Goal: Task Accomplishment & Management: Manage account settings

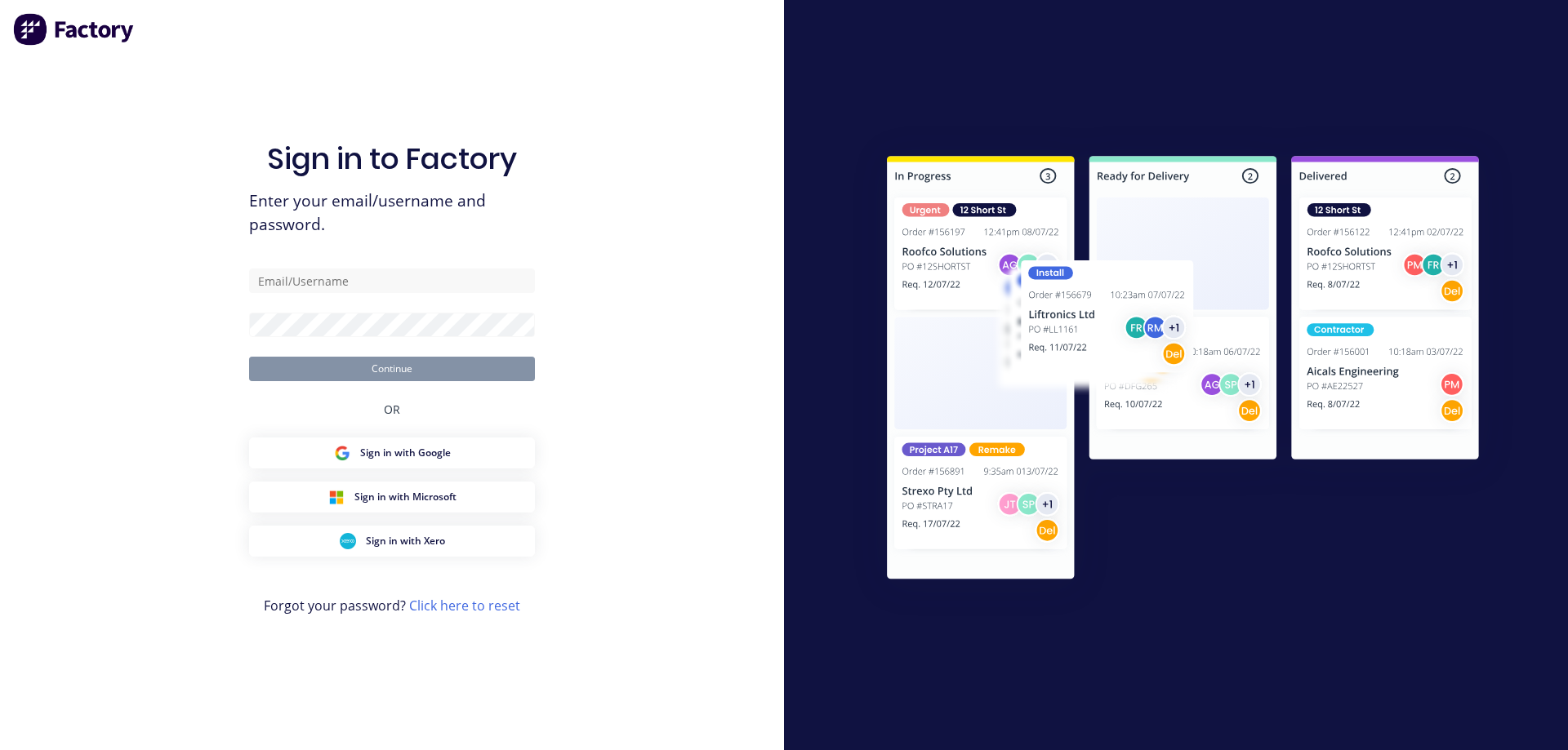
type input "[PERSON_NAME][EMAIL_ADDRESS][DOMAIN_NAME]"
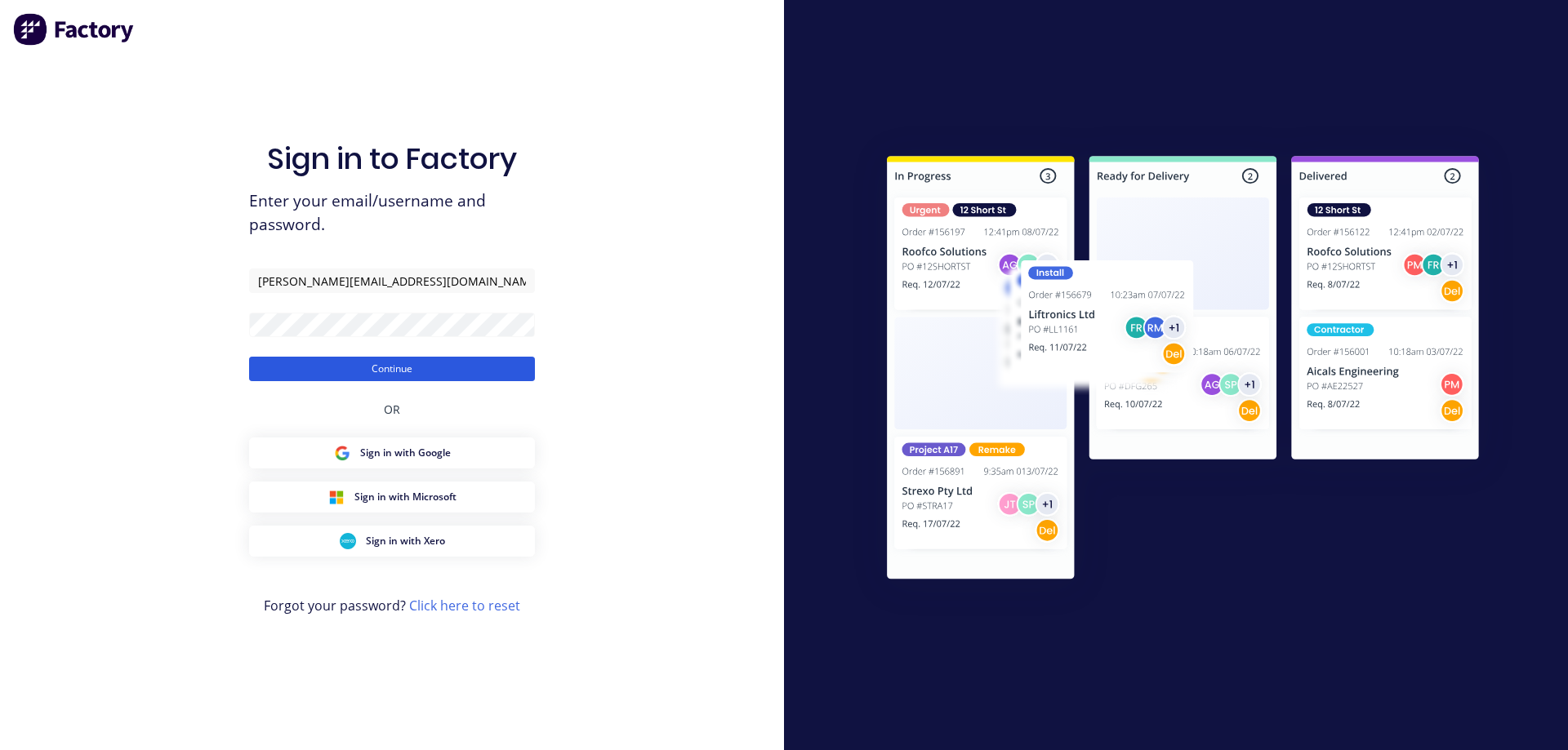
click at [395, 373] on button "Continue" at bounding box center [392, 368] width 286 height 24
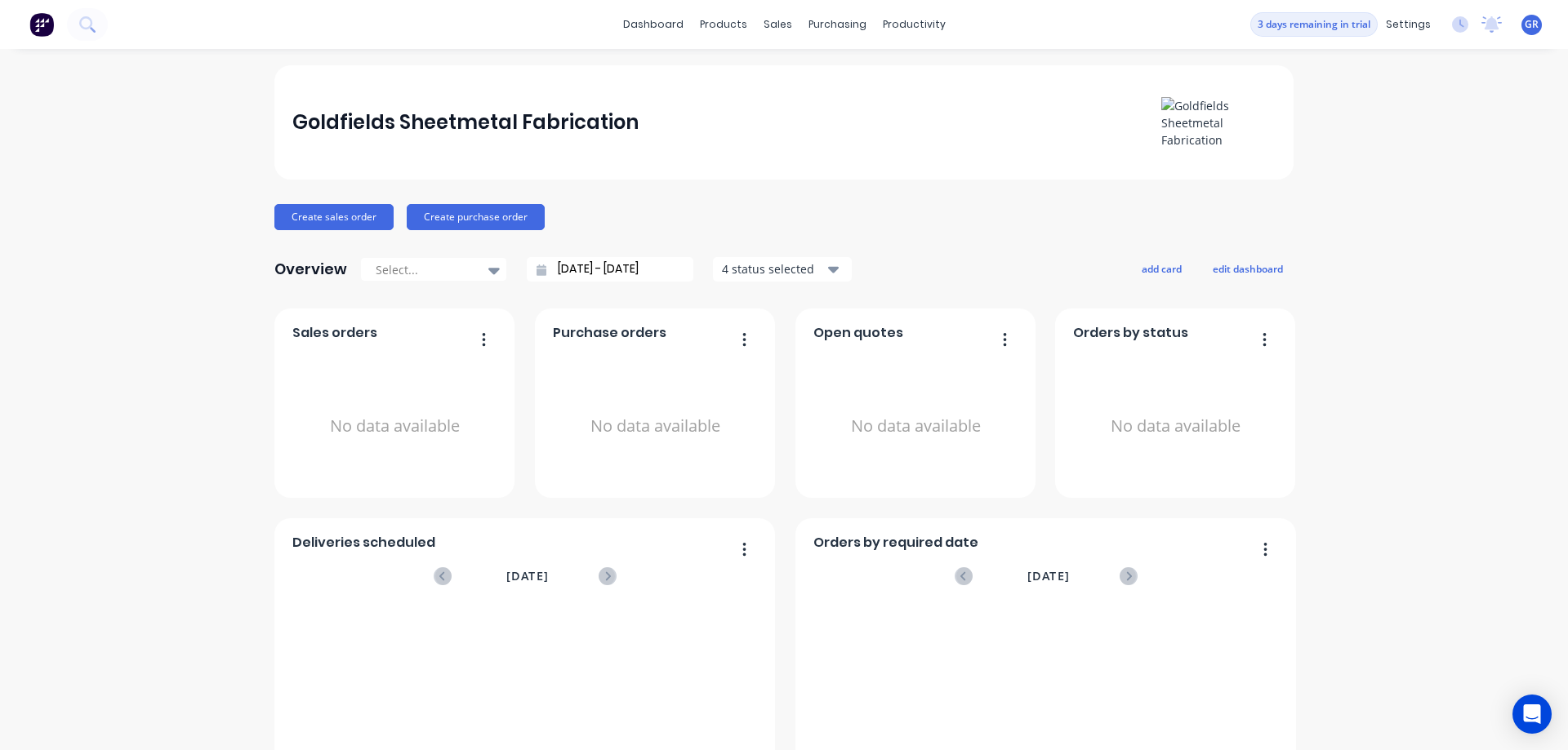
drag, startPoint x: 1170, startPoint y: 128, endPoint x: 1058, endPoint y: 256, distance: 170.1
click at [1060, 256] on div "Overview Select... [DATE] - [DATE] 4 status selected add card edit dashboard" at bounding box center [784, 269] width 1019 height 33
click at [674, 25] on link "dashboard" at bounding box center [652, 24] width 77 height 24
click at [765, 111] on div "Materials" at bounding box center [763, 111] width 49 height 15
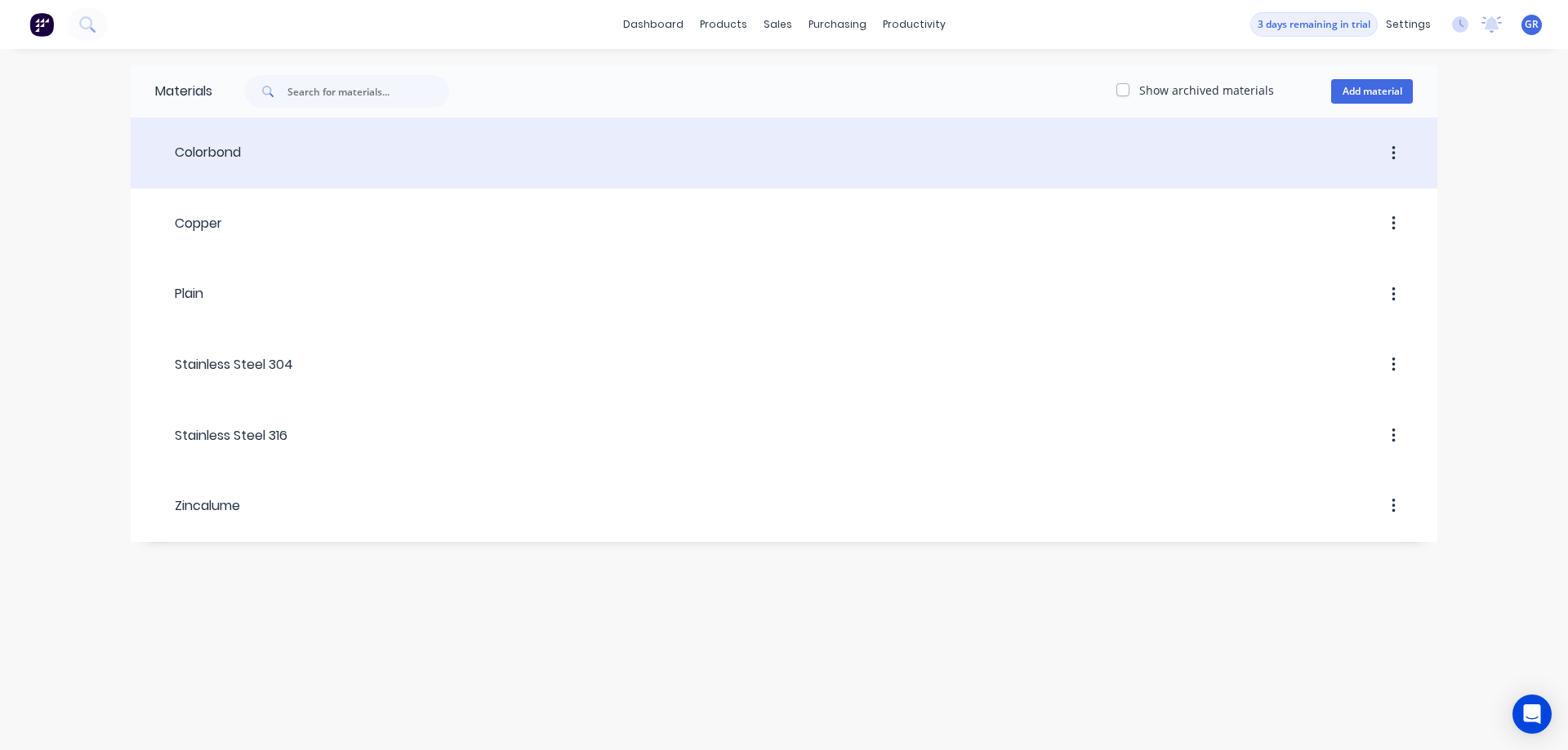
click at [213, 148] on div "Colorbond" at bounding box center [198, 153] width 86 height 19
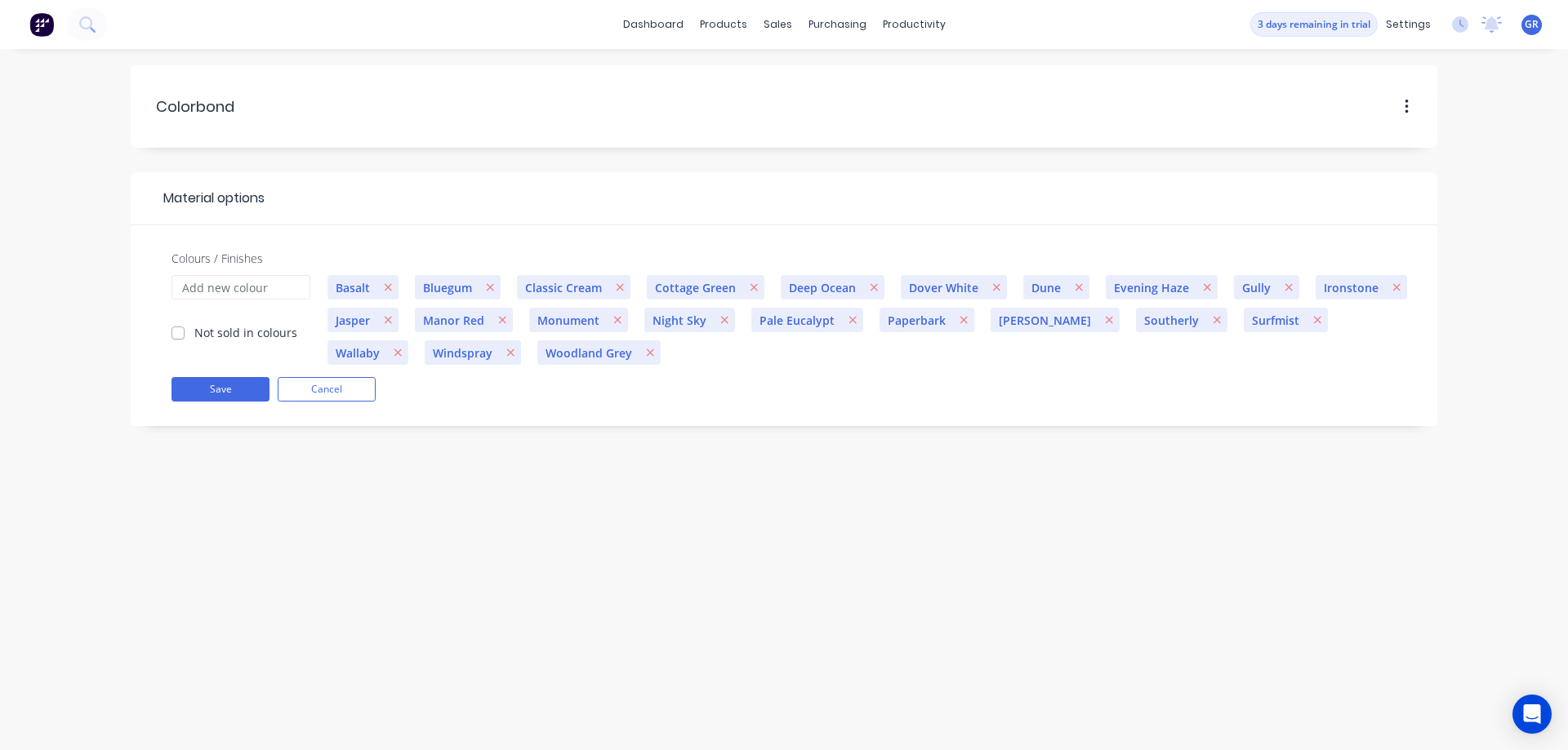
click at [364, 287] on span "Basalt" at bounding box center [353, 288] width 51 height 17
click at [343, 283] on span "Basalt" at bounding box center [353, 288] width 51 height 17
click at [195, 390] on button "Save" at bounding box center [220, 389] width 98 height 24
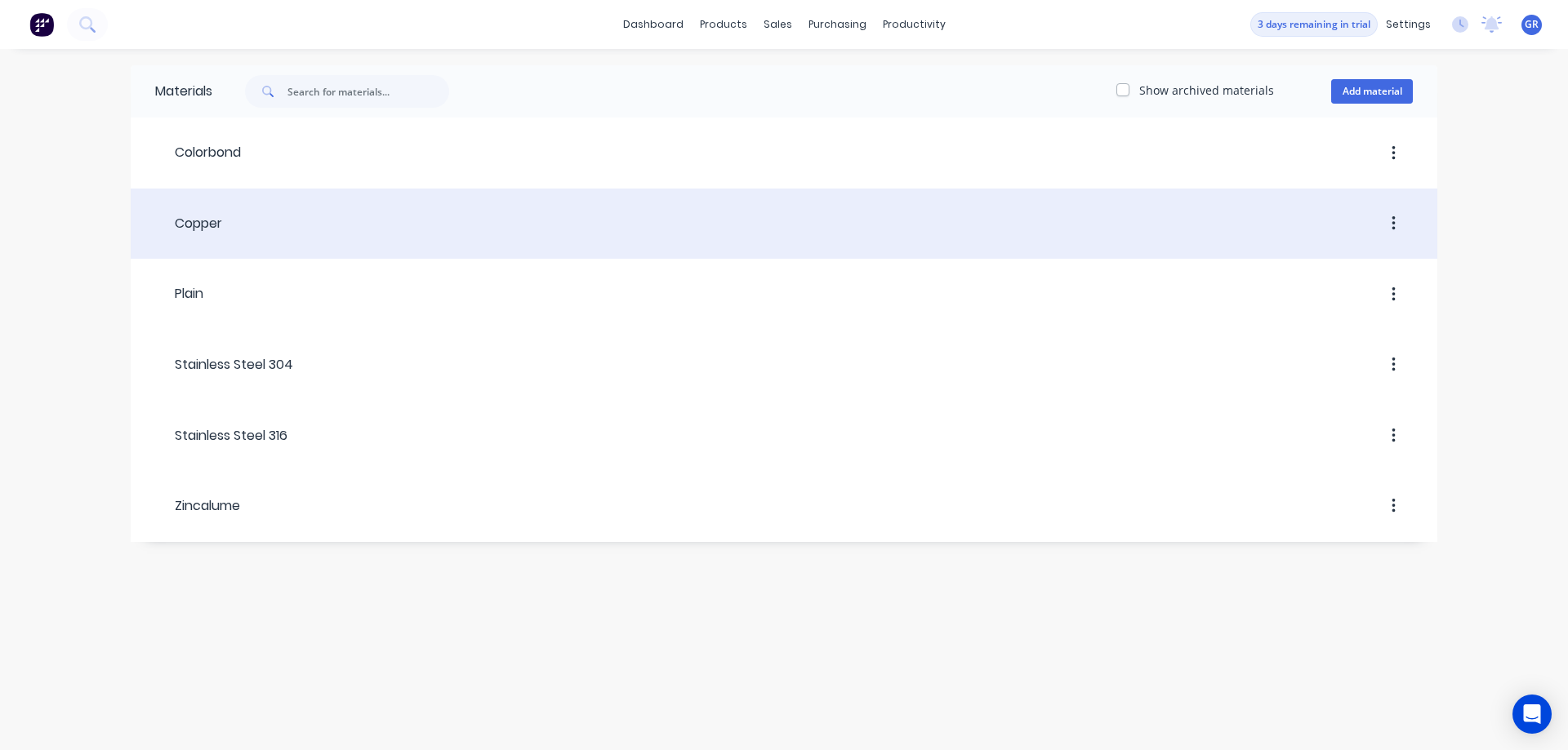
click at [212, 232] on div "Copper" at bounding box center [189, 223] width 67 height 19
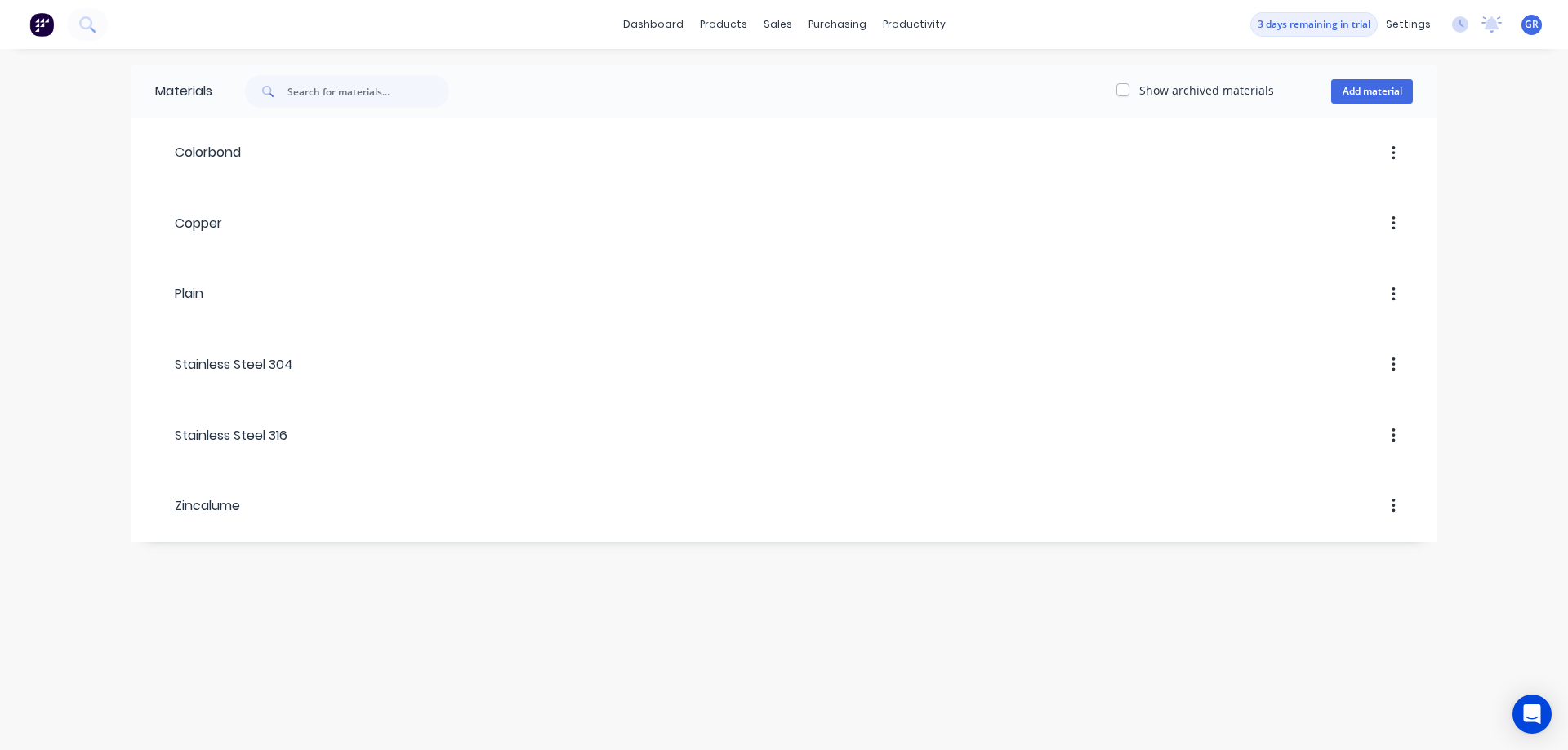
click at [45, 21] on img at bounding box center [41, 24] width 24 height 24
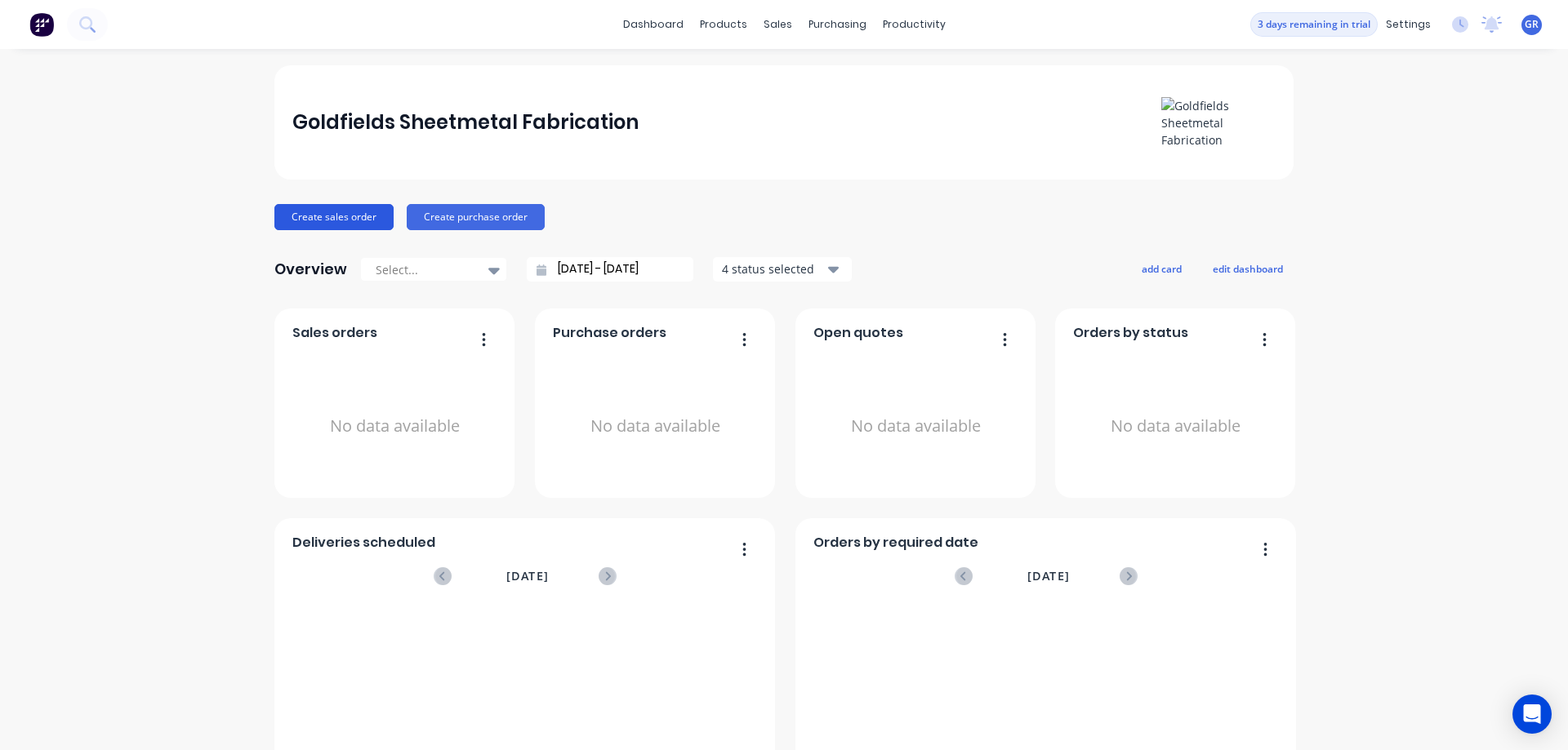
click at [349, 219] on button "Create sales order" at bounding box center [333, 217] width 120 height 26
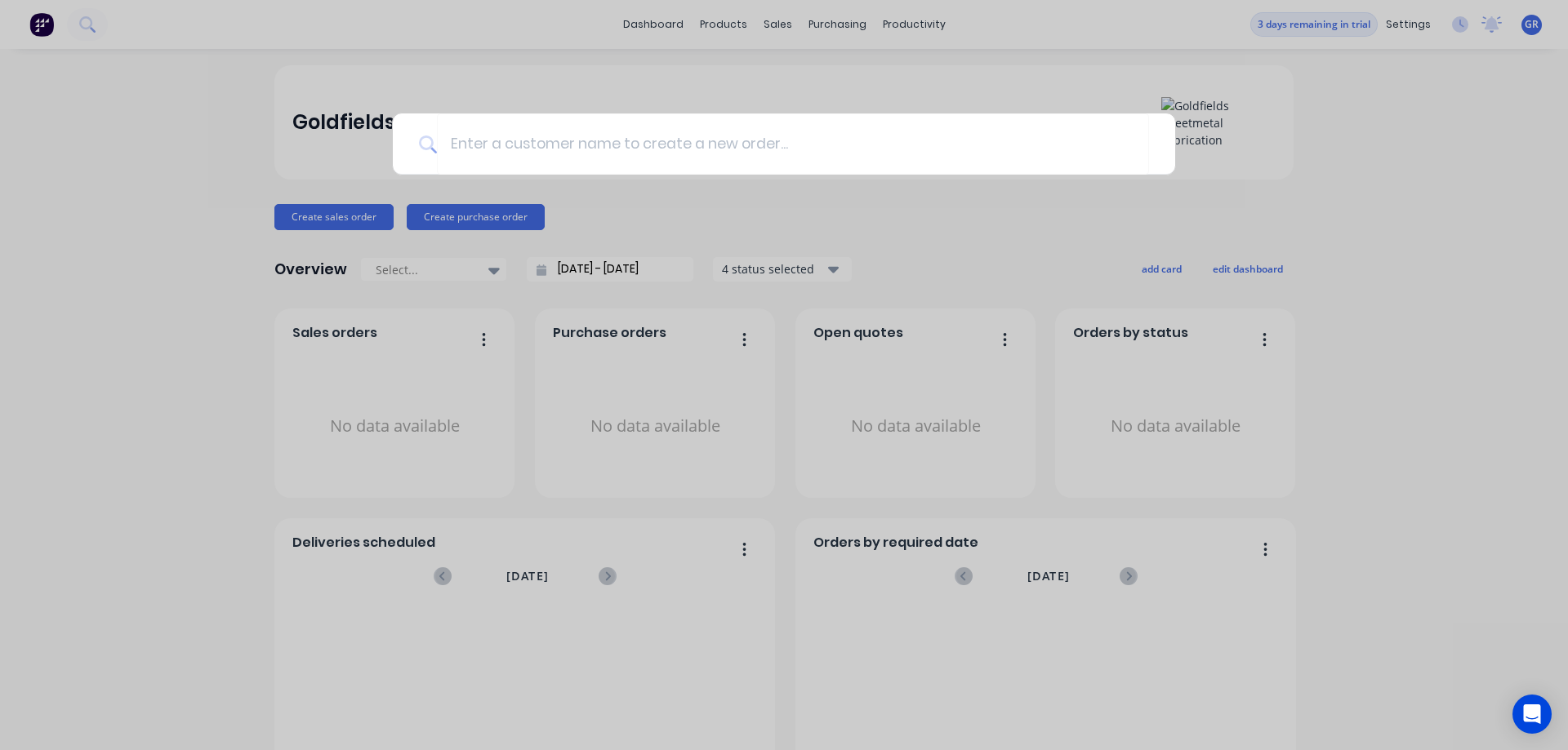
click at [1366, 182] on div at bounding box center [784, 375] width 1568 height 750
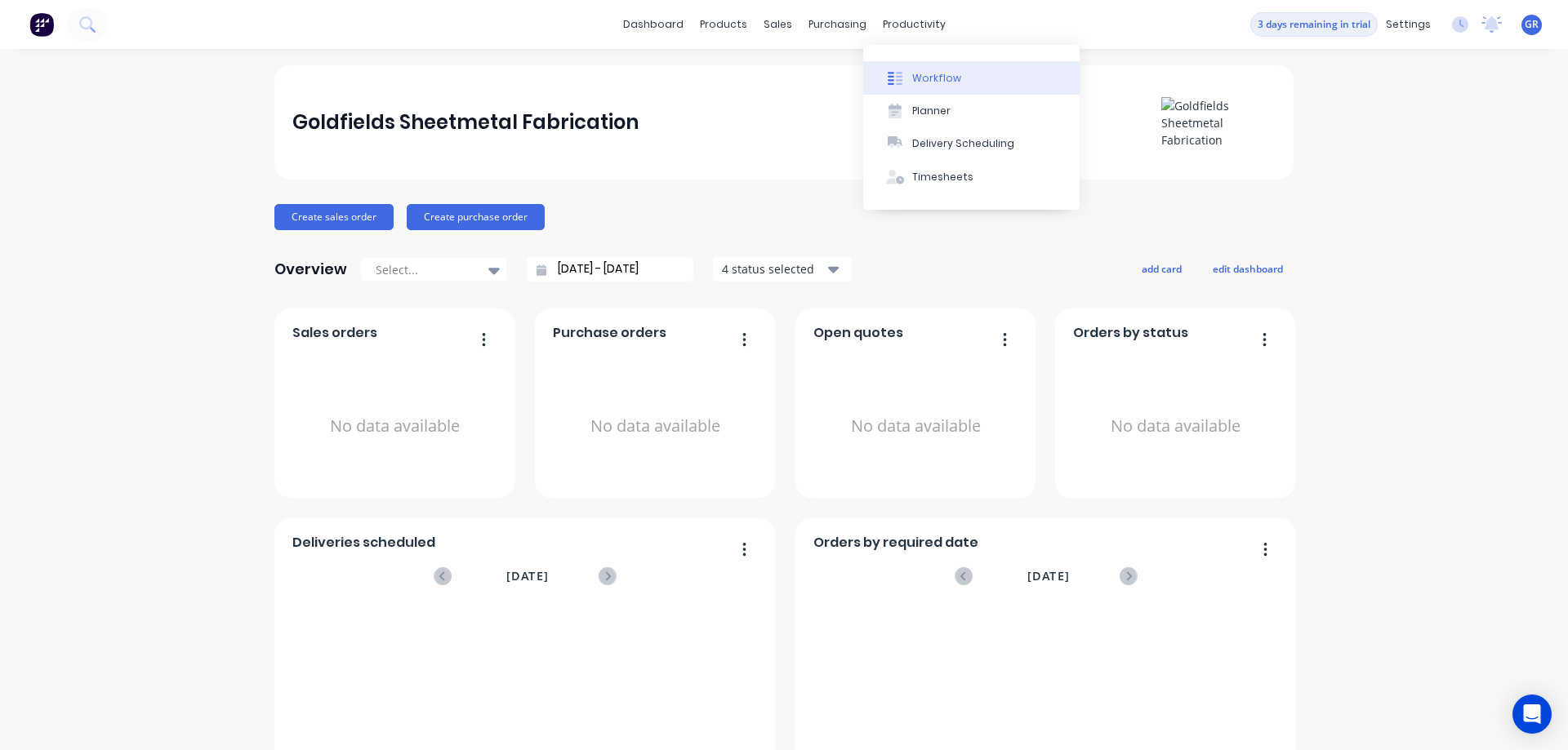
click at [930, 79] on div "Workflow" at bounding box center [936, 78] width 49 height 15
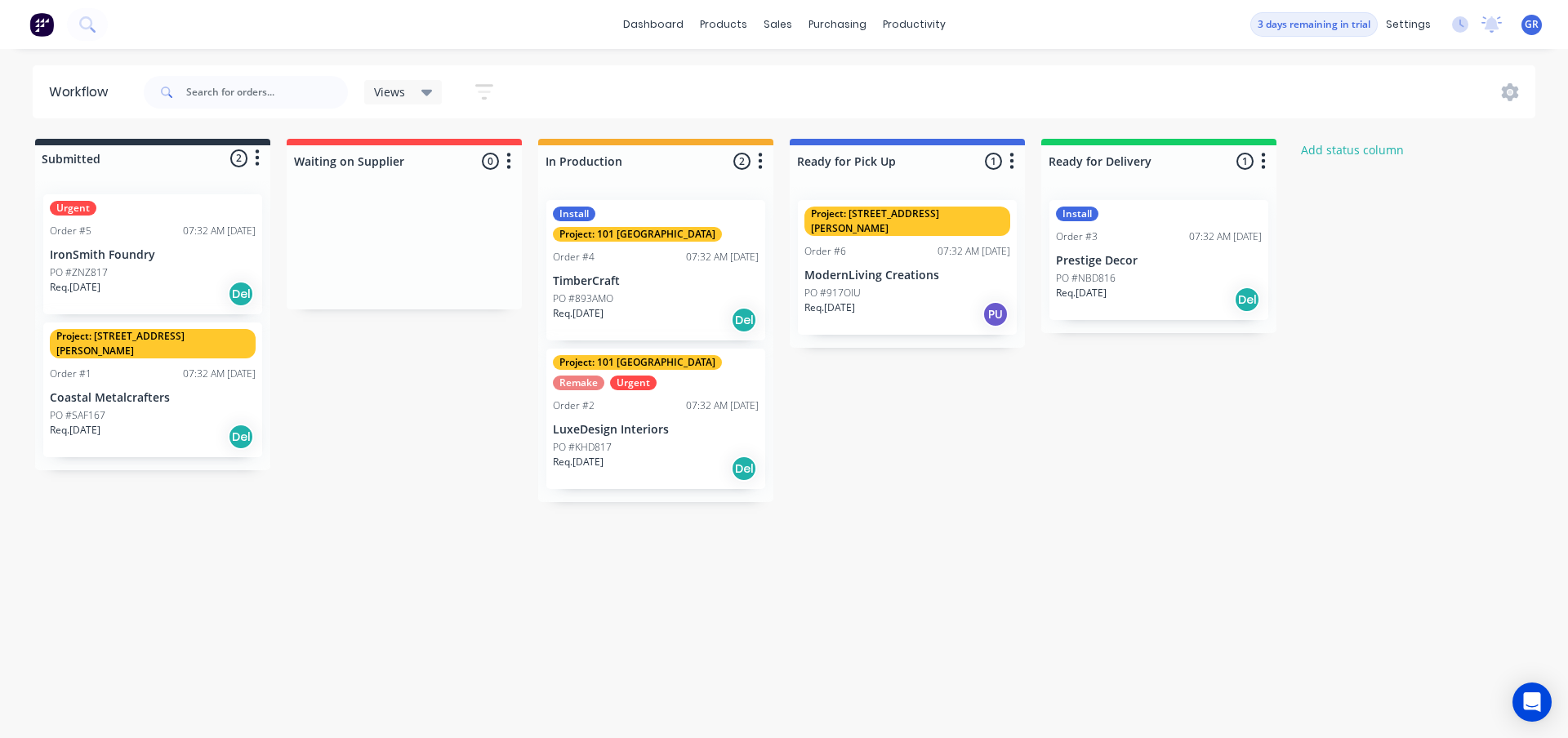
click at [91, 253] on p "IronSmith Foundry" at bounding box center [153, 255] width 206 height 14
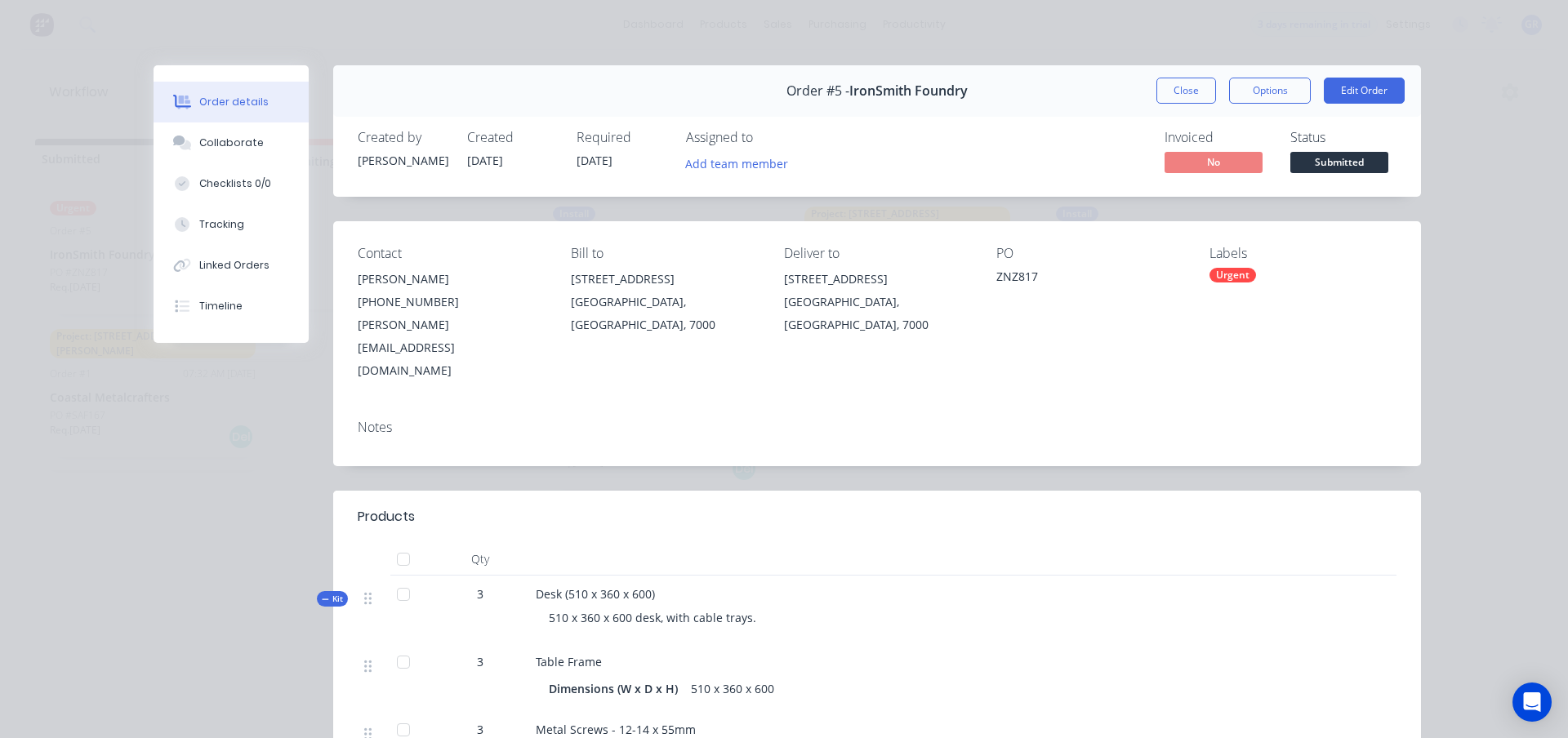
click at [1196, 156] on span "No" at bounding box center [1213, 161] width 98 height 20
click at [217, 141] on div "Collaborate" at bounding box center [231, 142] width 64 height 15
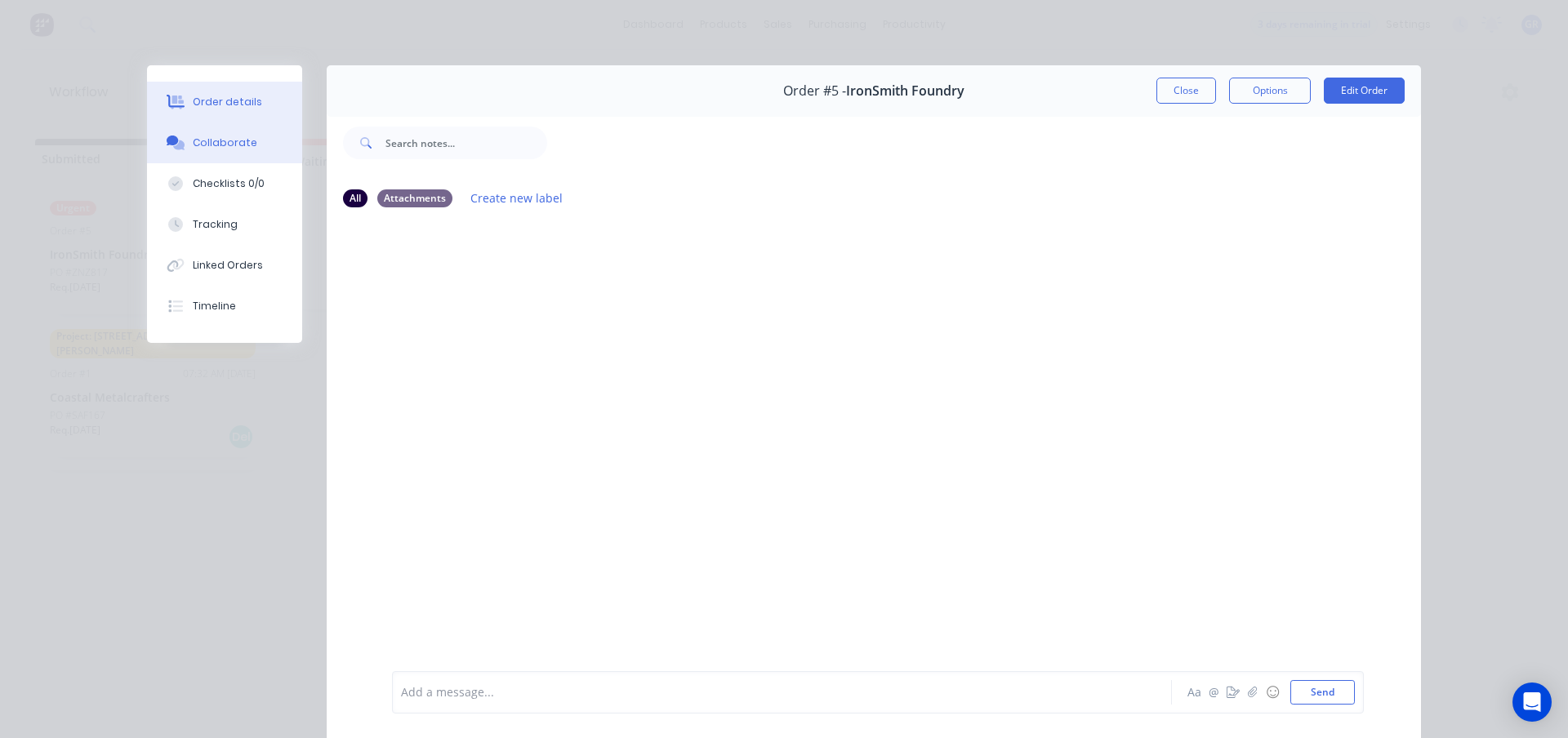
click at [217, 94] on button "Order details" at bounding box center [225, 102] width 156 height 41
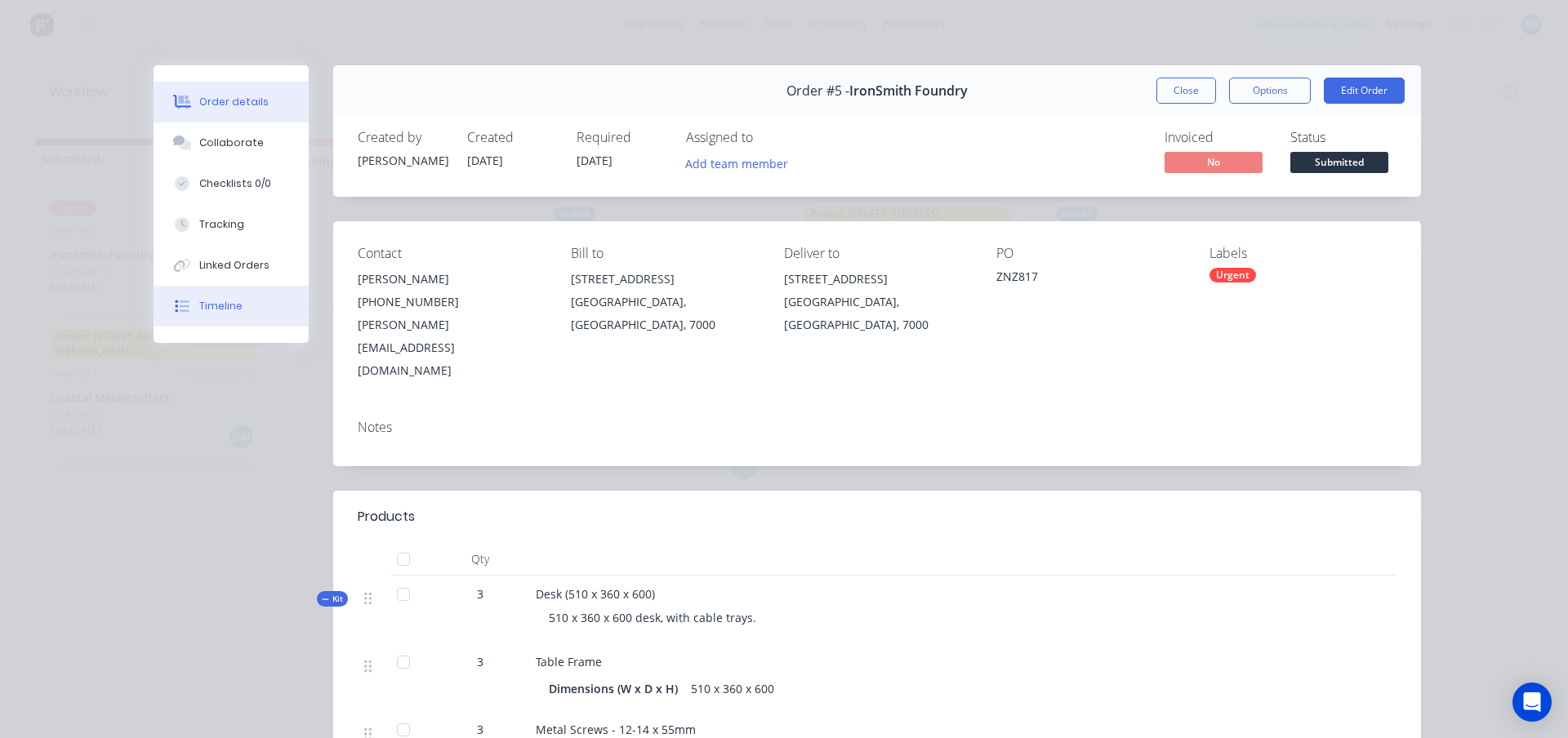
click at [212, 314] on button "Timeline" at bounding box center [231, 306] width 156 height 41
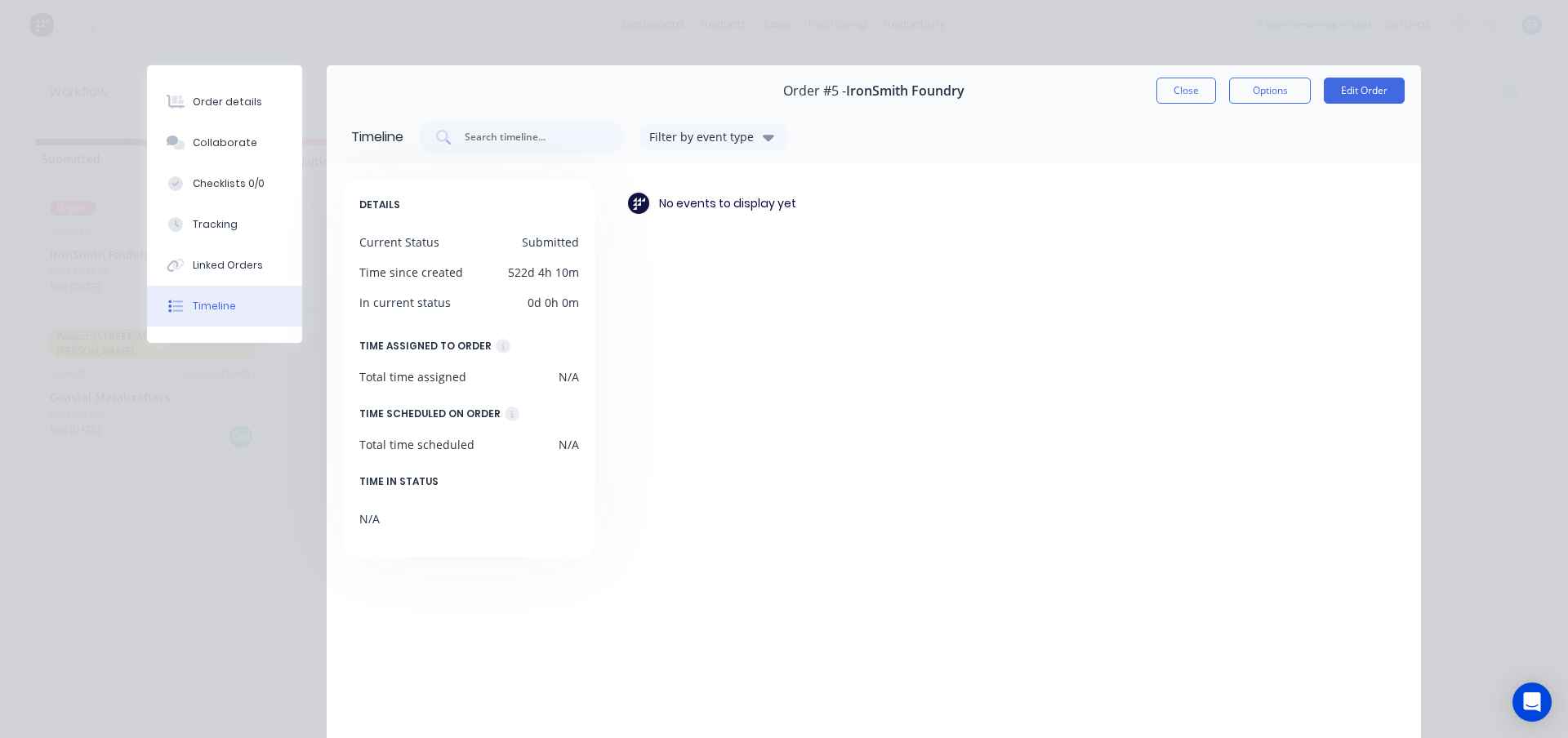
drag, startPoint x: 134, startPoint y: 343, endPoint x: 134, endPoint y: 327, distance: 16.0
click at [134, 335] on div "Order details Collaborate Checklists 0/0 Tracking Linked Orders Timeline Order …" at bounding box center [784, 437] width 1307 height 744
click at [1161, 86] on button "Close" at bounding box center [1185, 90] width 59 height 26
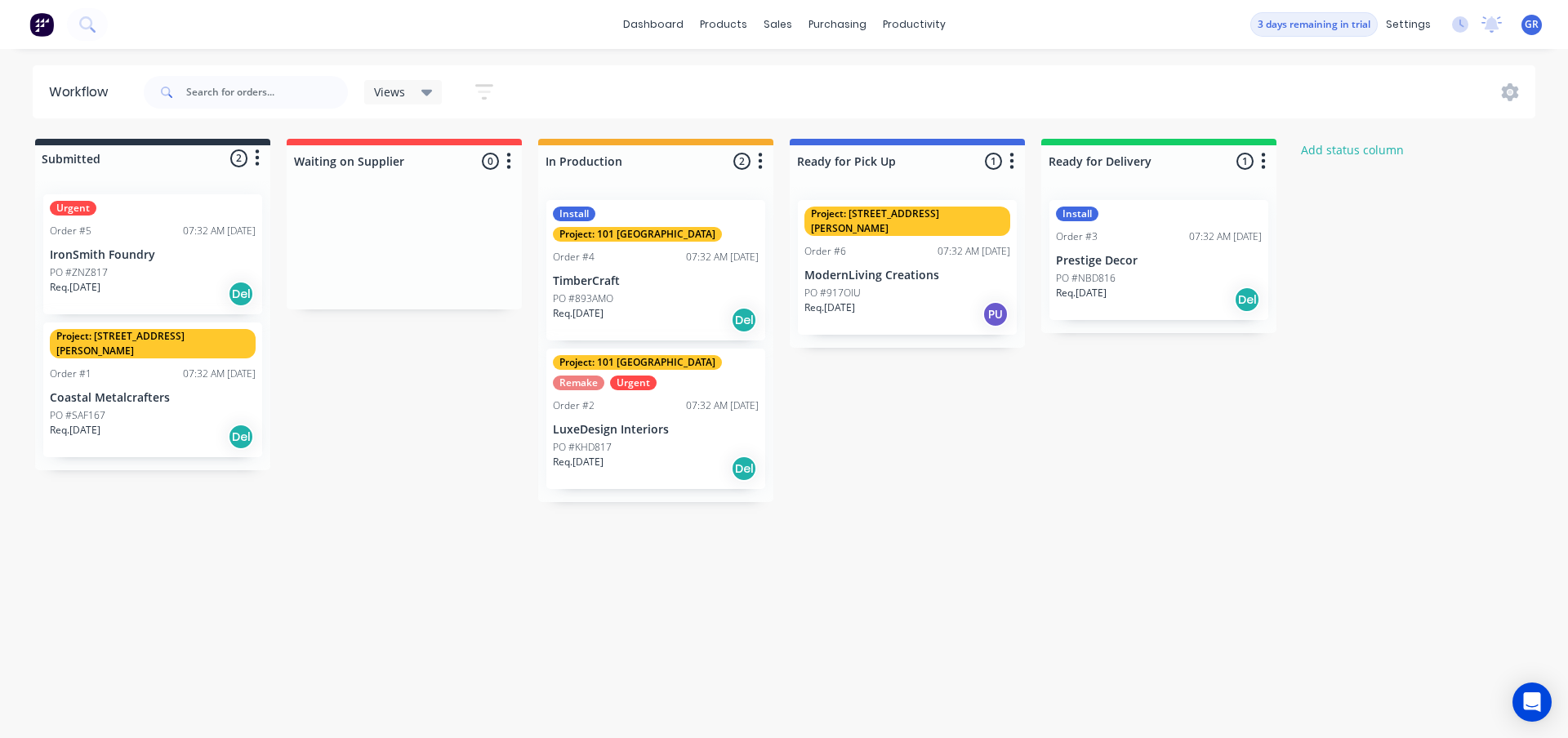
click at [41, 28] on img at bounding box center [41, 24] width 24 height 24
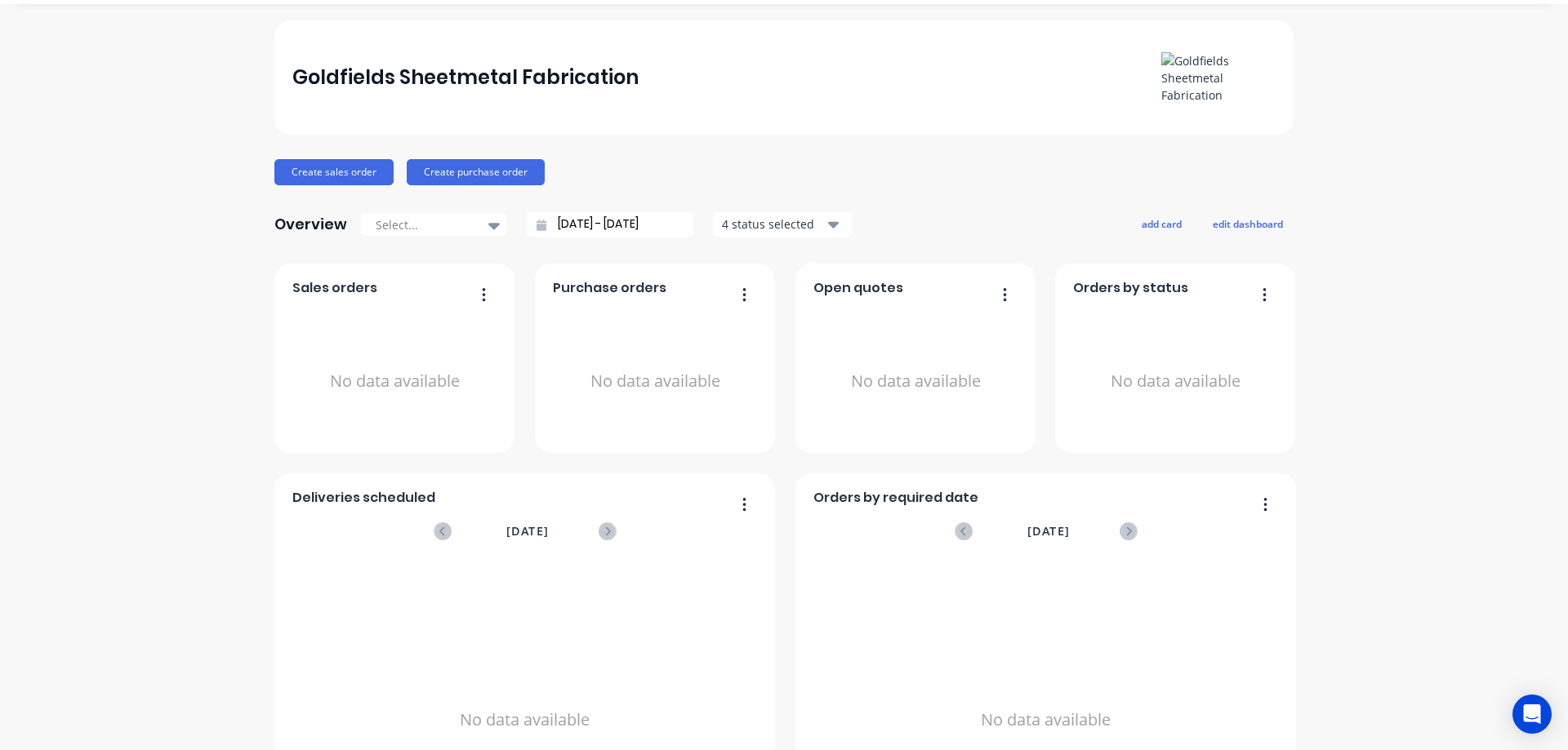
scroll to position [82, 0]
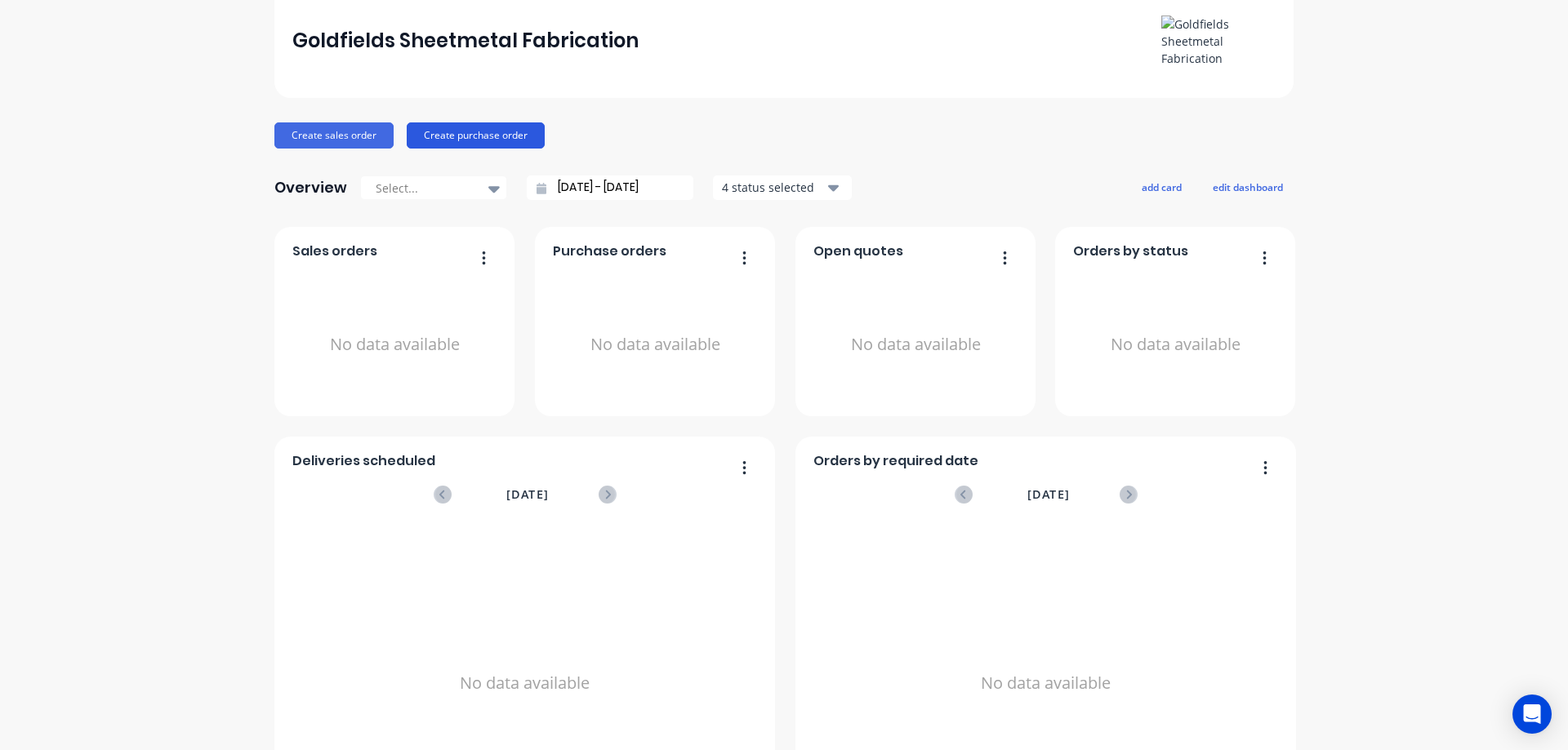
click at [451, 132] on button "Create purchase order" at bounding box center [475, 135] width 138 height 26
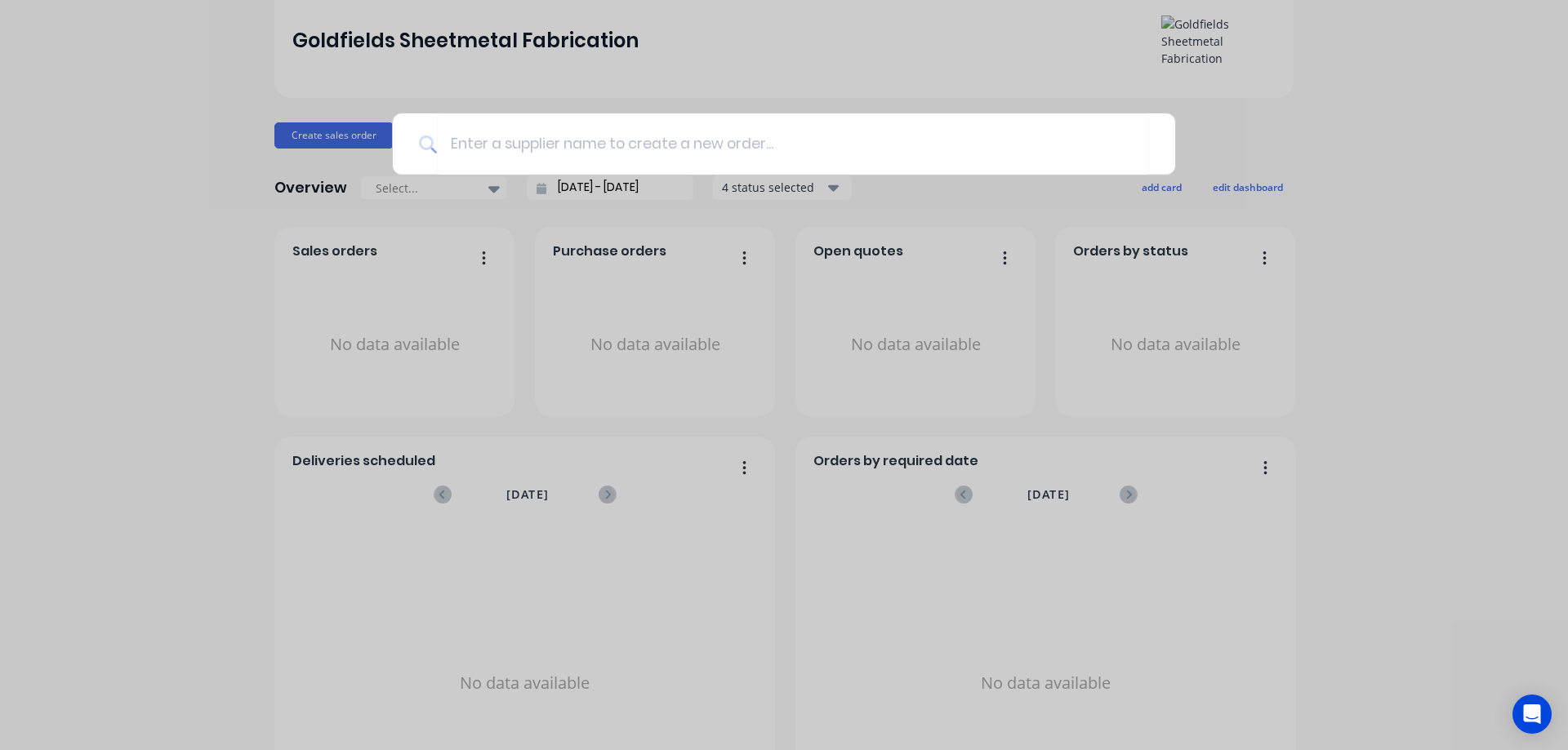
click at [160, 378] on div at bounding box center [784, 375] width 1568 height 750
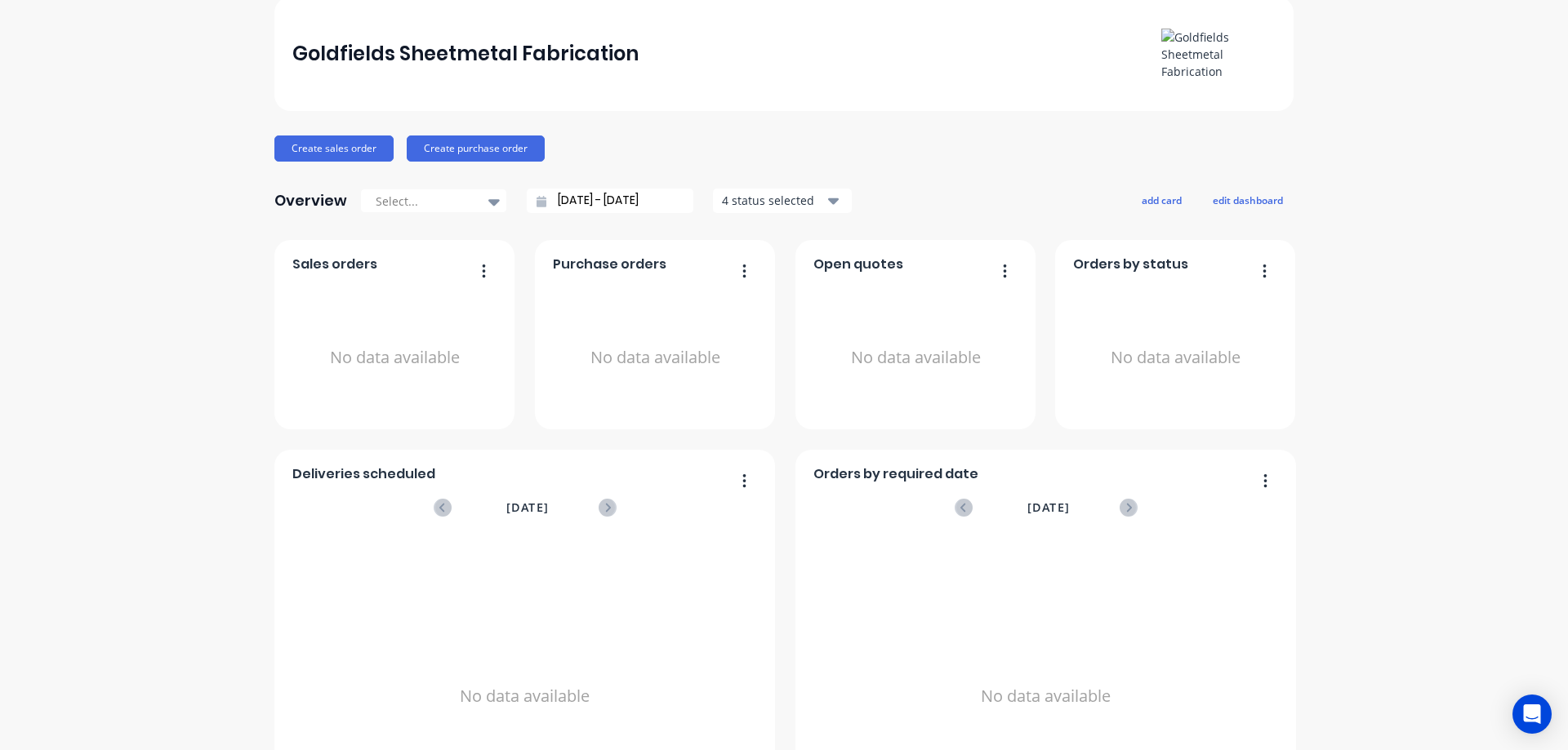
scroll to position [0, 0]
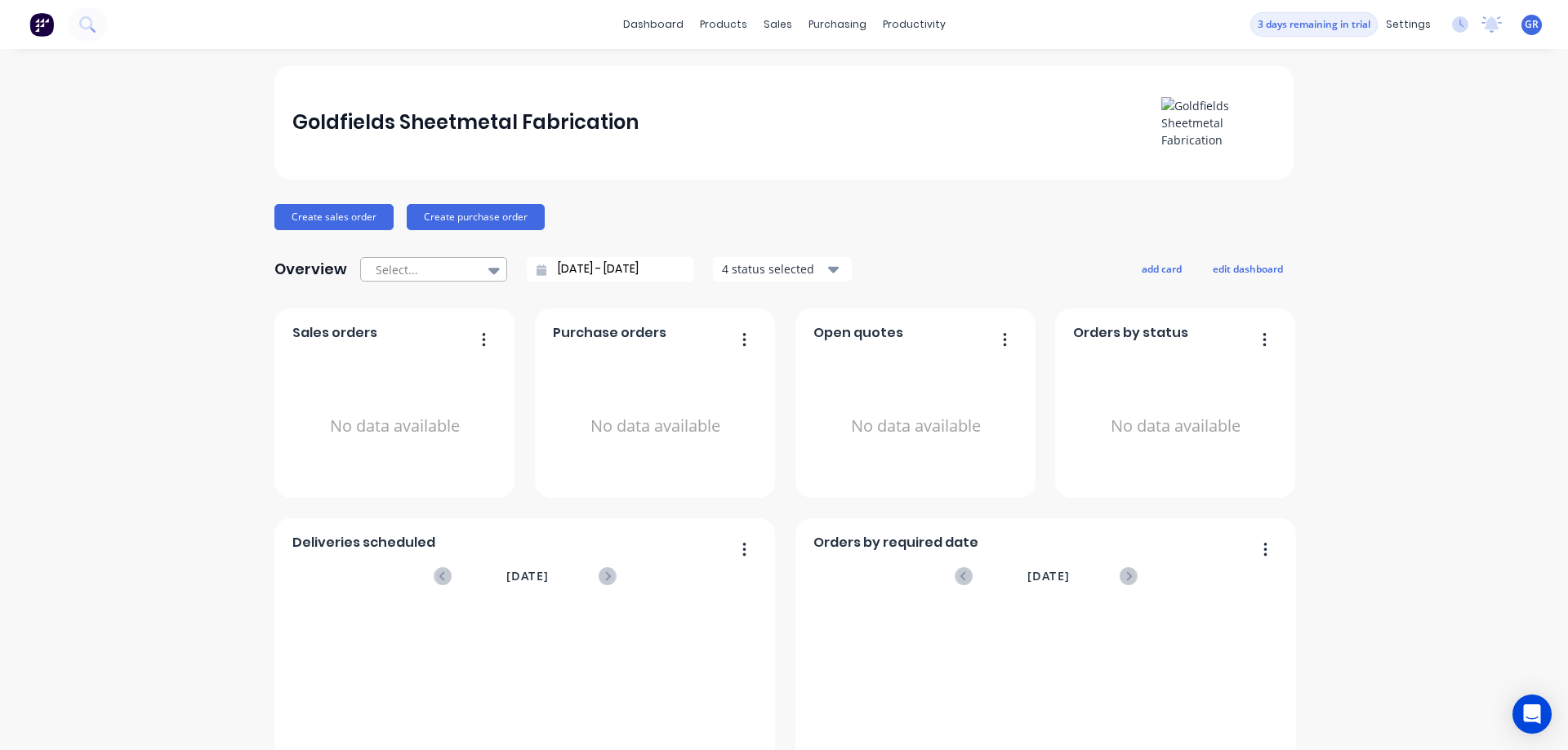
click at [489, 268] on icon at bounding box center [494, 271] width 12 height 7
click at [488, 267] on icon at bounding box center [494, 270] width 12 height 17
click at [820, 78] on div "Sales Orders" at bounding box center [831, 78] width 67 height 15
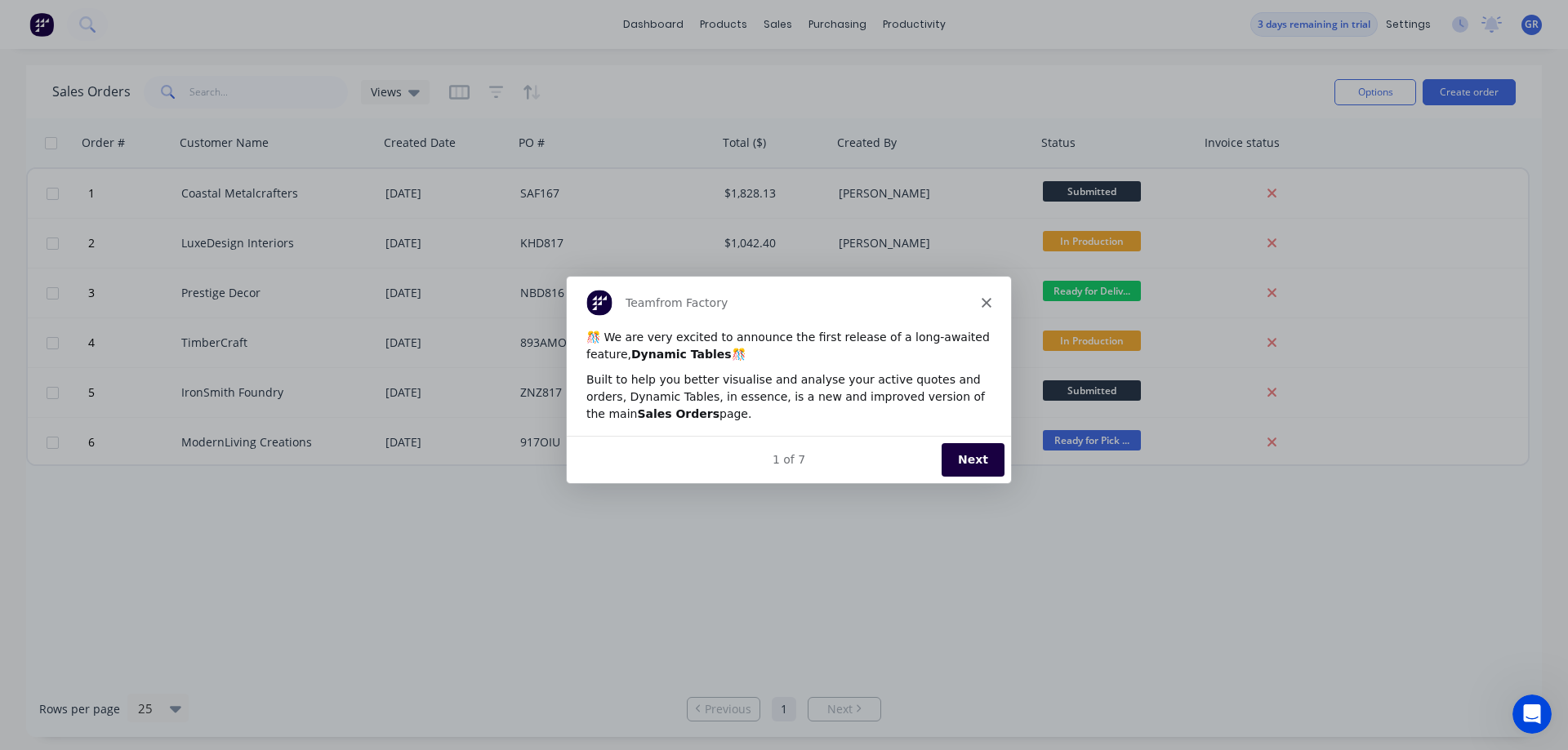
click at [978, 457] on button "Next" at bounding box center [972, 459] width 63 height 33
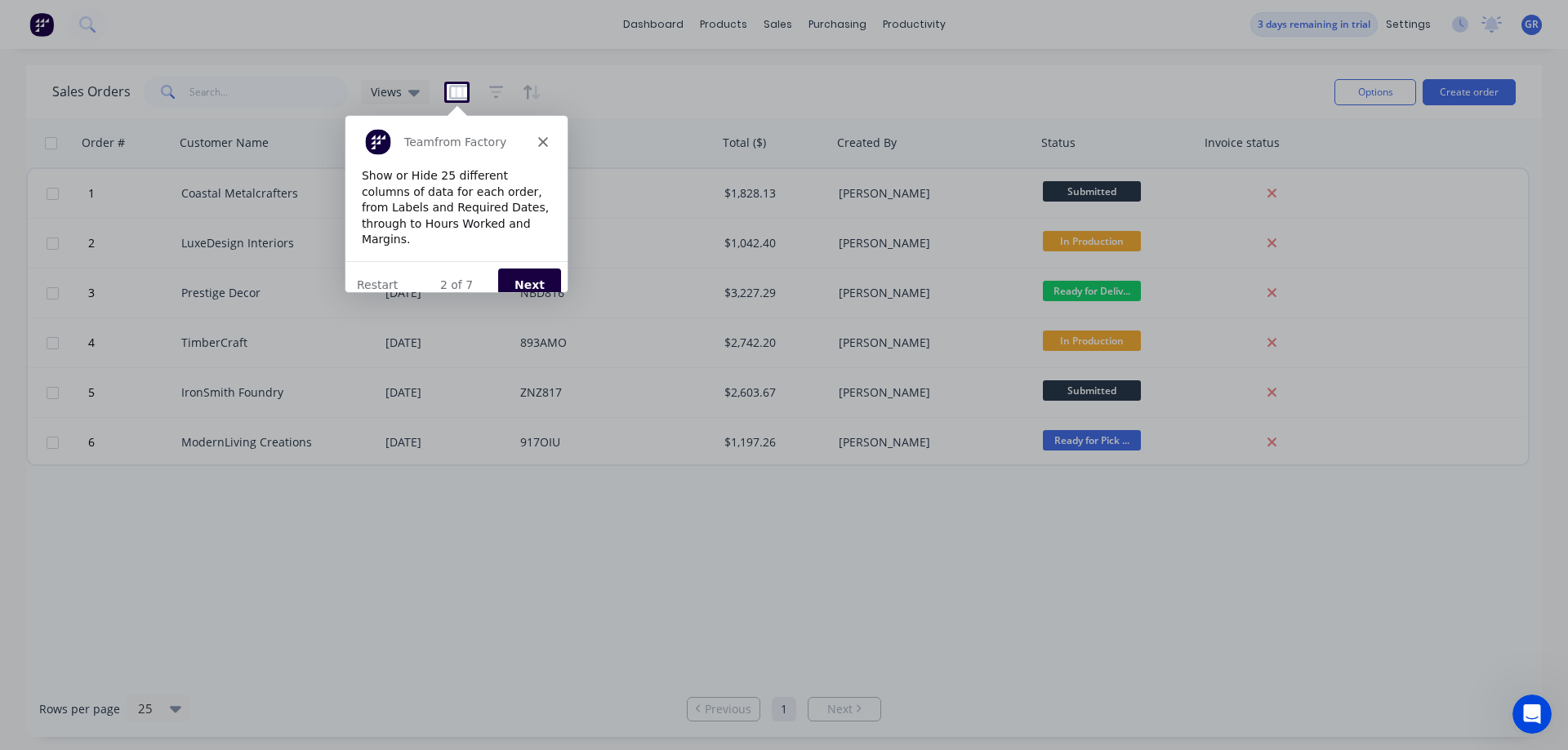
click at [523, 267] on button "Next" at bounding box center [529, 284] width 63 height 33
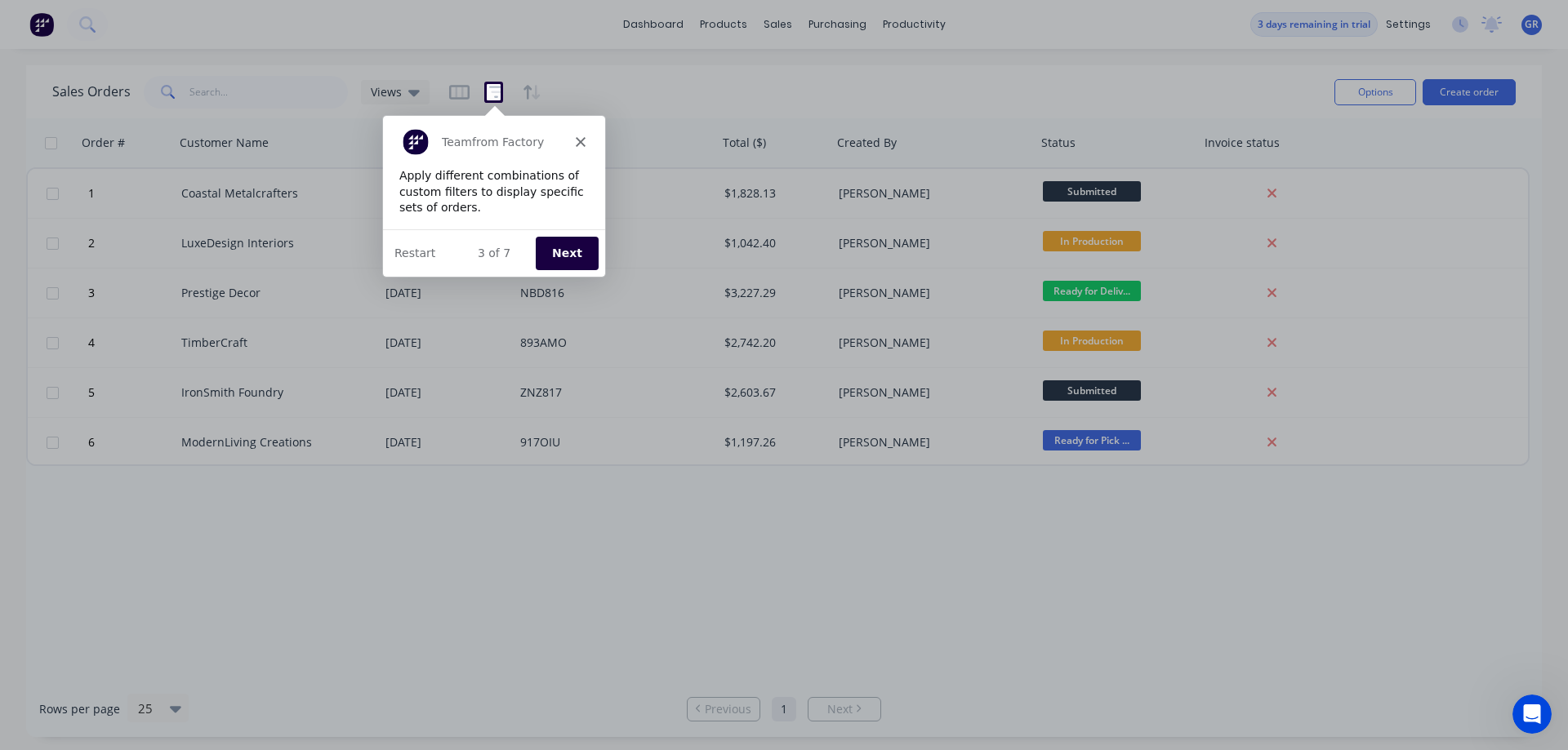
click at [572, 248] on button "Next" at bounding box center [565, 252] width 63 height 33
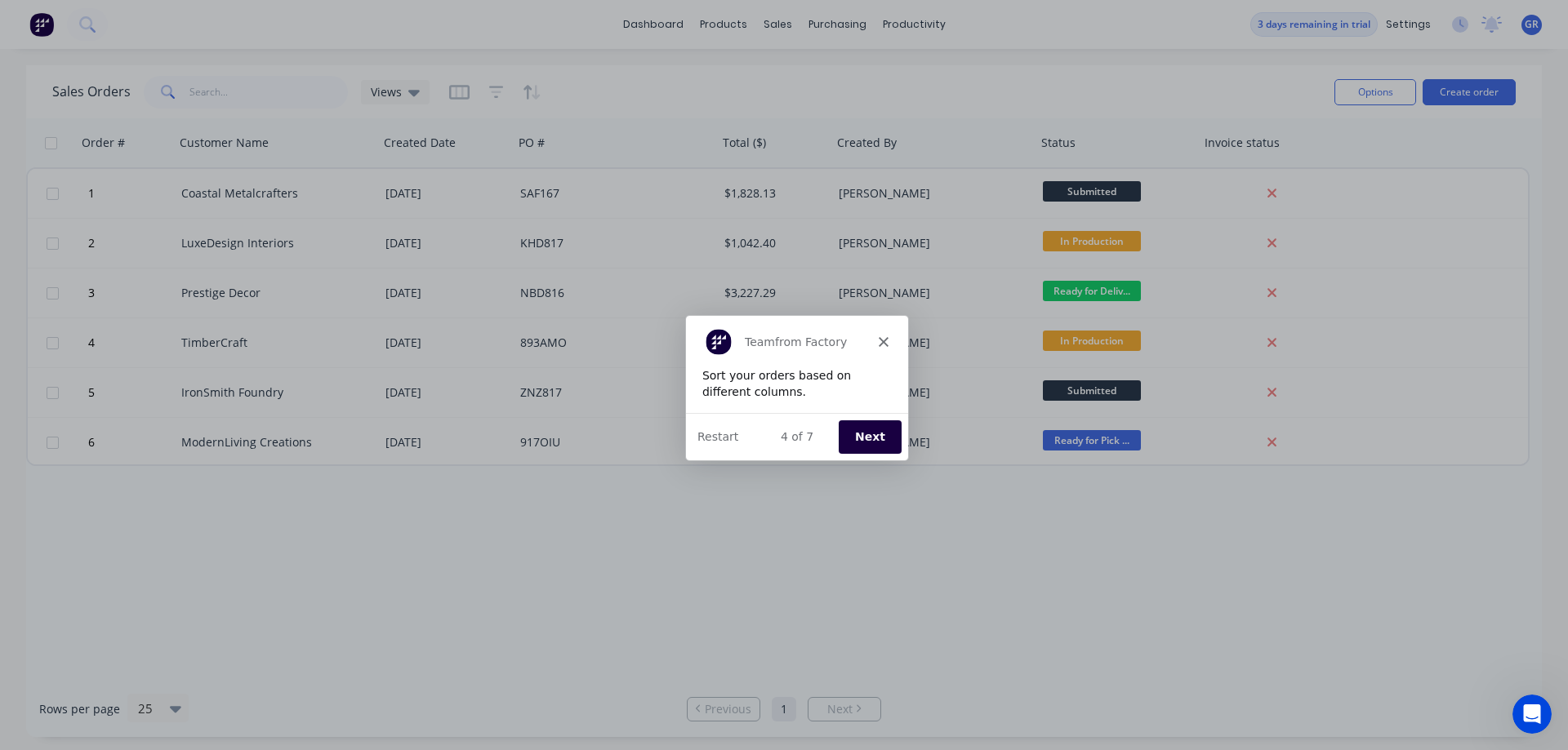
click at [866, 433] on button "Next" at bounding box center [869, 435] width 63 height 33
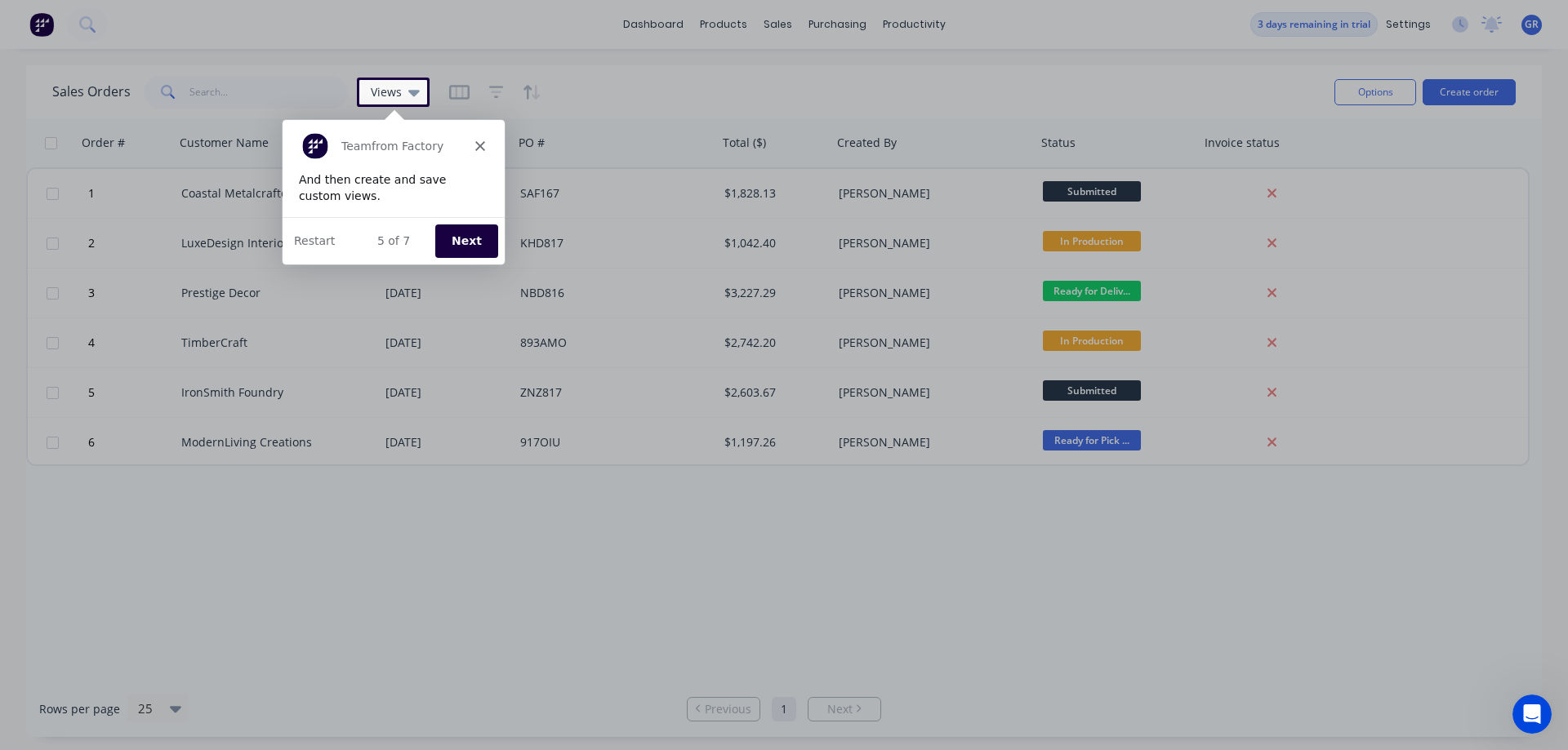
click at [473, 236] on button "Next" at bounding box center [465, 239] width 63 height 33
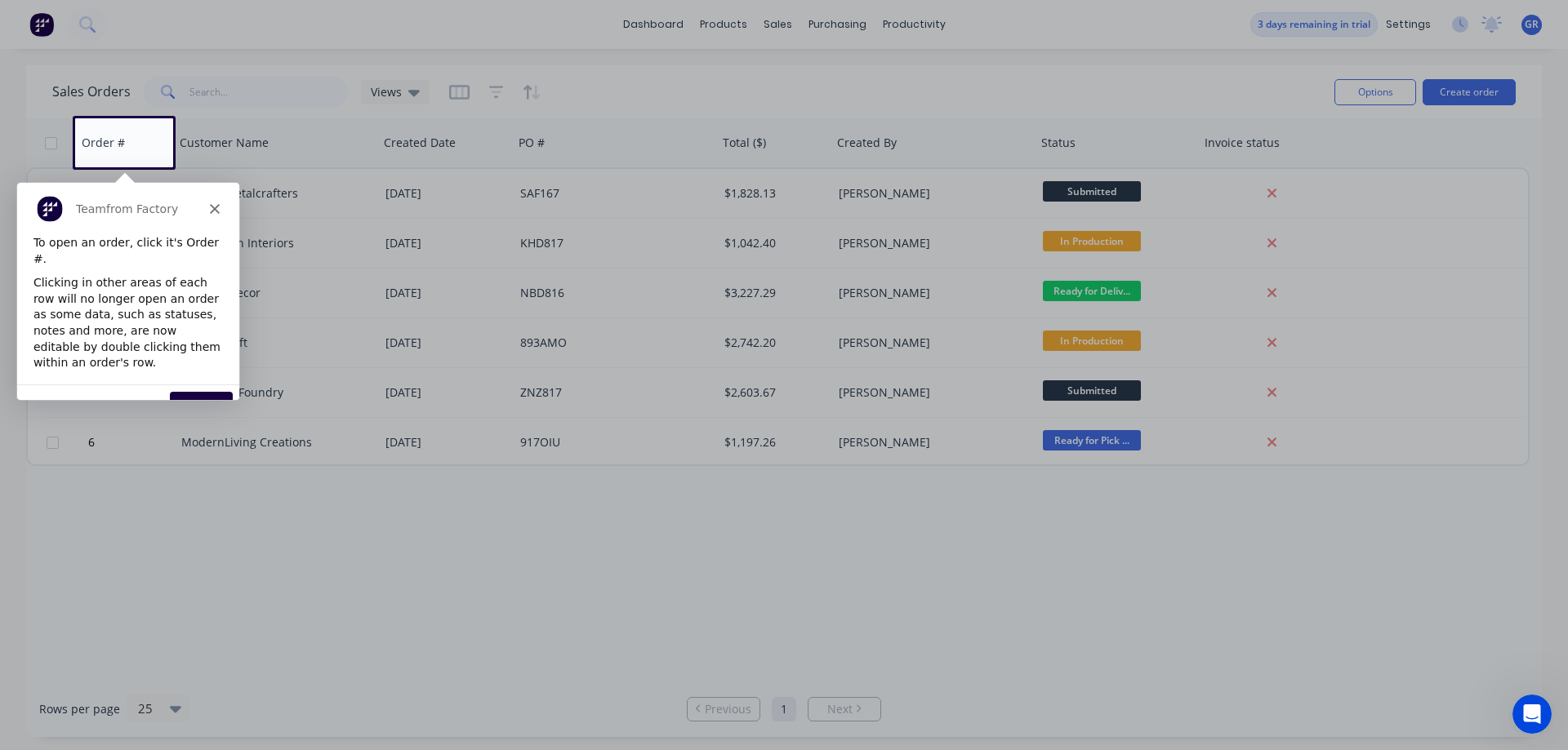
click at [190, 391] on button "Next" at bounding box center [200, 407] width 63 height 33
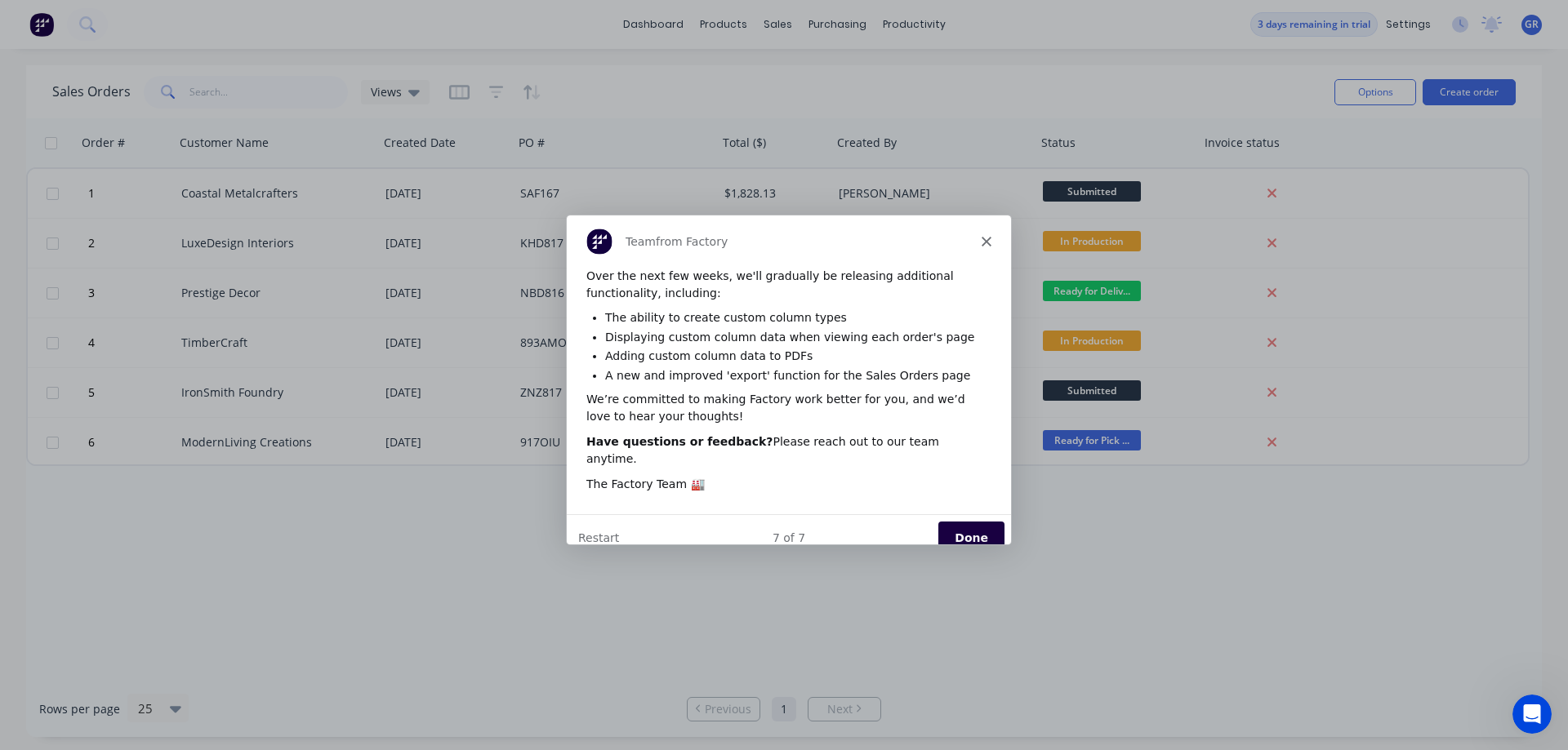
click at [964, 520] on button "Done" at bounding box center [970, 536] width 66 height 33
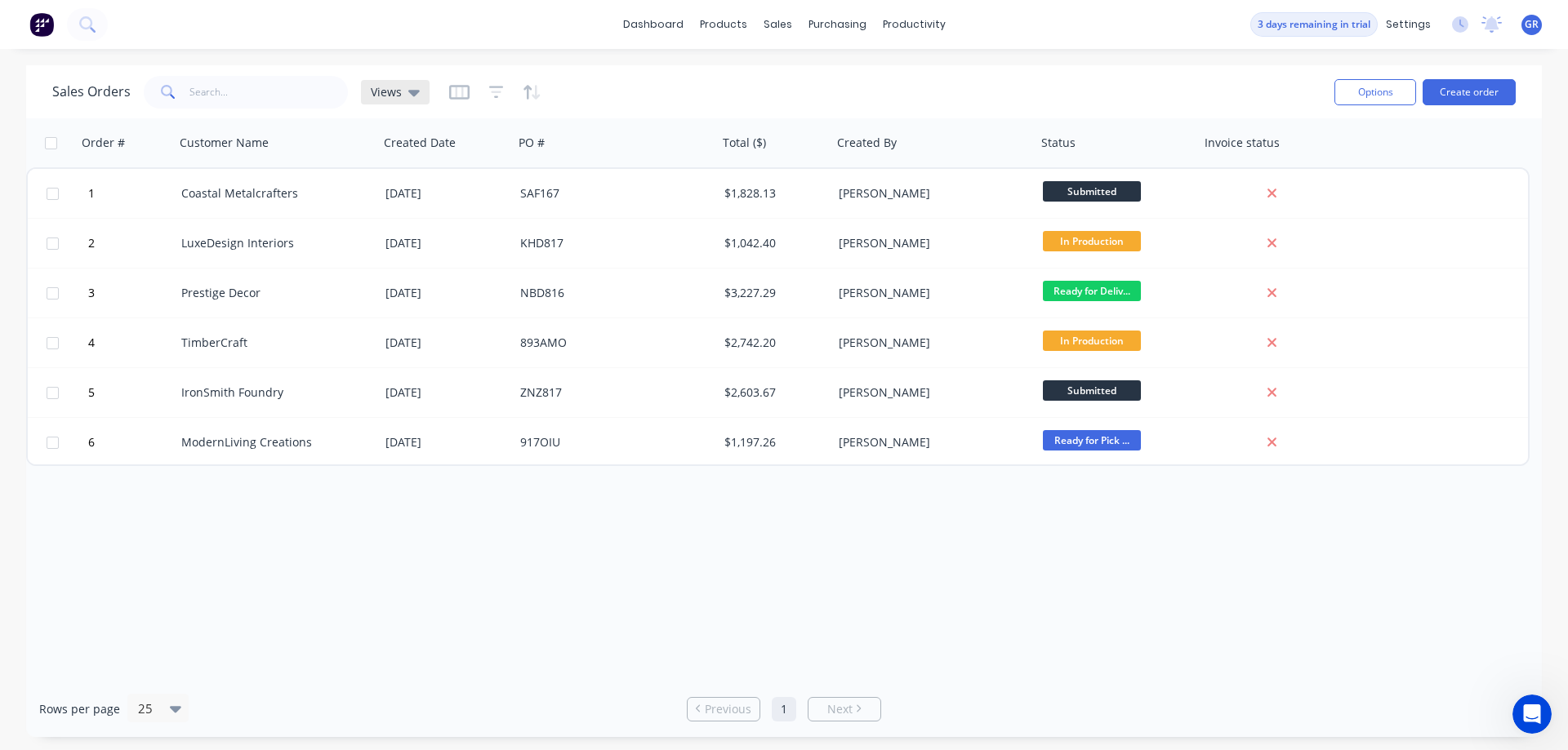
click at [414, 93] on icon at bounding box center [414, 92] width 12 height 7
click at [413, 92] on icon at bounding box center [414, 92] width 12 height 7
click at [829, 145] on div "Price Level Manager" at bounding box center [854, 143] width 102 height 15
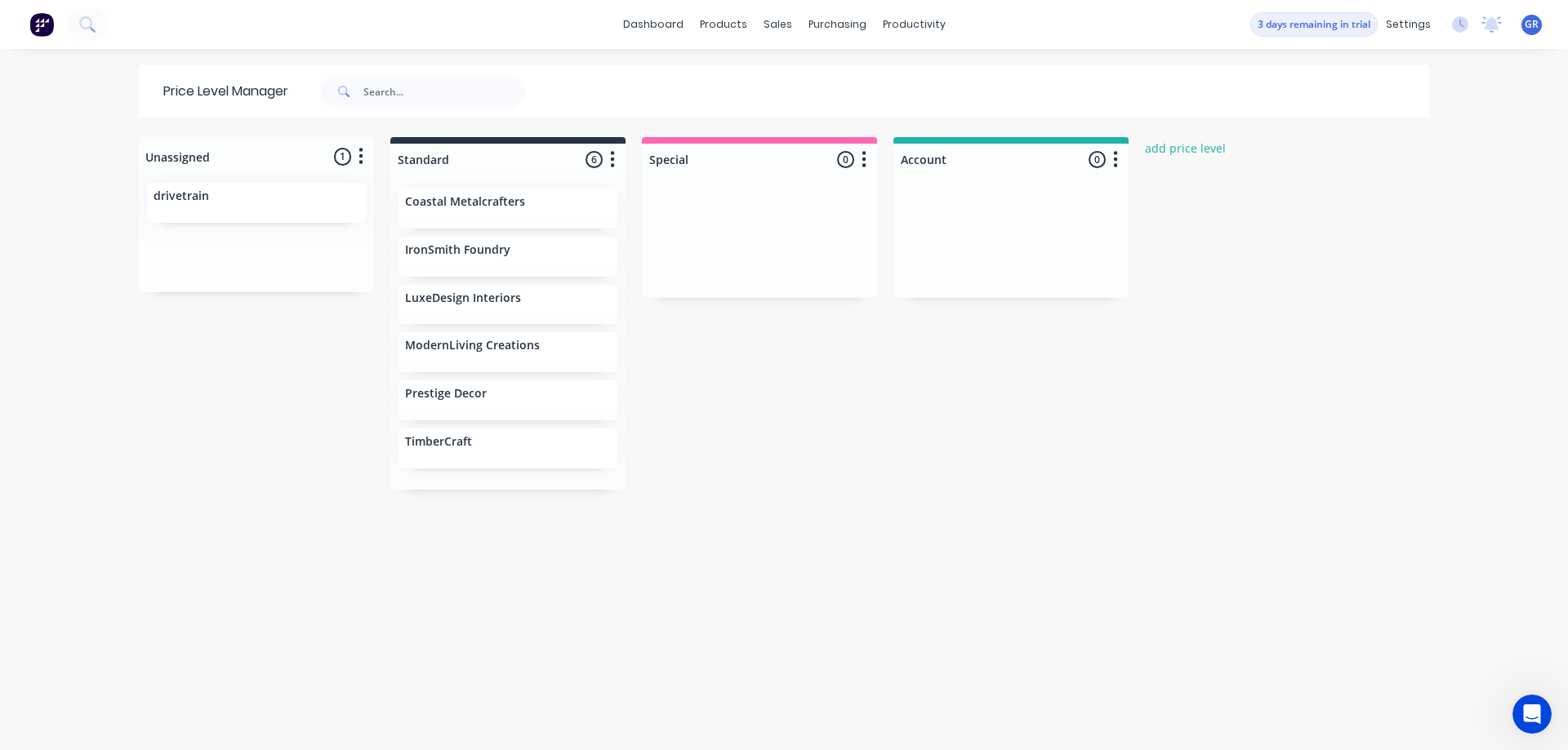
click at [442, 264] on div "IronSmith Foundry" at bounding box center [507, 256] width 219 height 40
click at [448, 253] on p "IronSmith Foundry" at bounding box center [458, 250] width 105 height 14
click at [174, 199] on p "drivetrain" at bounding box center [181, 196] width 55 height 14
click at [337, 158] on span "1" at bounding box center [343, 156] width 17 height 17
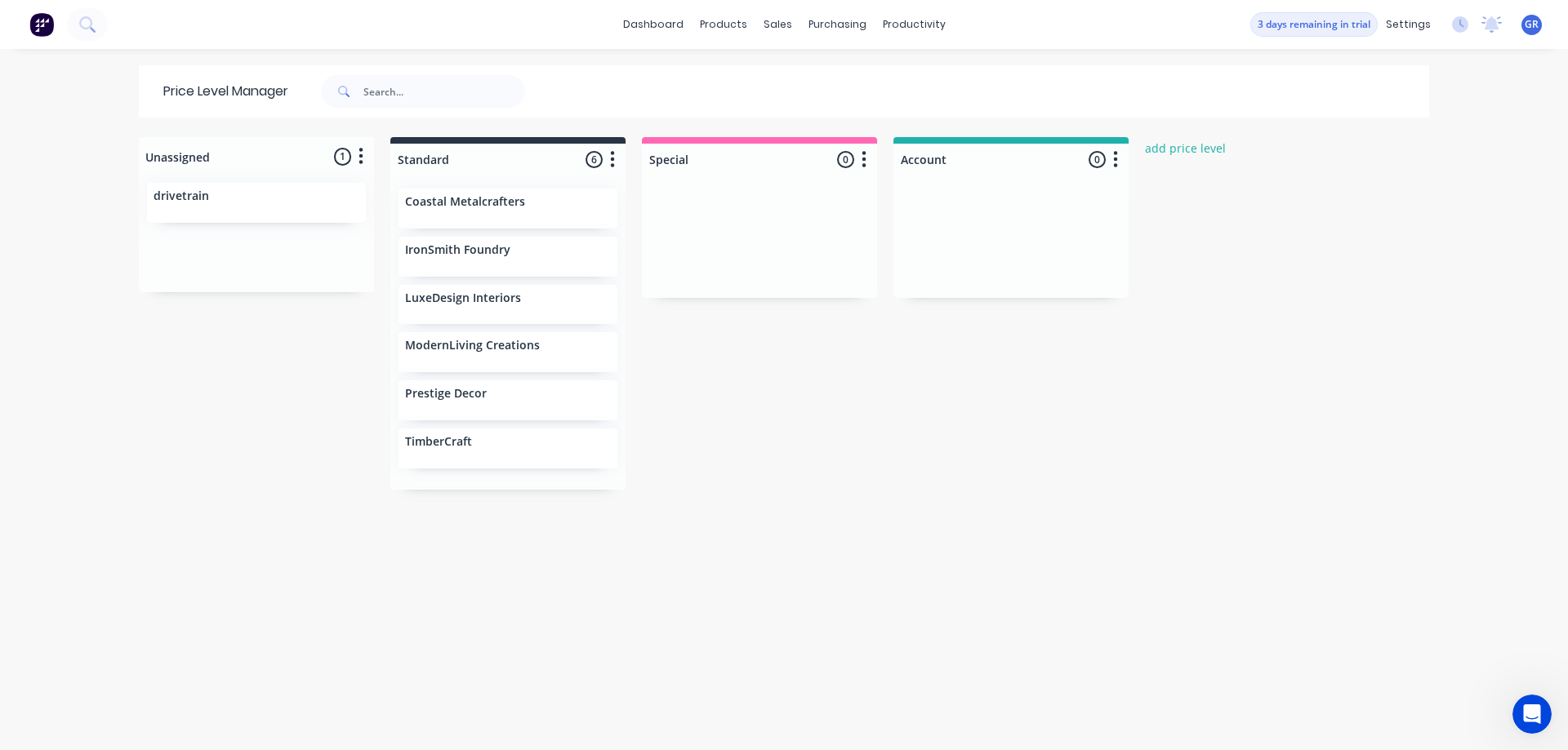
click at [282, 356] on div "Unassigned 1 Move all customers Standard Special Account drivetrain Standard 6 …" at bounding box center [784, 442] width 1307 height 611
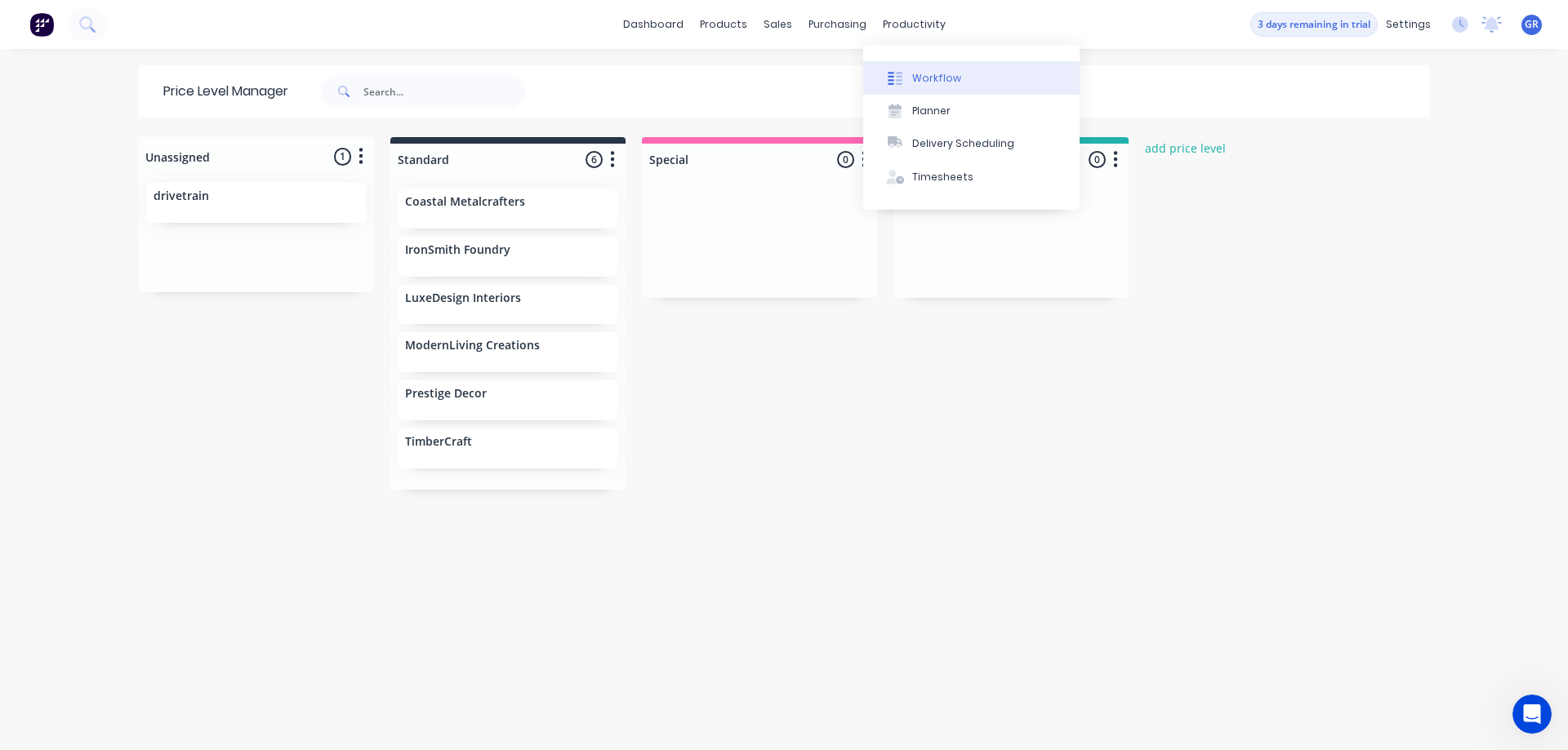
click at [917, 73] on div "Workflow" at bounding box center [936, 78] width 49 height 15
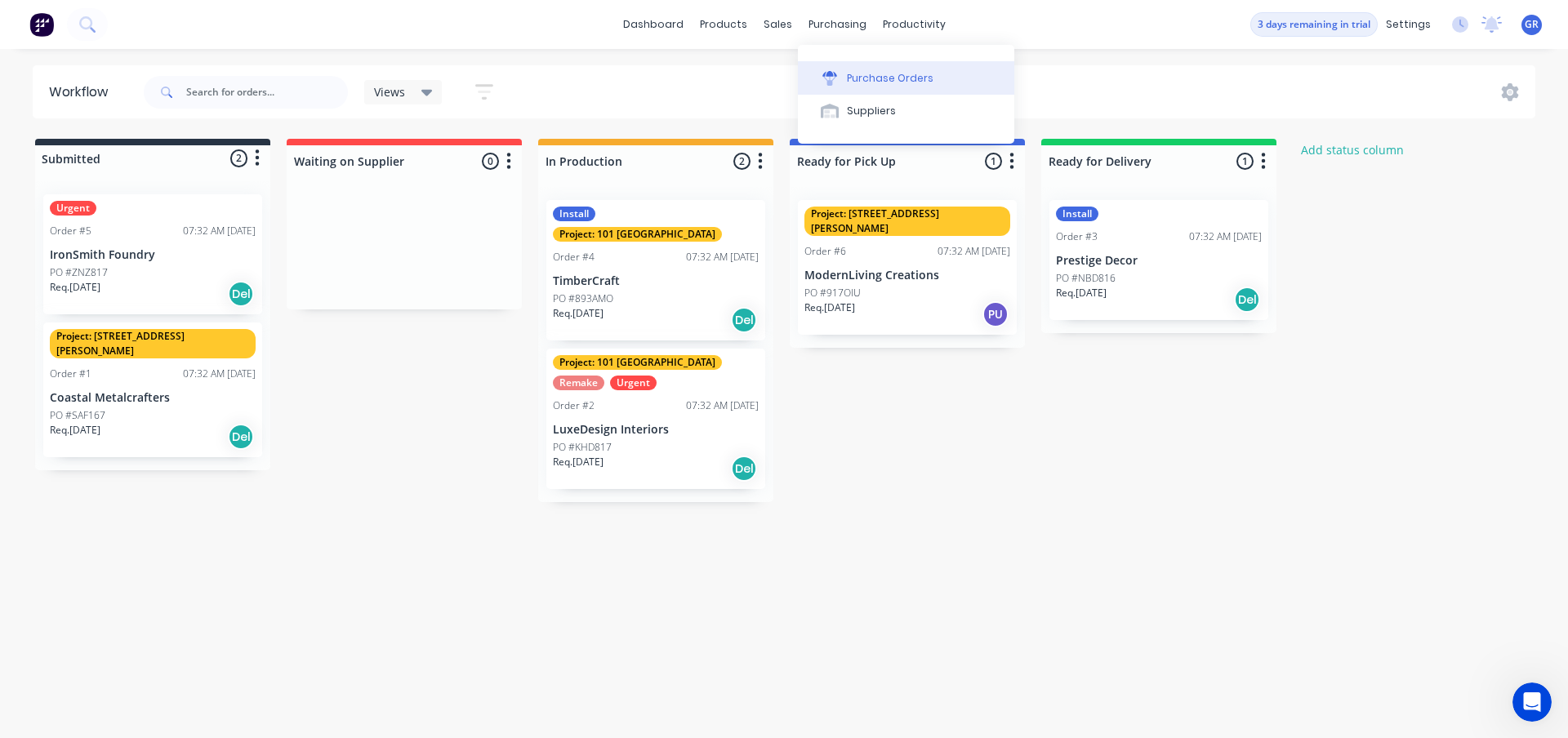
click at [849, 80] on div "Purchase Orders" at bounding box center [889, 78] width 87 height 15
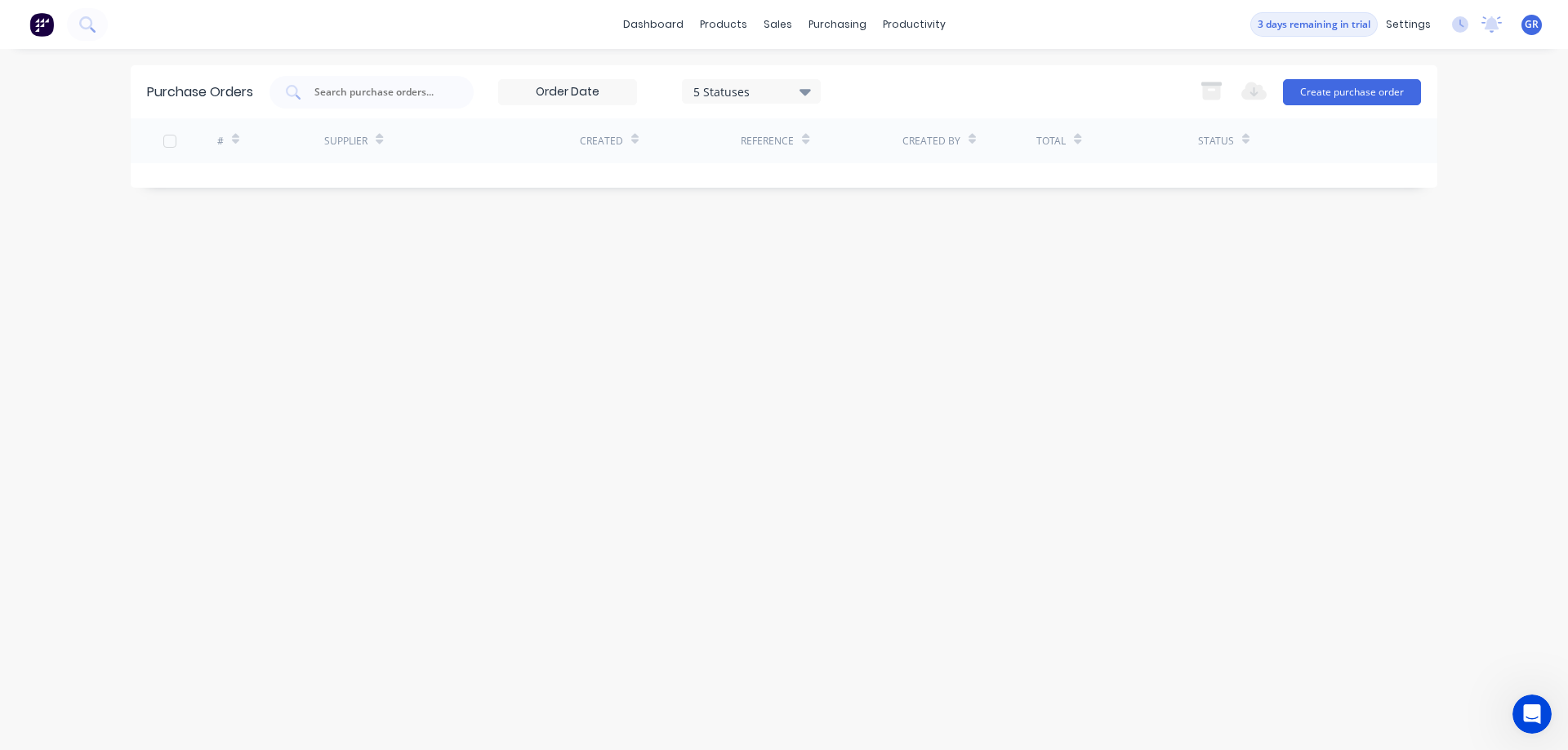
click at [407, 279] on div "Purchase Orders 5 Statuses 5 Statuses Export to Excel (XLSX) Create purchase or…" at bounding box center [784, 399] width 1307 height 668
click at [1292, 104] on div "Team" at bounding box center [1286, 111] width 30 height 15
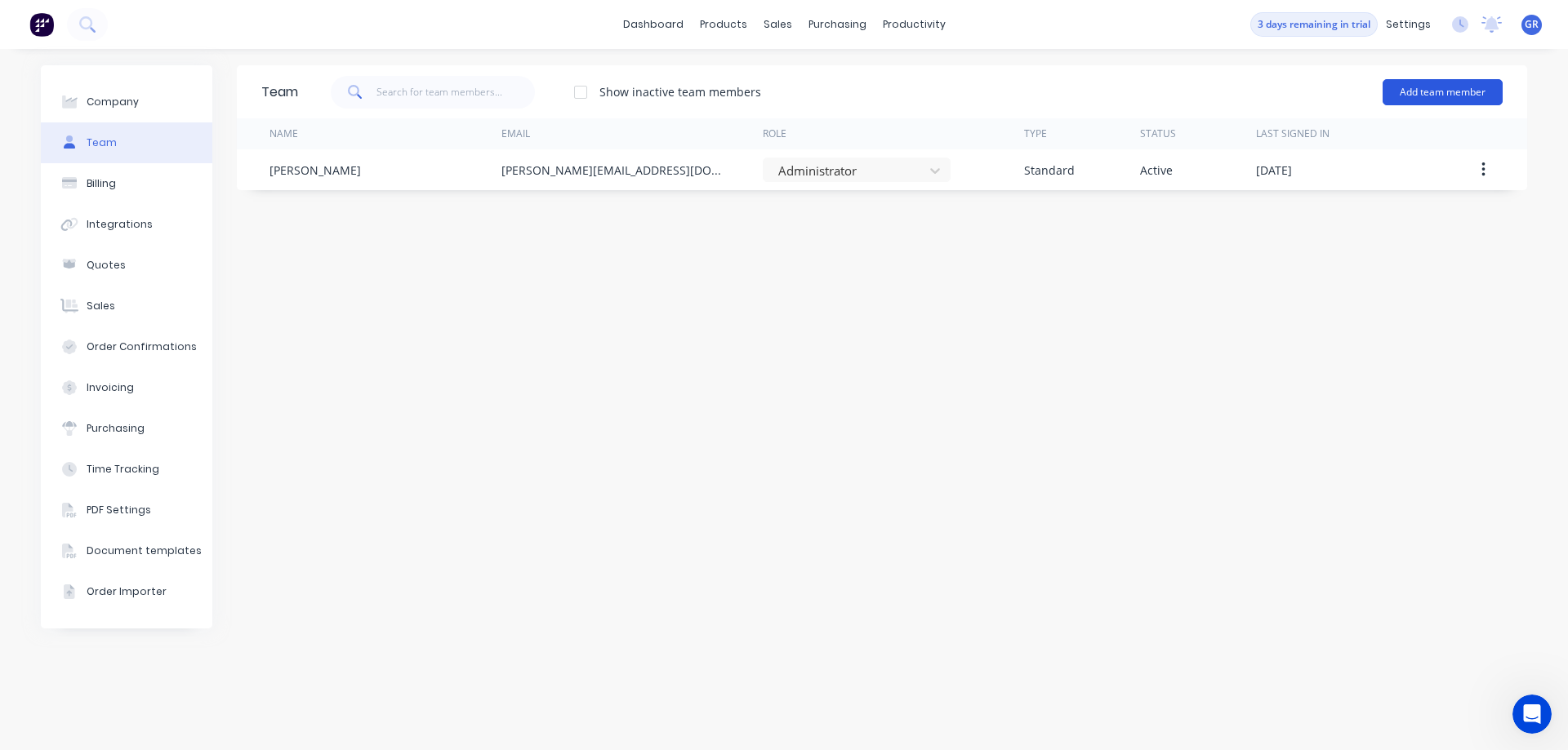
click at [1444, 88] on button "Add team member" at bounding box center [1442, 91] width 120 height 26
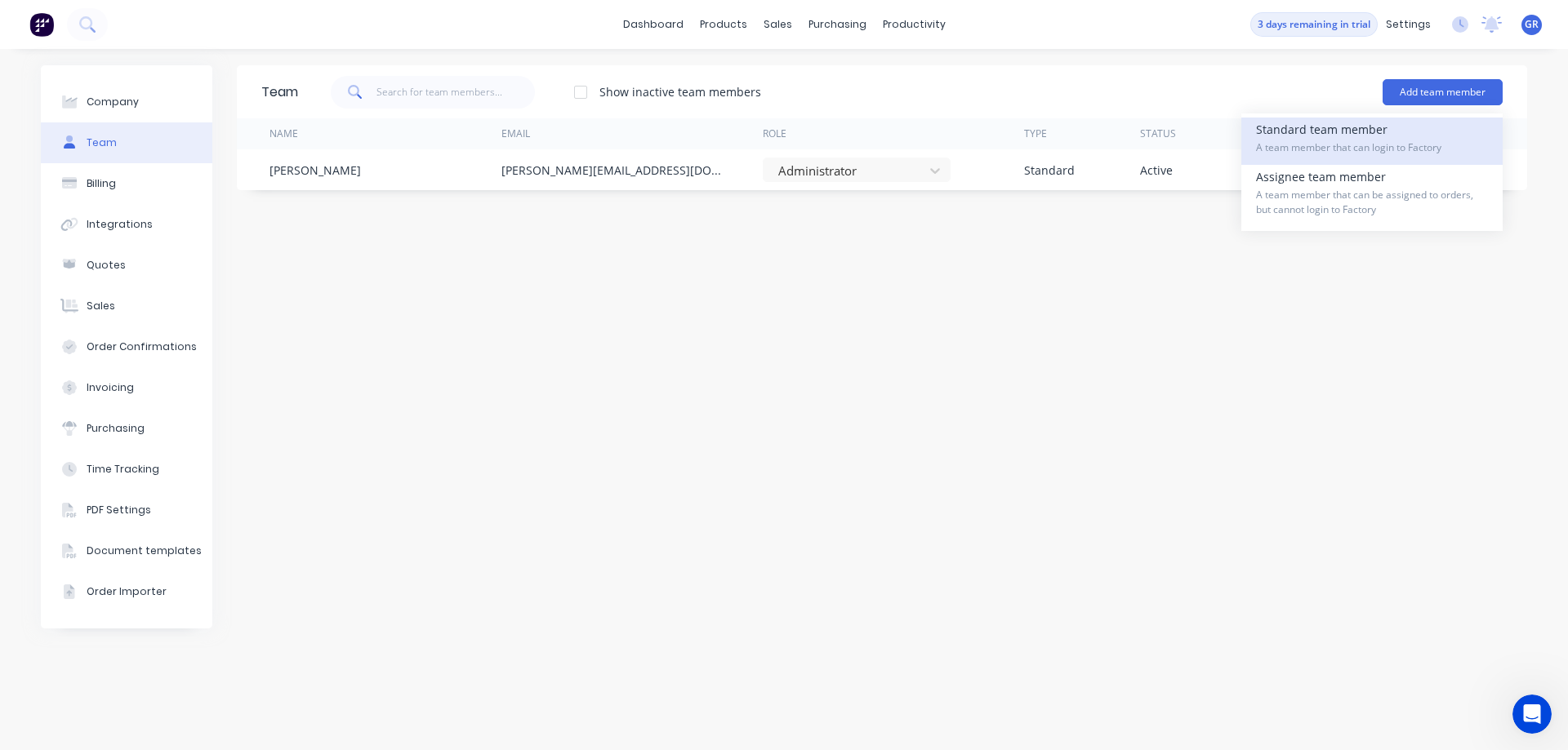
click at [1313, 130] on div "Standard team member A team member that can login to Factory" at bounding box center [1372, 141] width 232 height 48
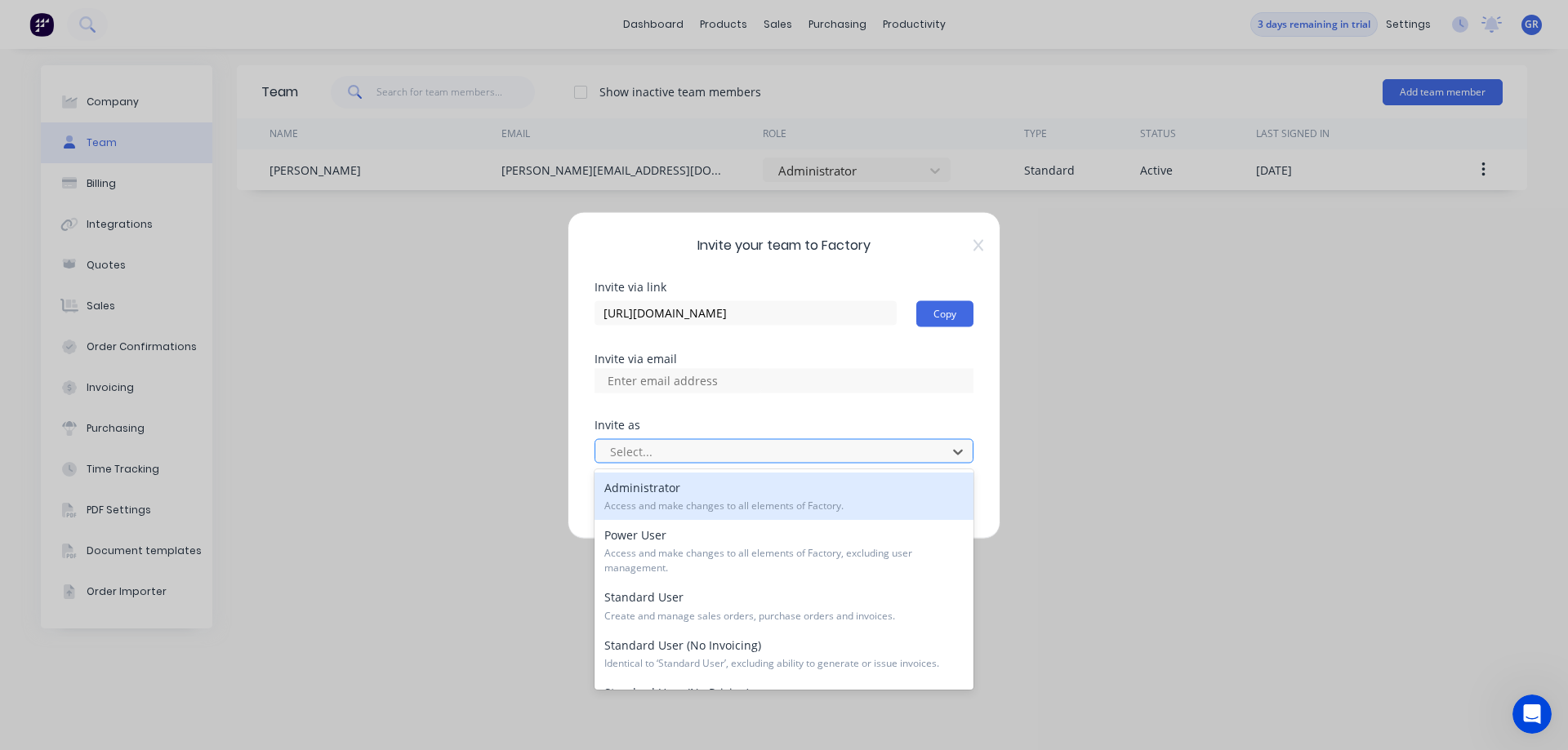
click at [781, 450] on div at bounding box center [773, 451] width 330 height 20
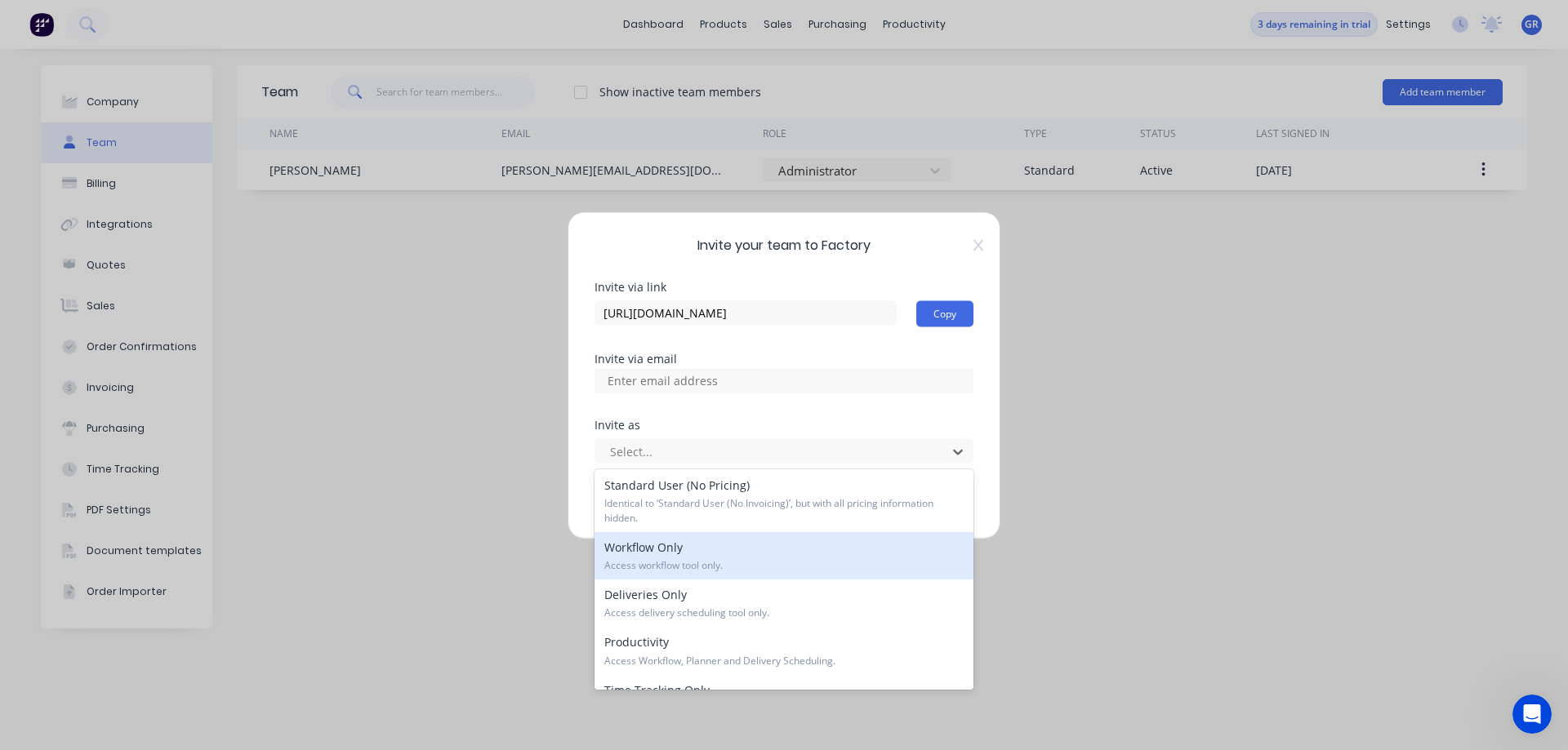
scroll to position [243, 0]
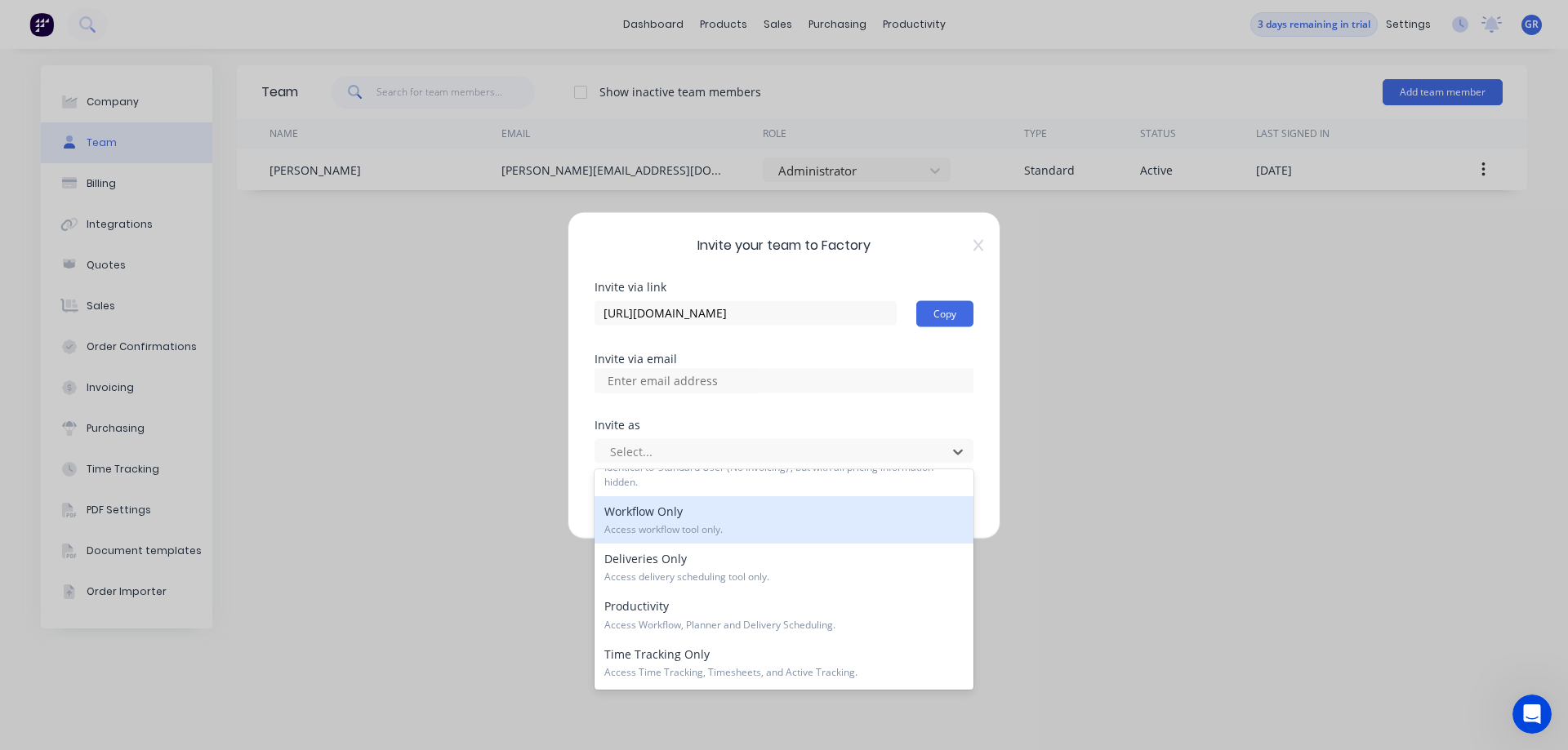
click at [740, 517] on div "Workflow Only Access workflow tool only." at bounding box center [784, 520] width 379 height 48
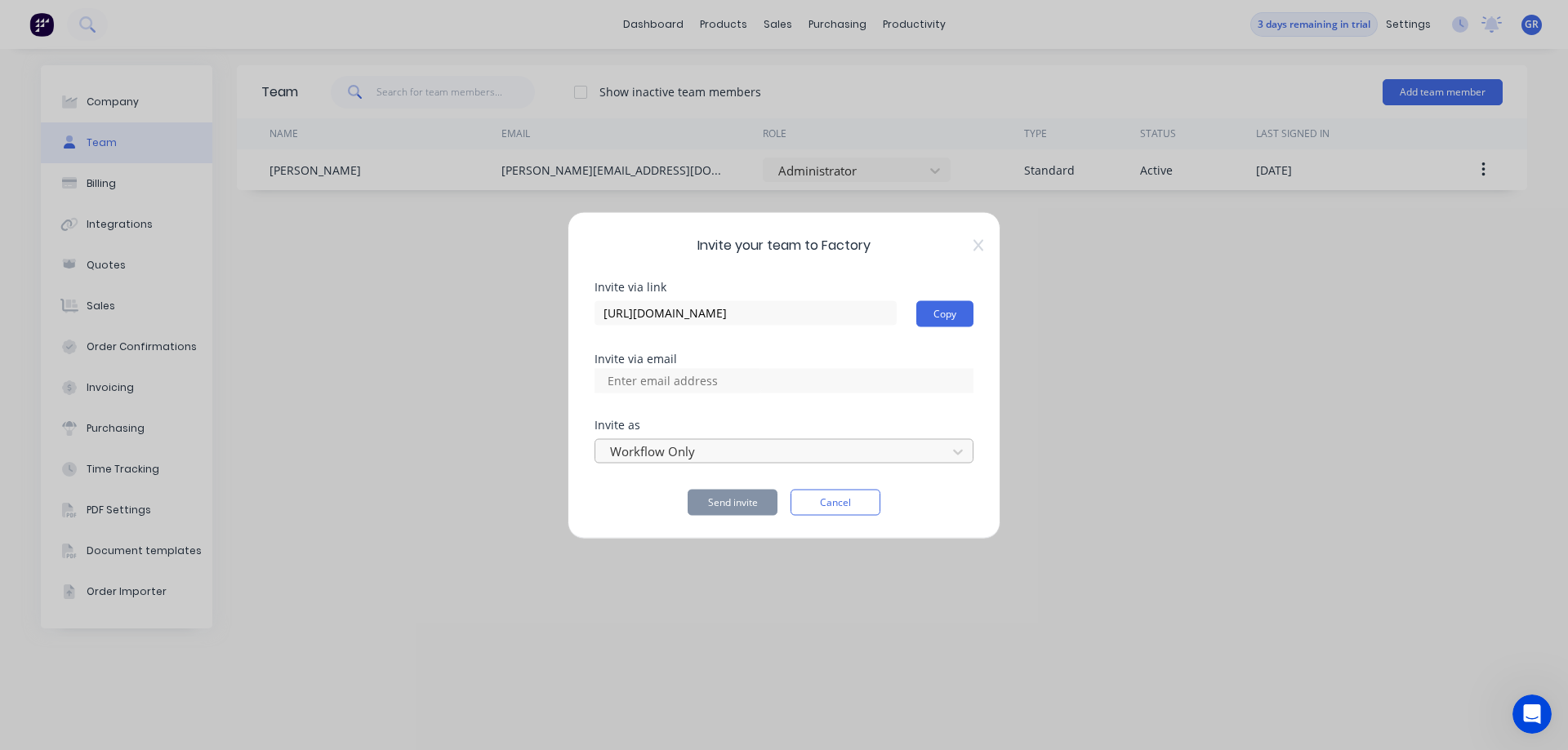
click at [755, 451] on div at bounding box center [773, 451] width 330 height 20
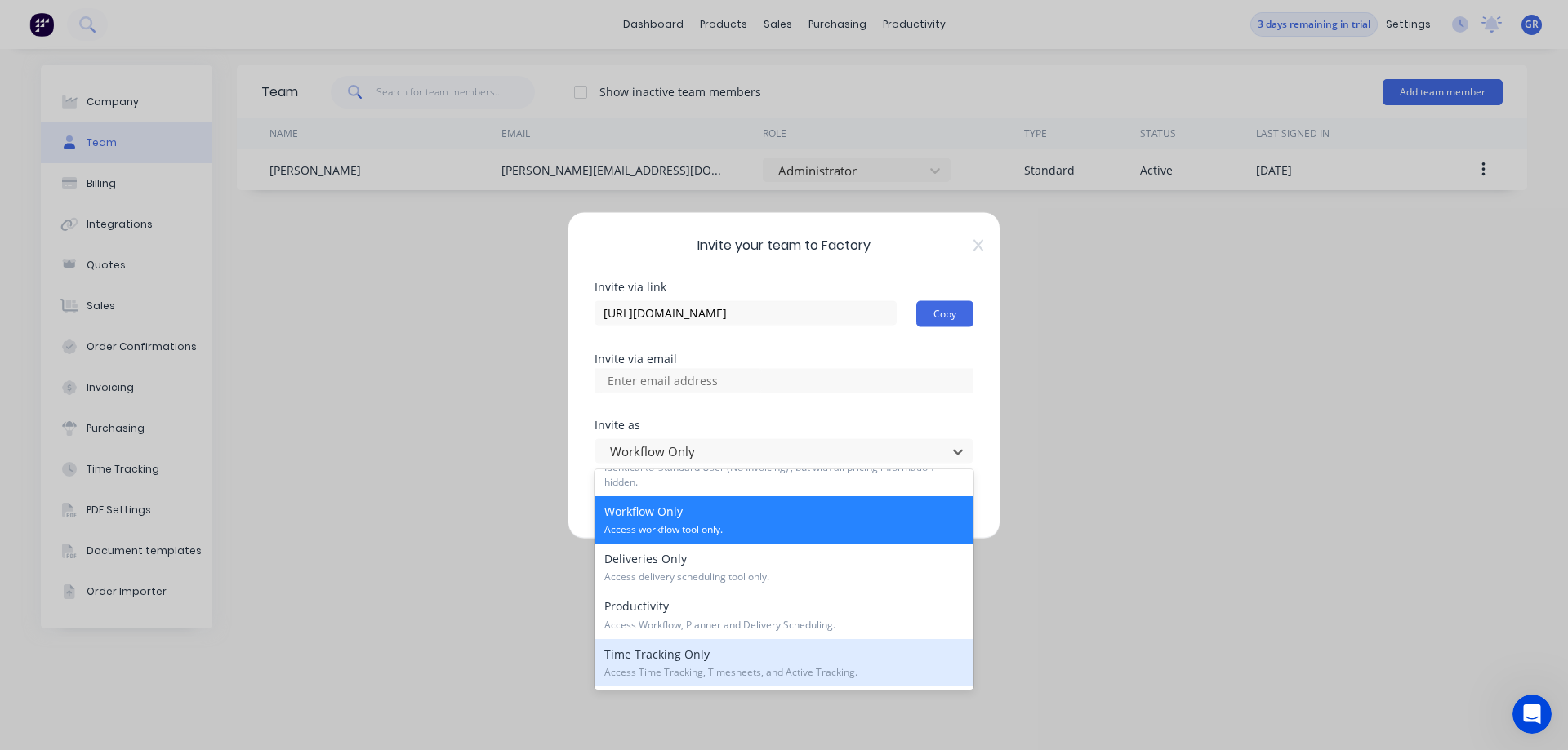
click at [879, 665] on span "Access Time Tracking, Timesheets, and Active Tracking." at bounding box center [784, 672] width 360 height 15
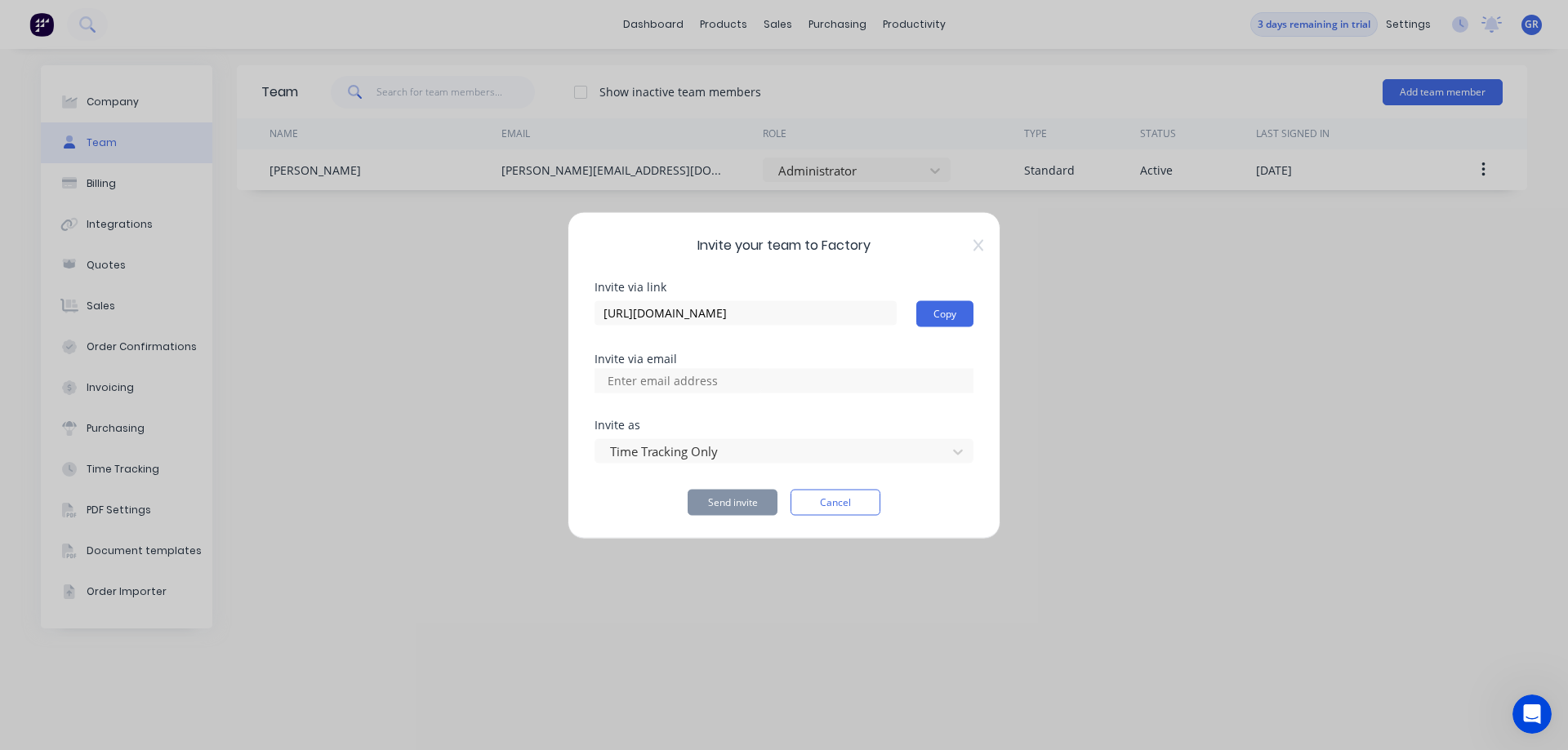
click at [597, 575] on div "Invite your team to Factory Invite via link [URL][DOMAIN_NAME] Copy Invite via …" at bounding box center [784, 375] width 1568 height 750
click at [719, 384] on input at bounding box center [680, 380] width 163 height 24
click at [585, 457] on div "Invite your team to Factory Invite via link [URL][DOMAIN_NAME] Copy Invite via …" at bounding box center [784, 375] width 433 height 327
click at [692, 381] on input at bounding box center [680, 380] width 163 height 24
type input "[EMAIL_ADDRESS][DOMAIN_NAME]"
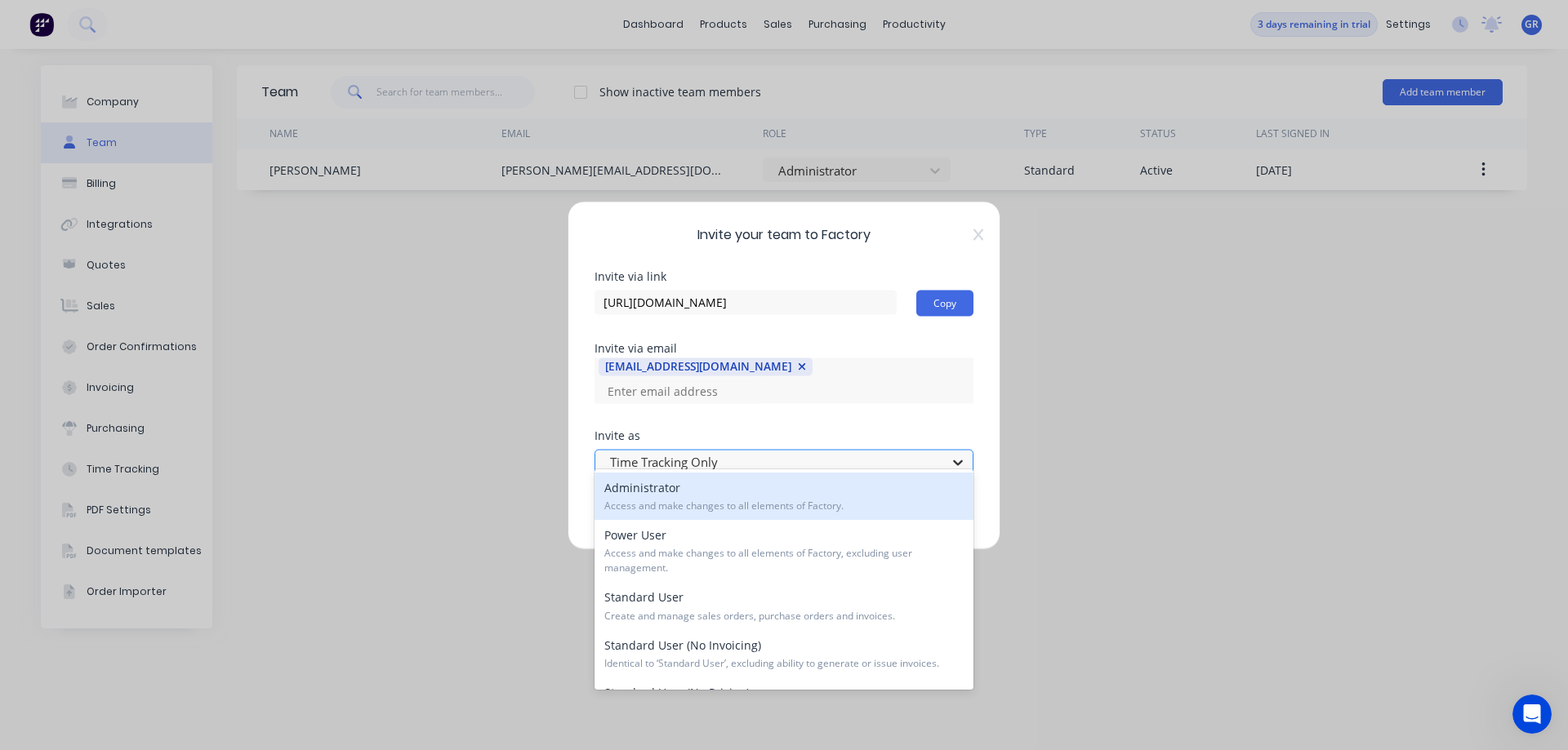
click at [965, 454] on icon at bounding box center [958, 461] width 17 height 17
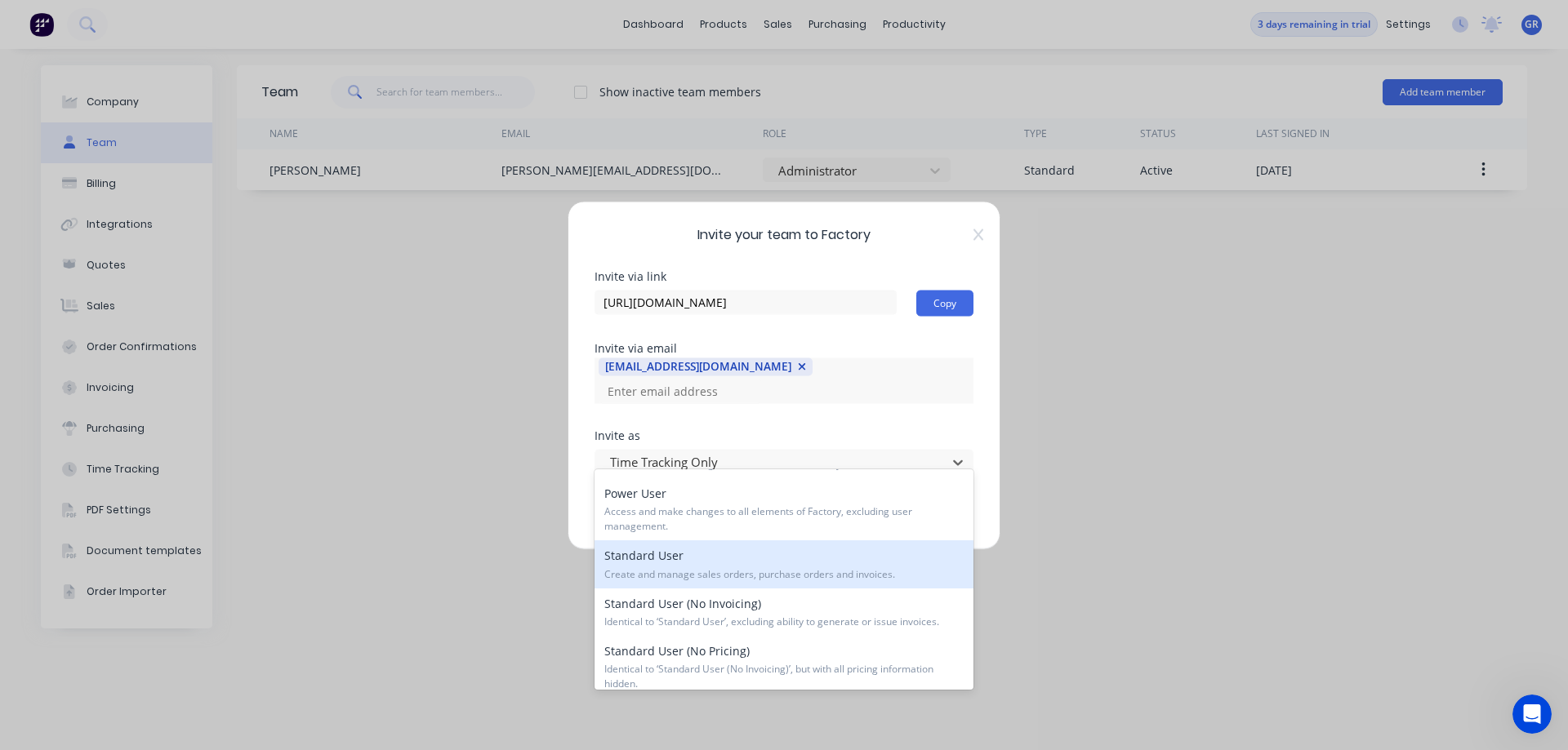
scroll to position [82, 0]
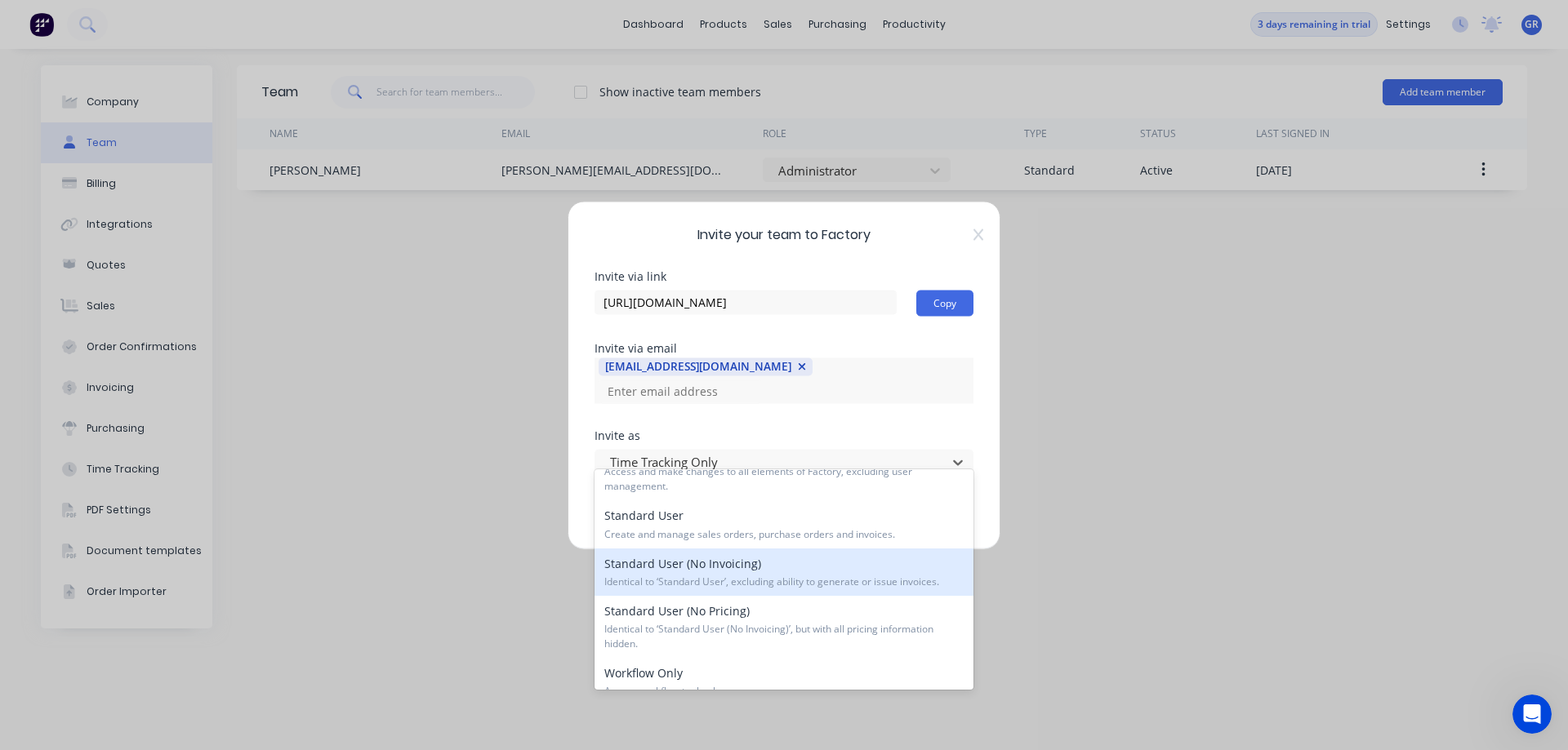
click at [769, 576] on span "Identical to ‘Standard User’, excluding ability to generate or issue invoices." at bounding box center [784, 581] width 360 height 15
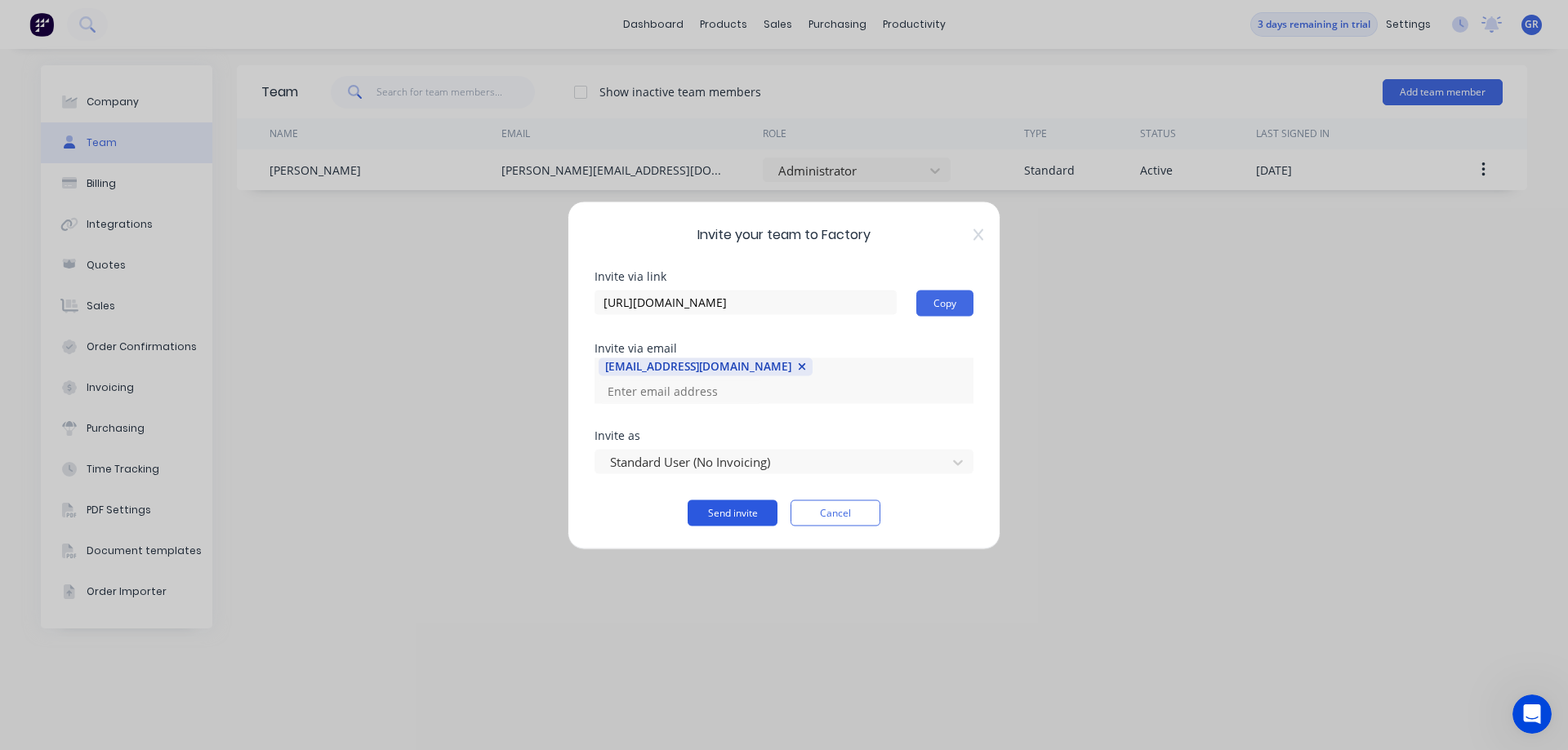
click at [751, 499] on button "Send invite" at bounding box center [732, 512] width 89 height 26
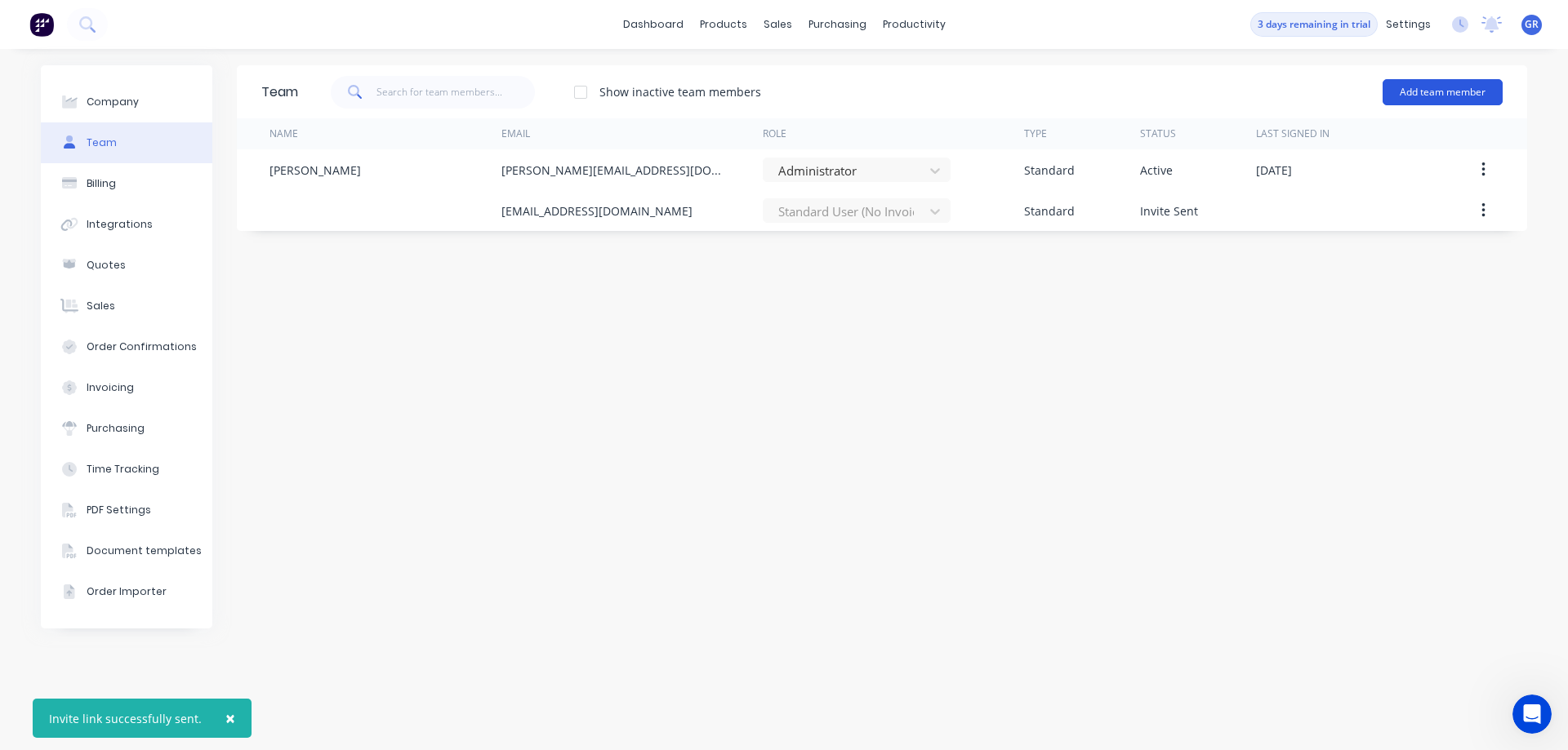
click at [1455, 85] on button "Add team member" at bounding box center [1442, 91] width 120 height 26
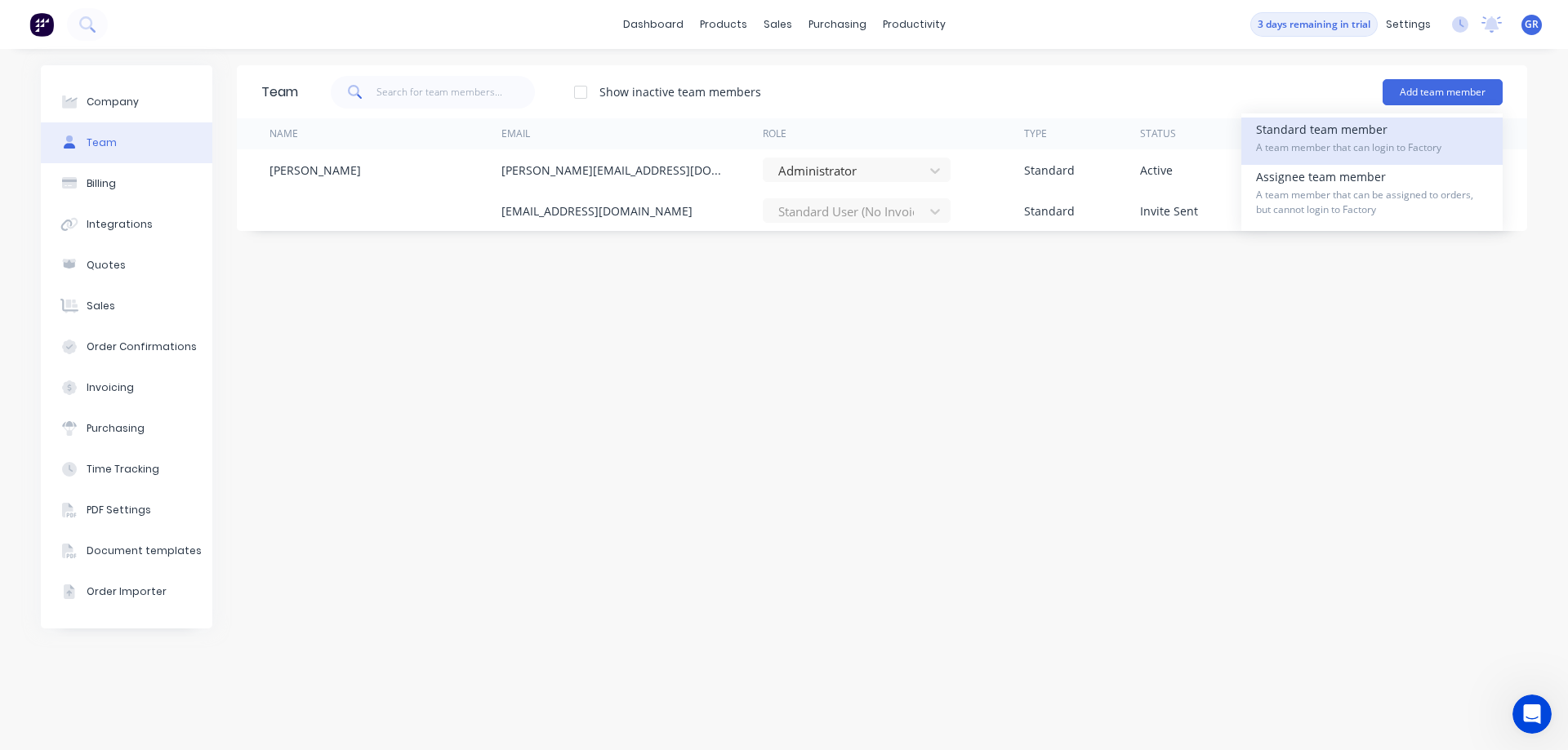
click at [1326, 138] on div "Standard team member A team member that can login to Factory" at bounding box center [1372, 141] width 232 height 48
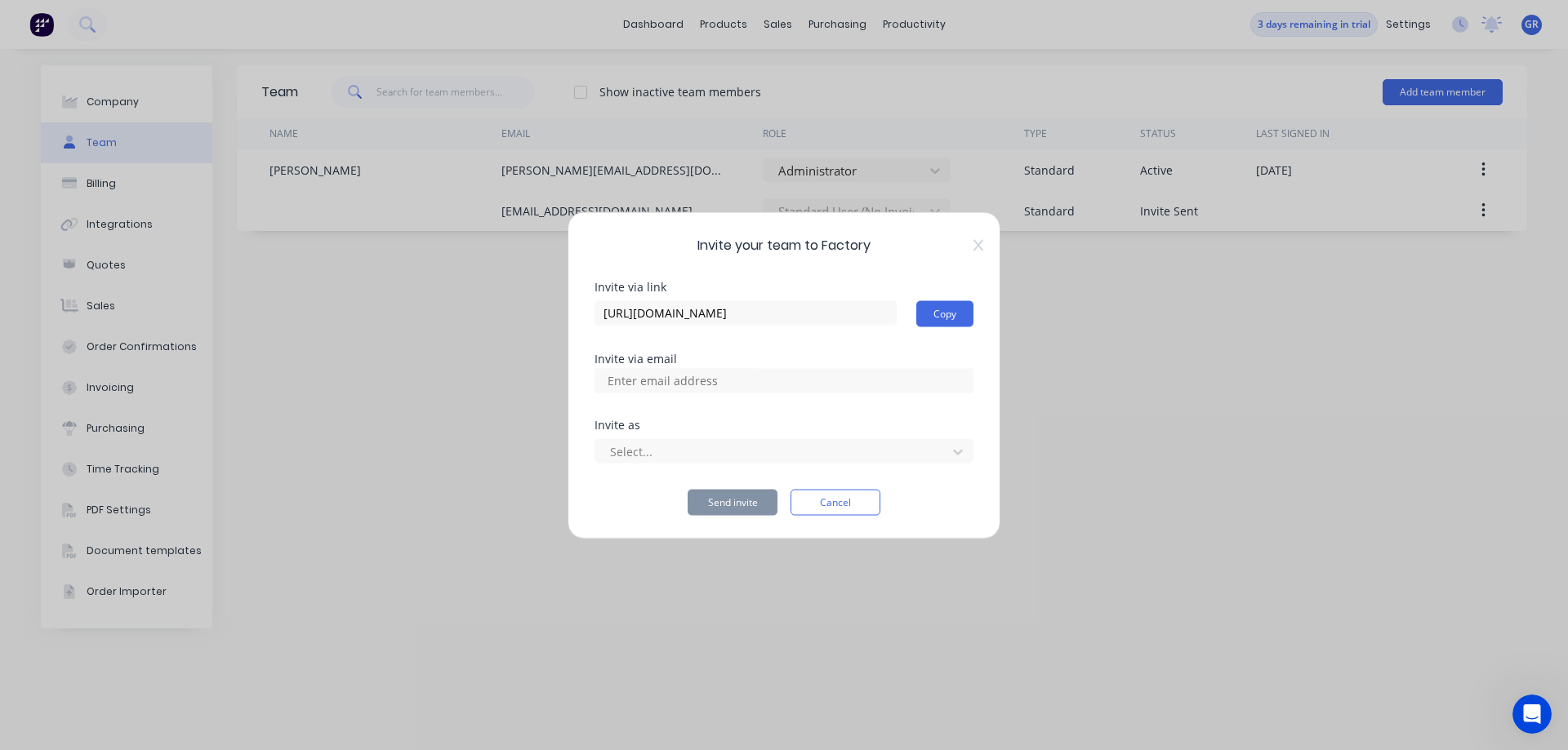
click at [635, 385] on input at bounding box center [680, 380] width 163 height 24
type input "[EMAIL_ADDRESS][DOMAIN_NAME]"
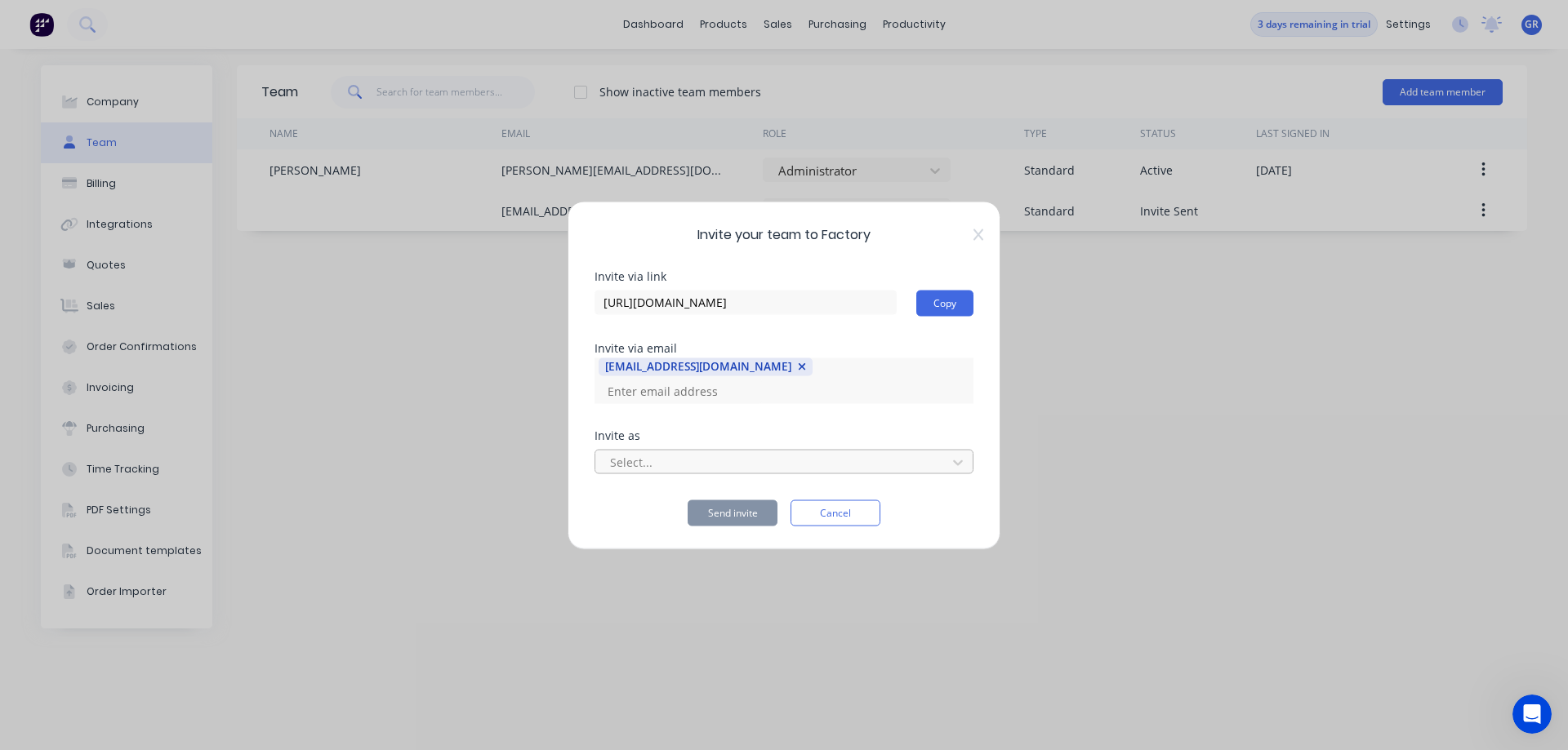
click at [688, 452] on div at bounding box center [773, 461] width 330 height 20
click at [716, 452] on div at bounding box center [773, 461] width 330 height 20
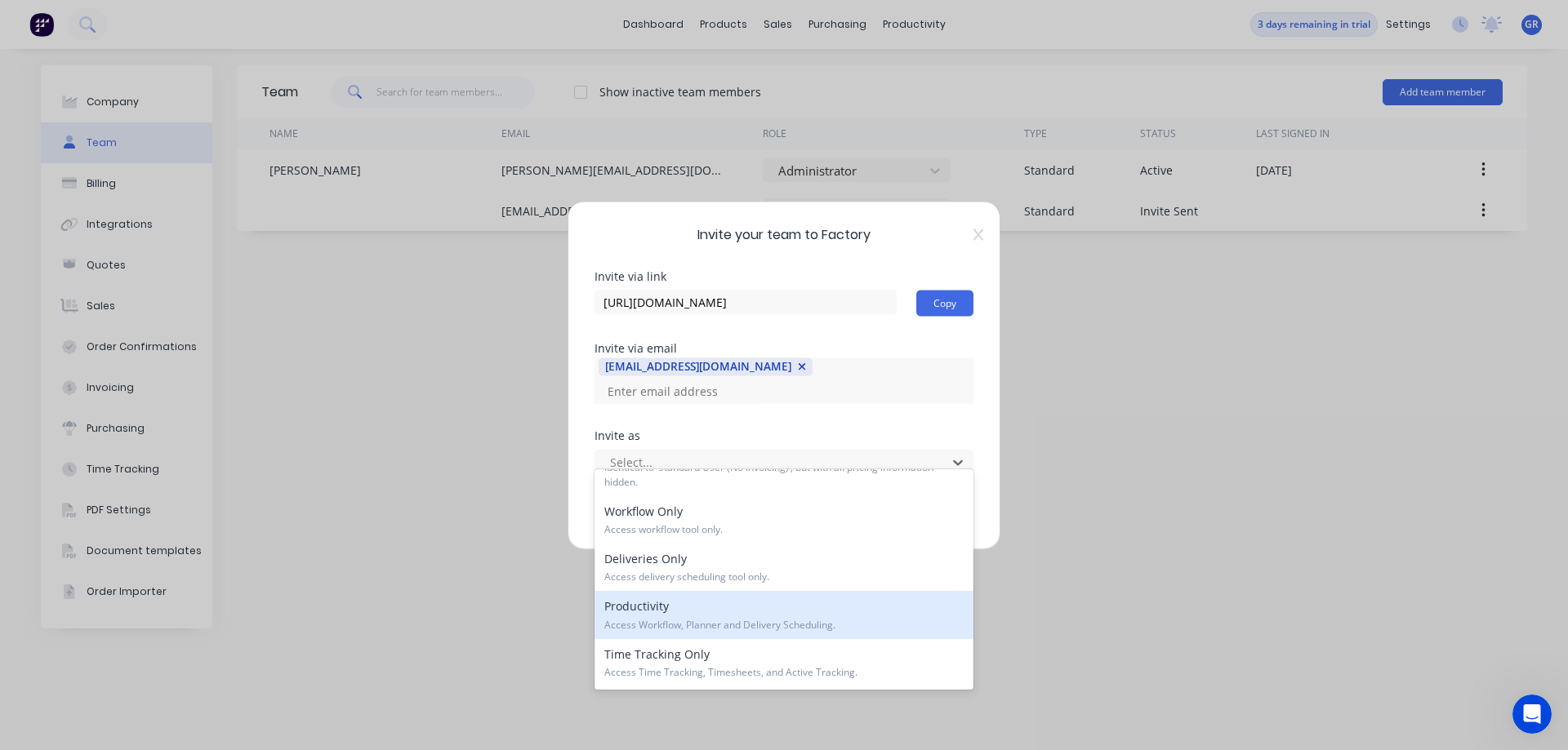
scroll to position [161, 0]
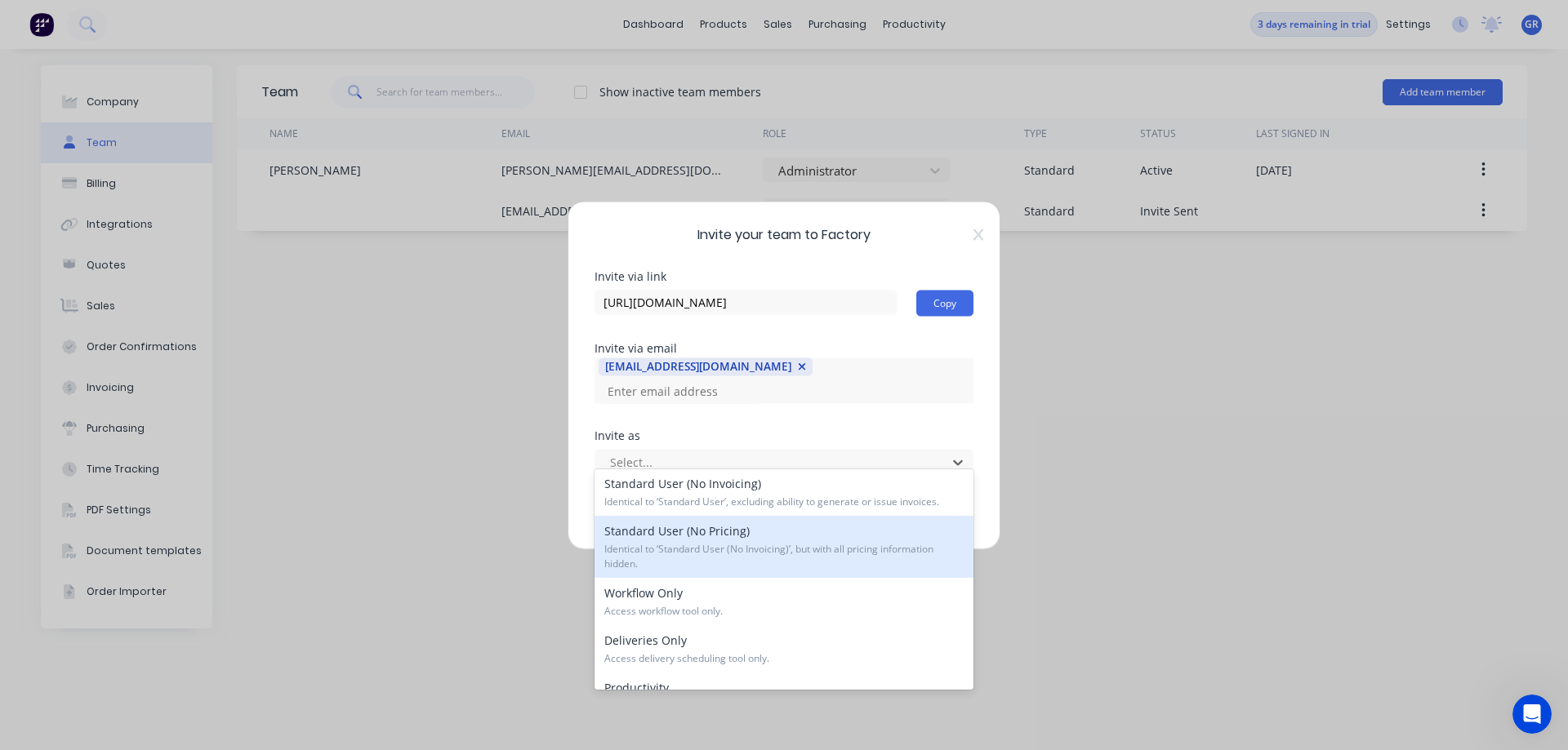
click at [775, 542] on span "Identical to ‘Standard User (No Invoicing)’, but with all pricing information h…" at bounding box center [784, 557] width 360 height 29
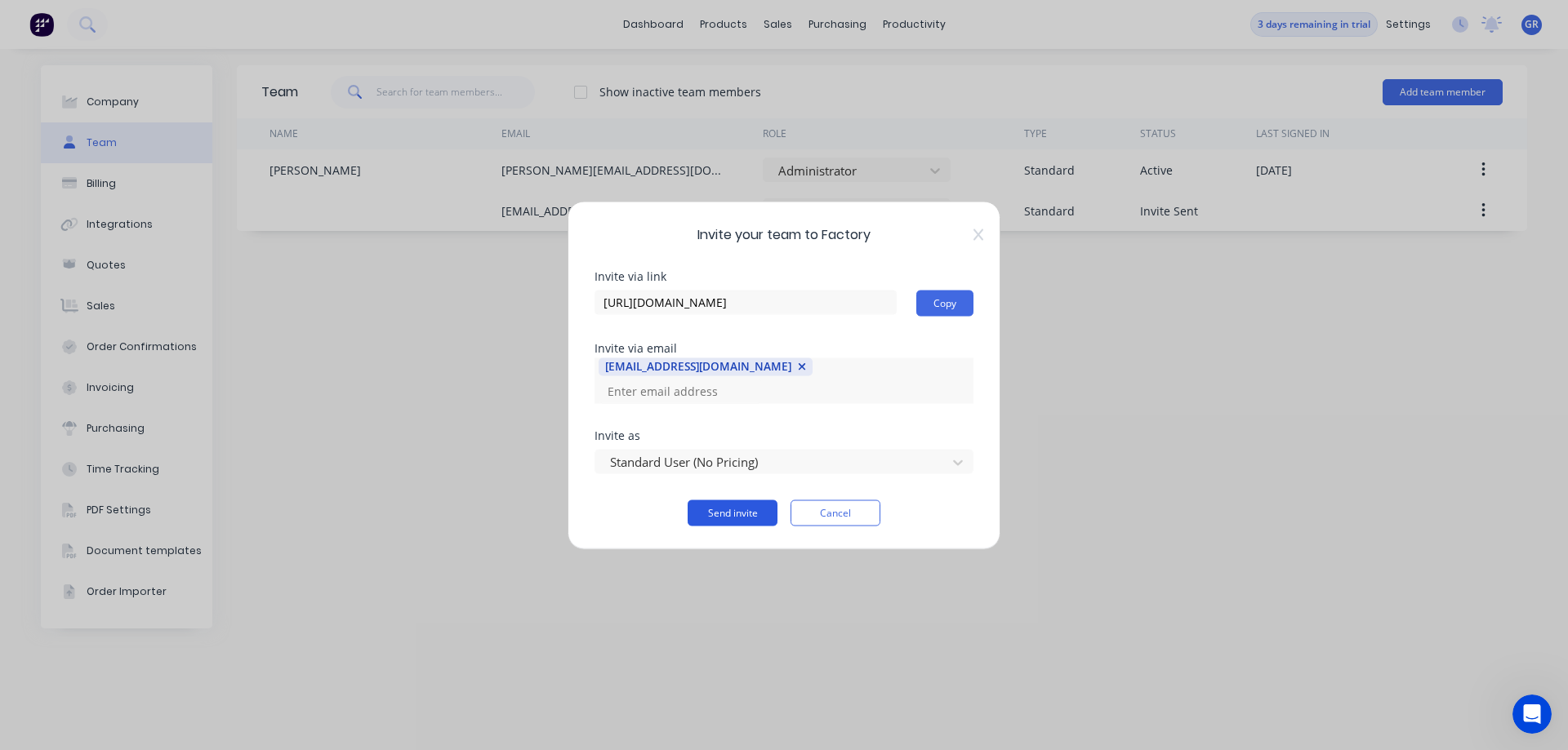
click at [732, 502] on button "Send invite" at bounding box center [732, 512] width 89 height 26
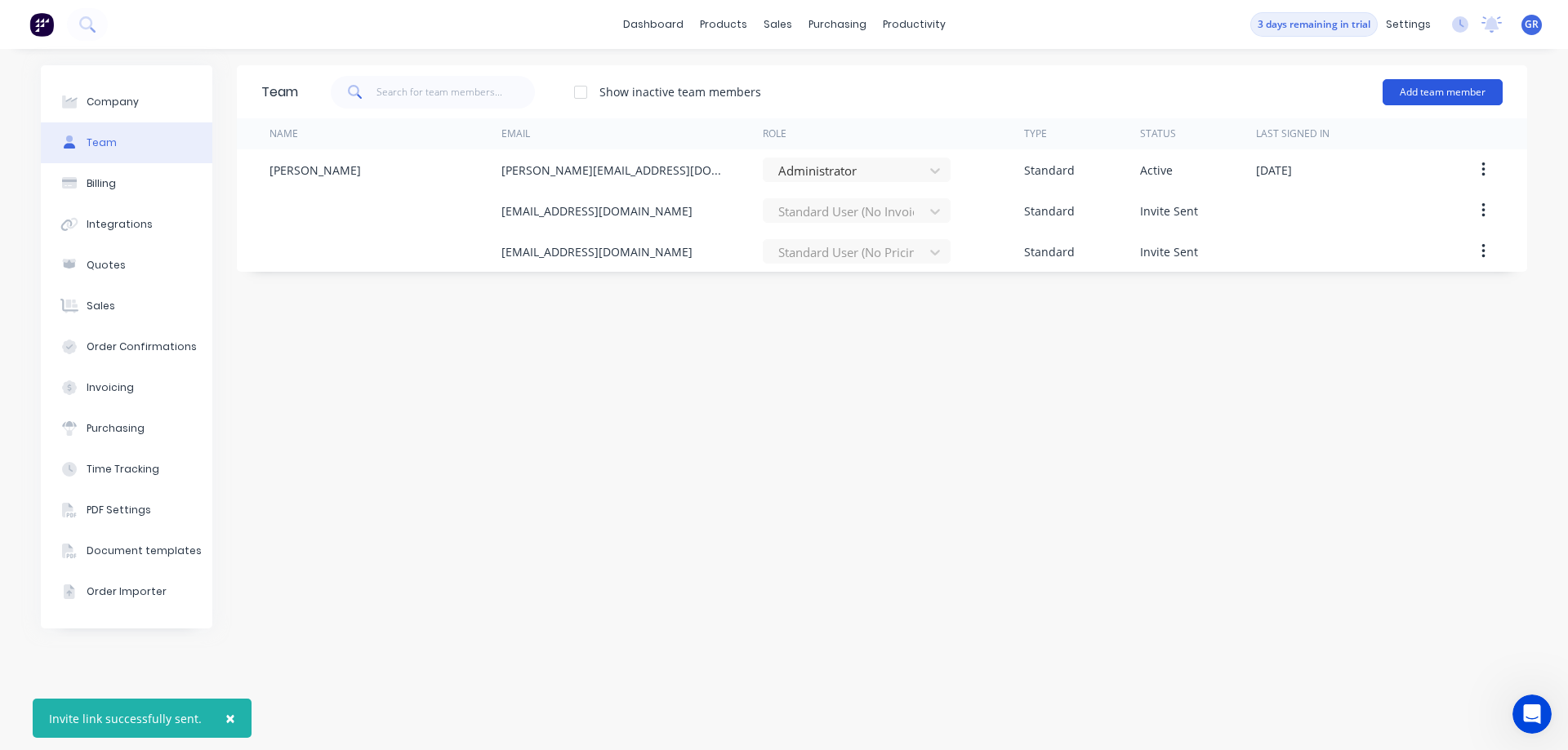
click at [1466, 93] on button "Add team member" at bounding box center [1442, 91] width 120 height 26
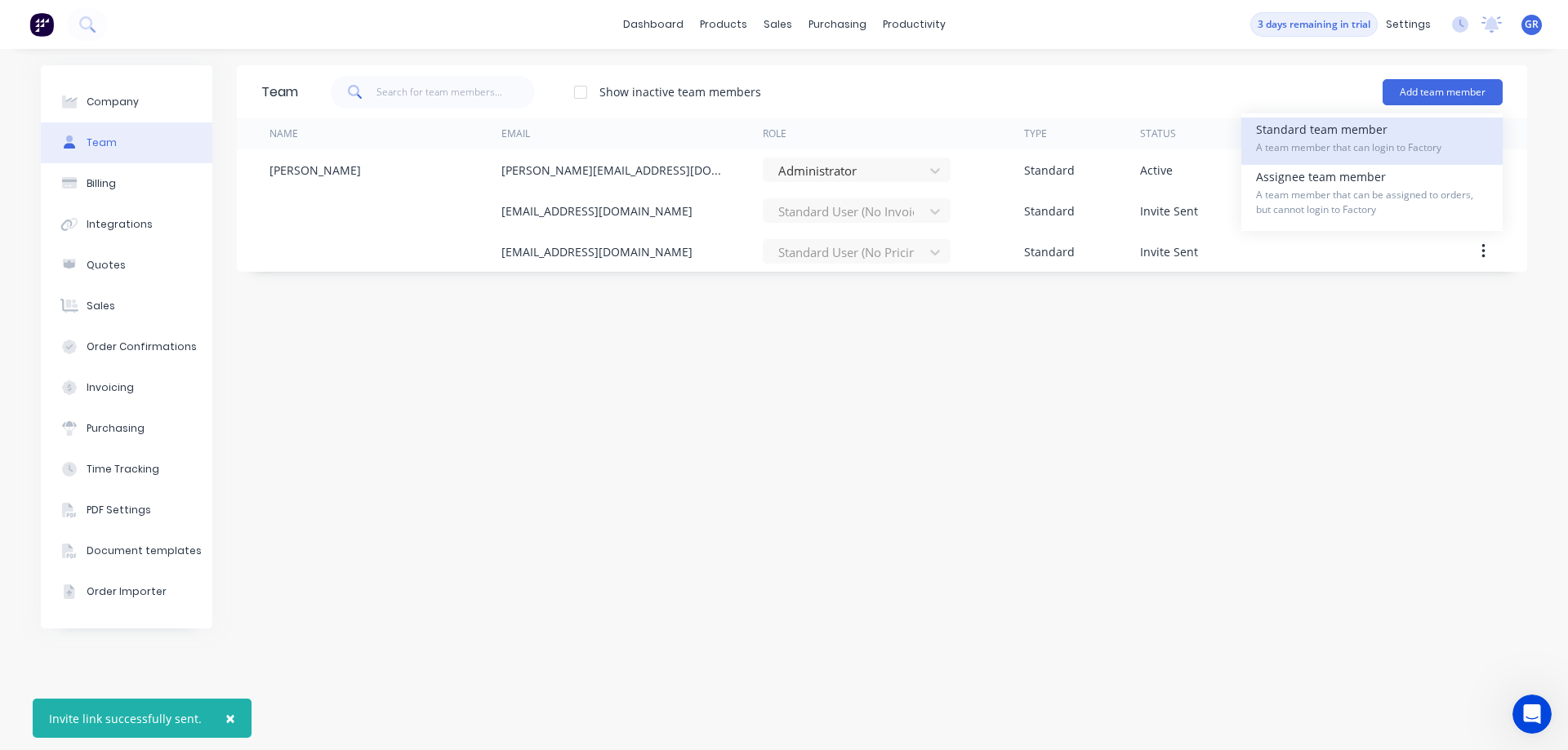
click at [1340, 131] on div "Standard team member A team member that can login to Factory" at bounding box center [1372, 141] width 232 height 48
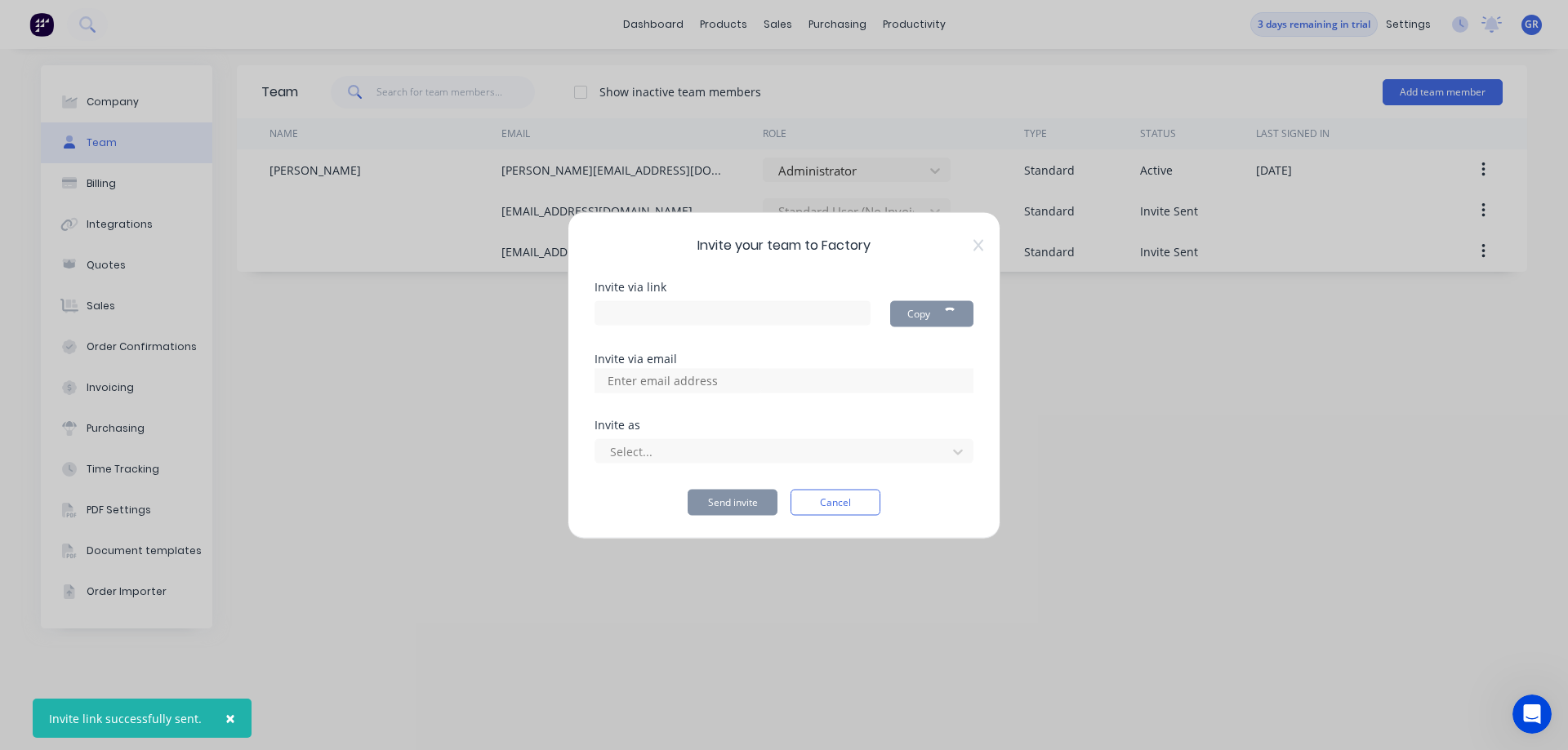
type input "[URL][DOMAIN_NAME]"
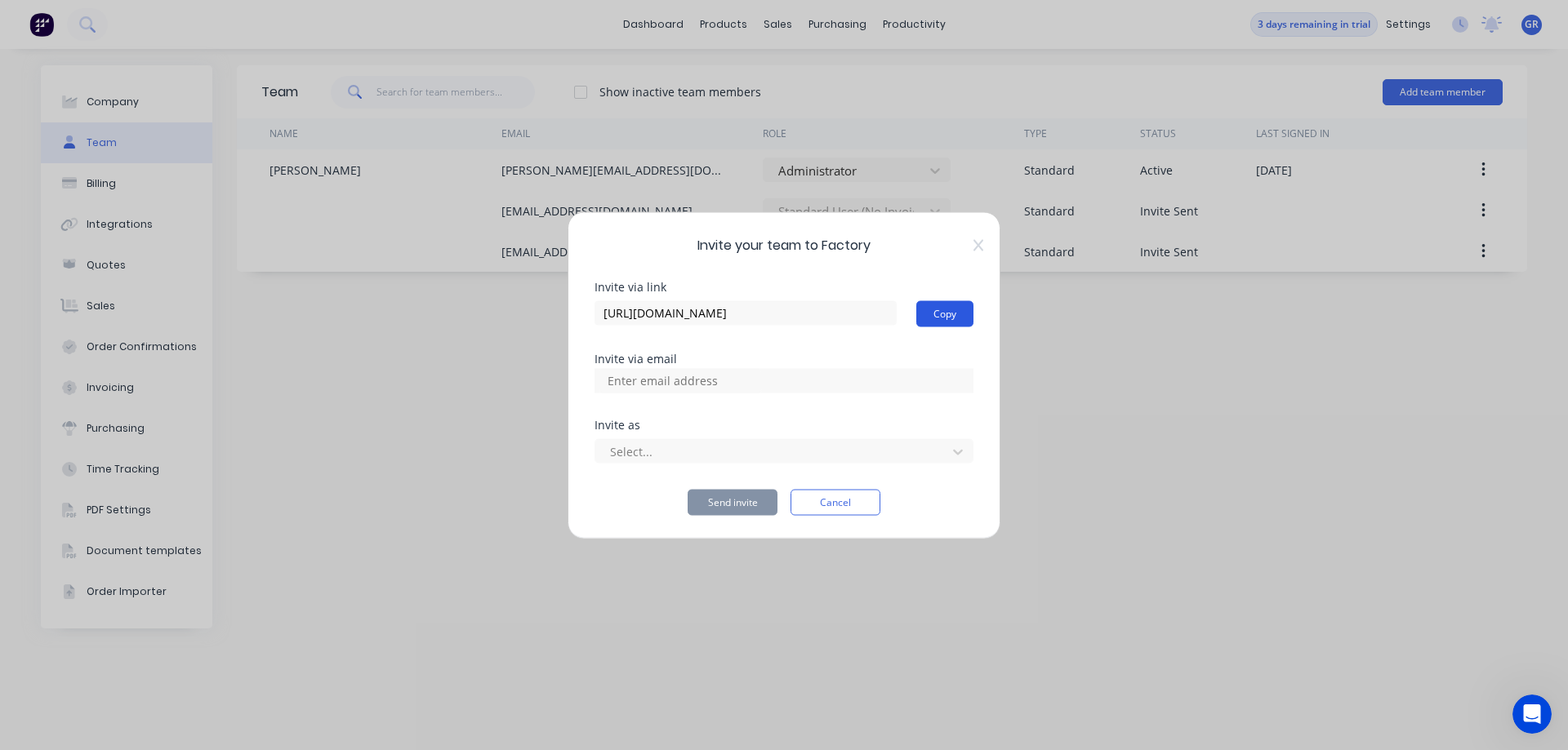
click at [928, 309] on button "Copy" at bounding box center [944, 313] width 57 height 26
click at [871, 496] on button "Cancel" at bounding box center [835, 501] width 89 height 26
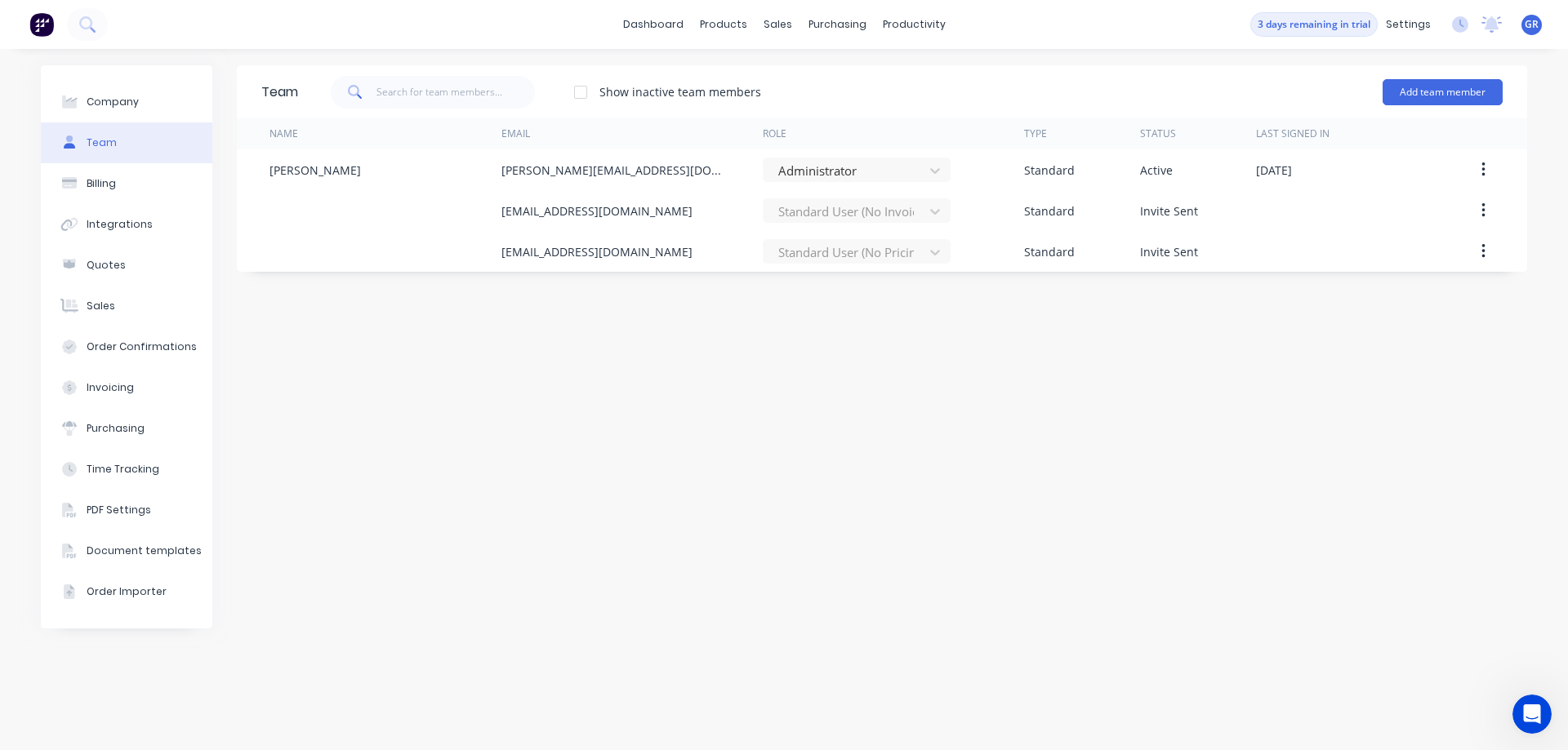
click at [1021, 402] on div "Team Show inactive team members Add team member Name Email Role Type Status Las…" at bounding box center [882, 399] width 1290 height 668
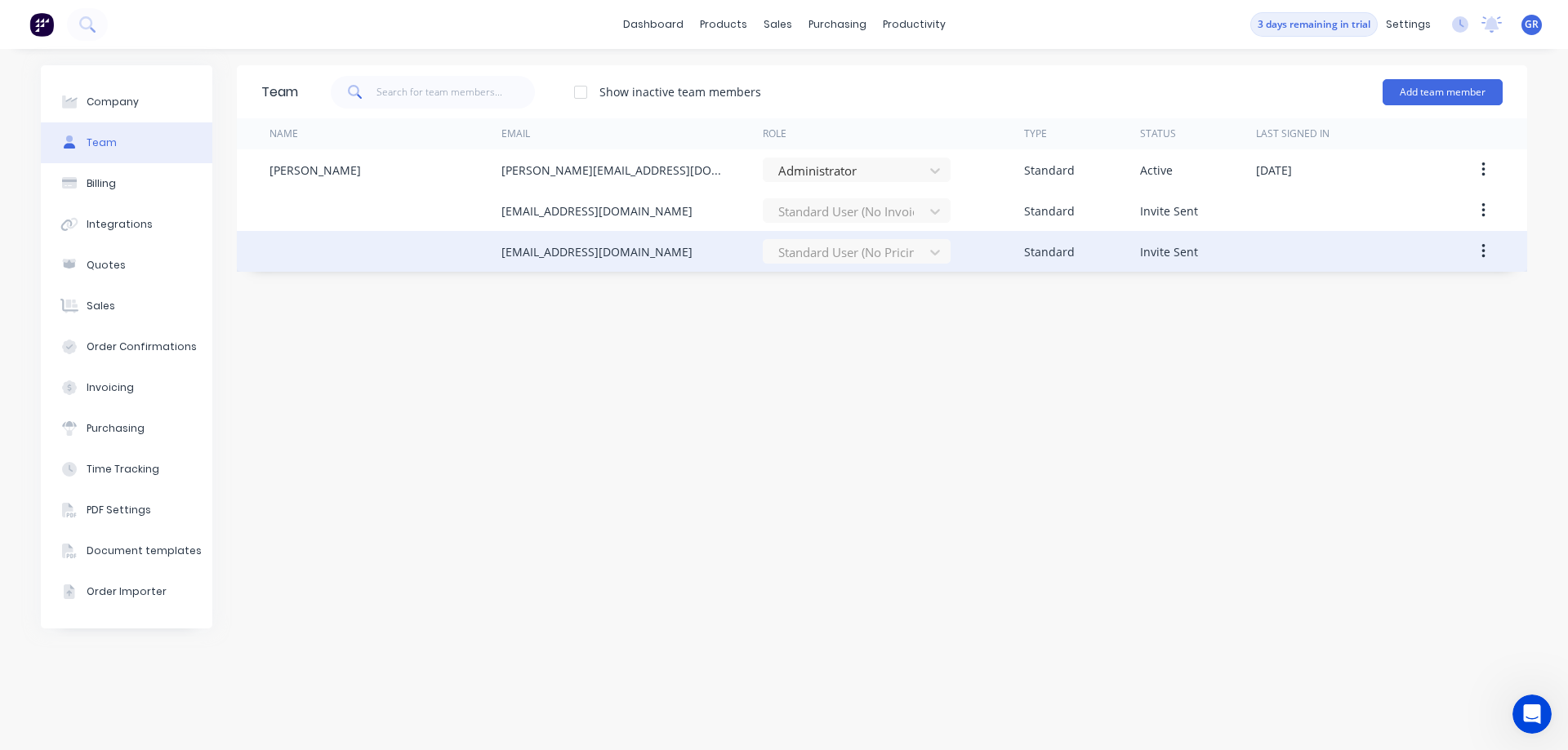
click at [340, 240] on div at bounding box center [385, 252] width 232 height 41
click at [303, 239] on div at bounding box center [385, 252] width 232 height 41
drag, startPoint x: 303, startPoint y: 239, endPoint x: 315, endPoint y: 237, distance: 12.2
click at [304, 239] on div at bounding box center [385, 252] width 232 height 41
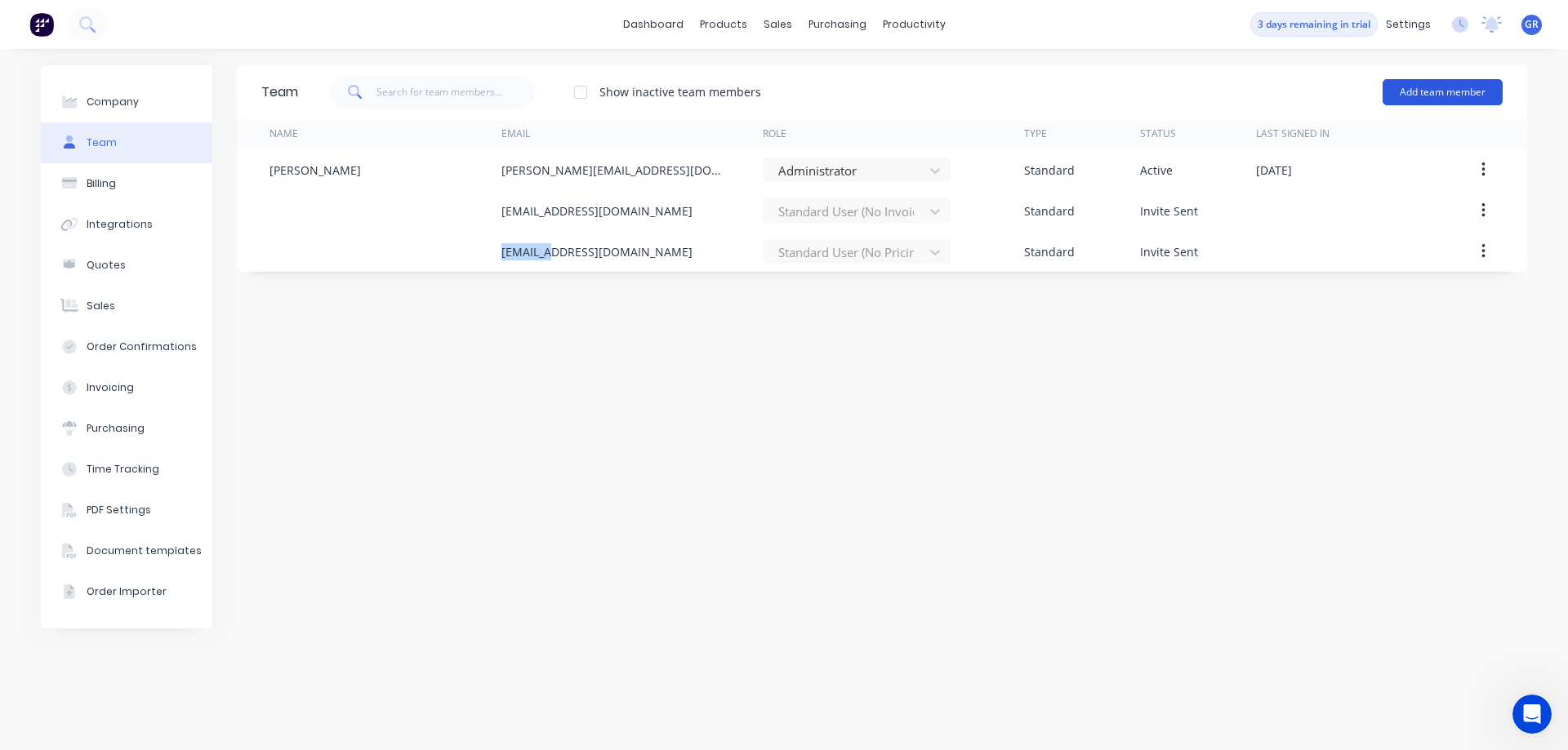
click at [1442, 88] on button "Add team member" at bounding box center [1442, 91] width 120 height 26
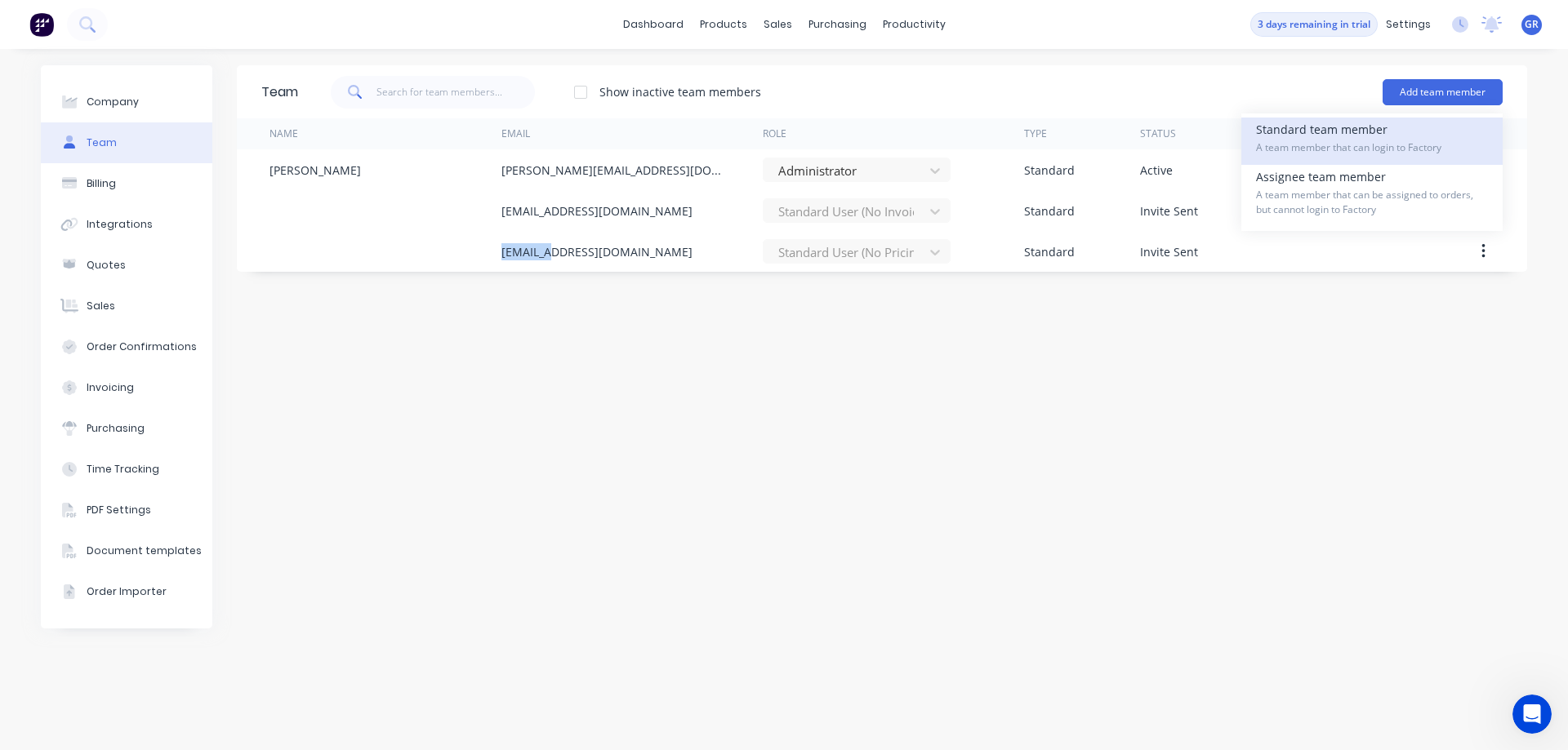
click at [1306, 140] on span "A team member that can login to Factory" at bounding box center [1372, 147] width 232 height 15
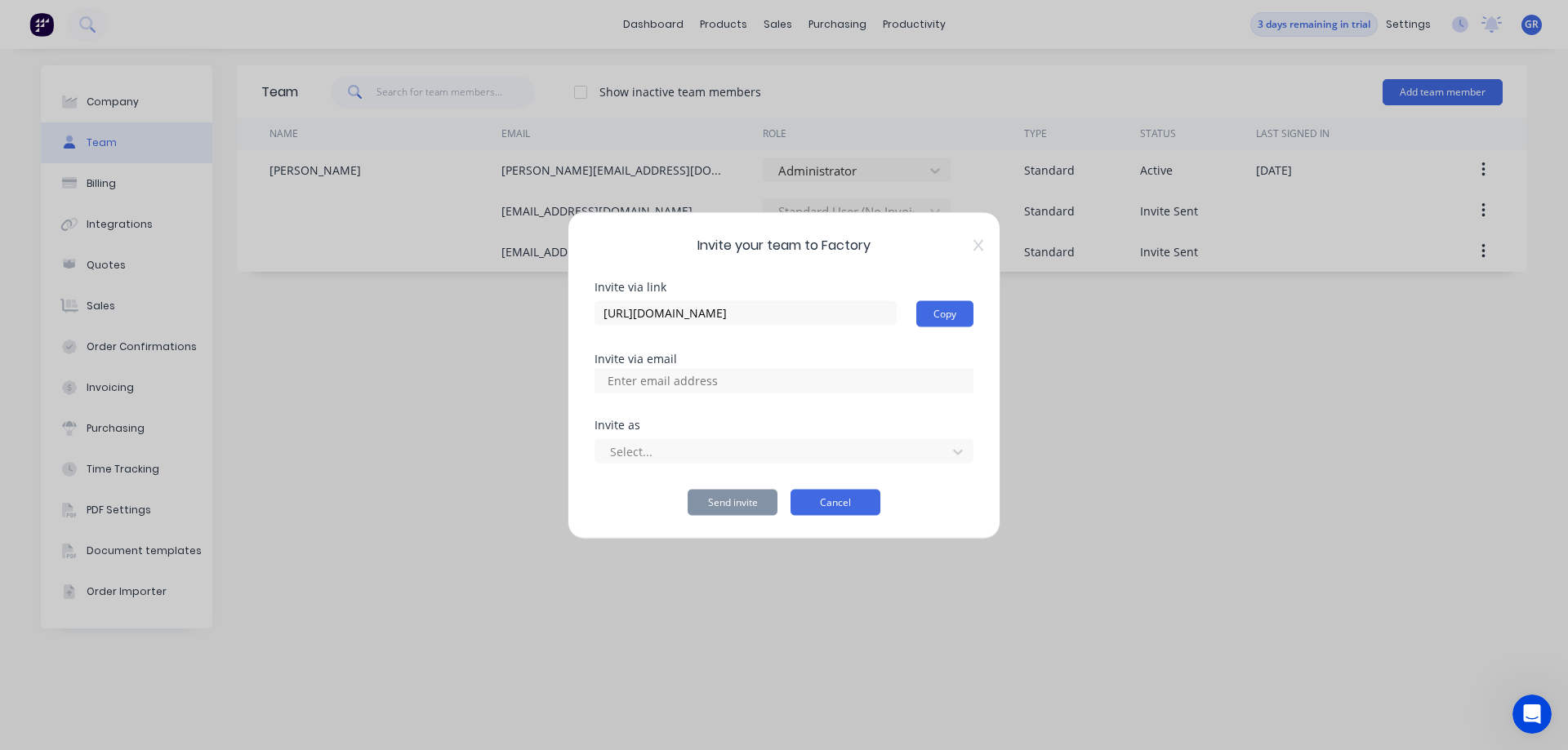
click at [858, 500] on button "Cancel" at bounding box center [835, 501] width 89 height 26
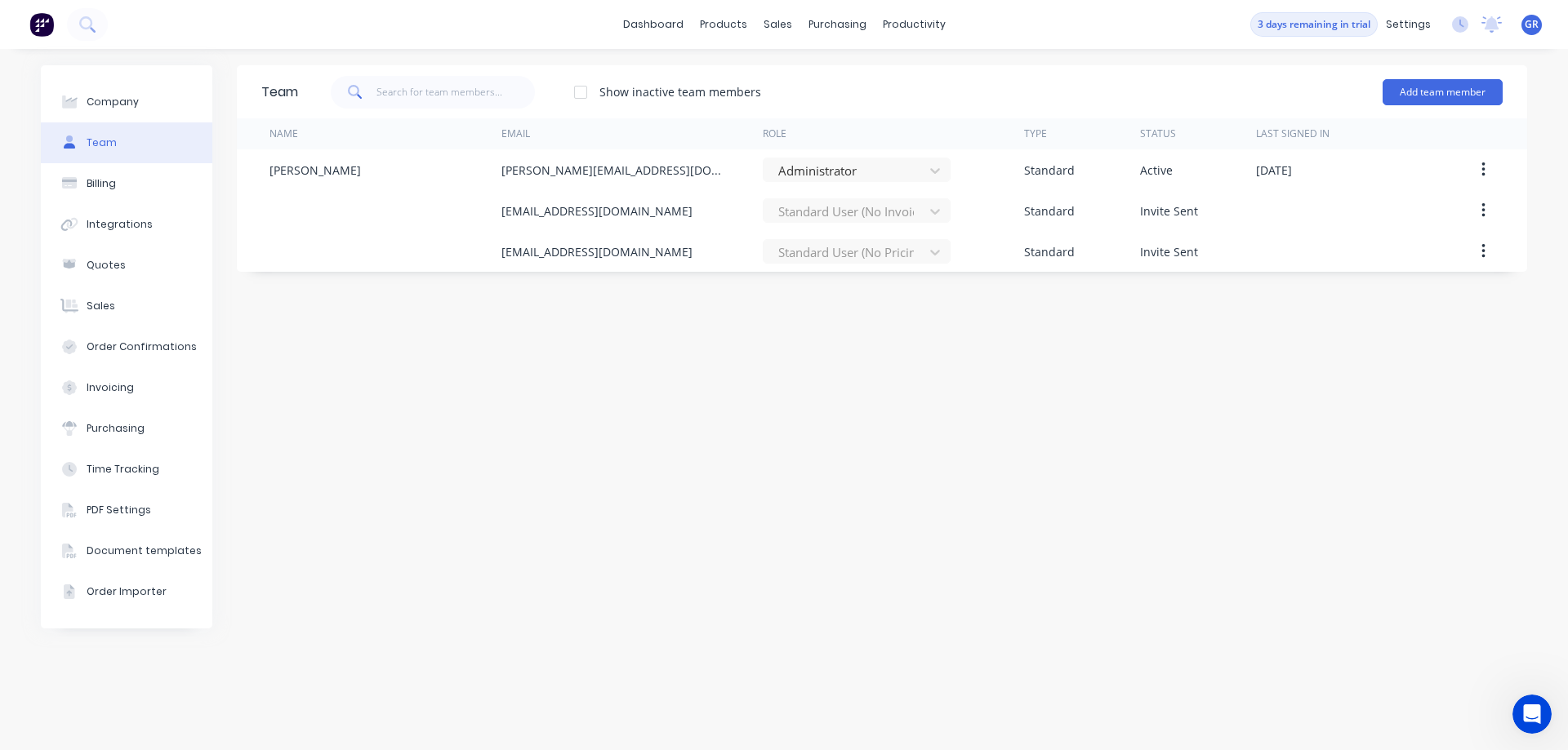
click at [888, 498] on div "Team Show inactive team members Add team member Name Email Role Type Status Las…" at bounding box center [882, 399] width 1290 height 668
click at [584, 91] on div at bounding box center [580, 92] width 33 height 33
click at [399, 137] on div "Name" at bounding box center [385, 134] width 232 height 31
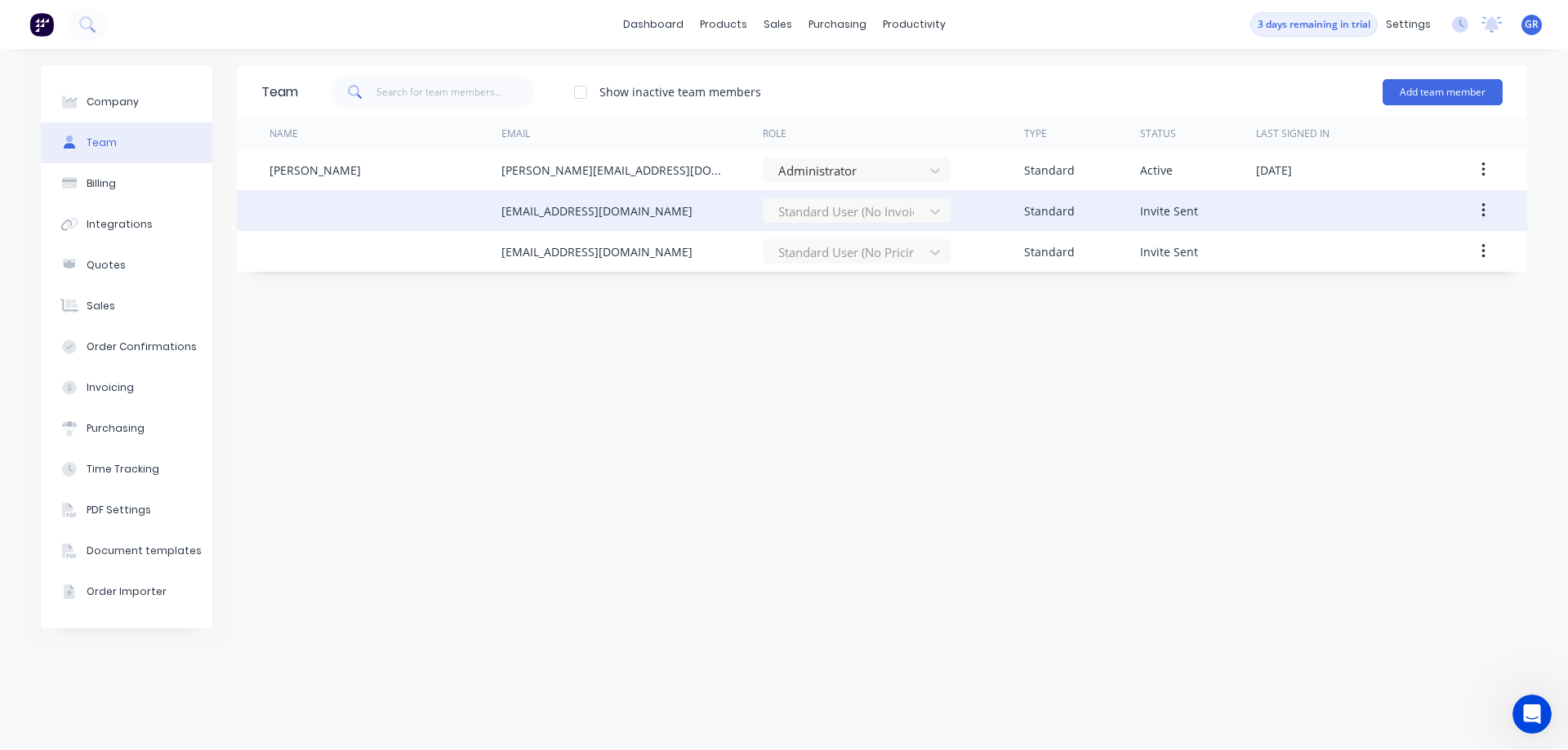
click at [302, 191] on div at bounding box center [385, 211] width 232 height 41
click at [293, 207] on div at bounding box center [385, 211] width 232 height 41
drag, startPoint x: 293, startPoint y: 207, endPoint x: 282, endPoint y: 208, distance: 11.0
click at [283, 208] on div at bounding box center [385, 211] width 232 height 41
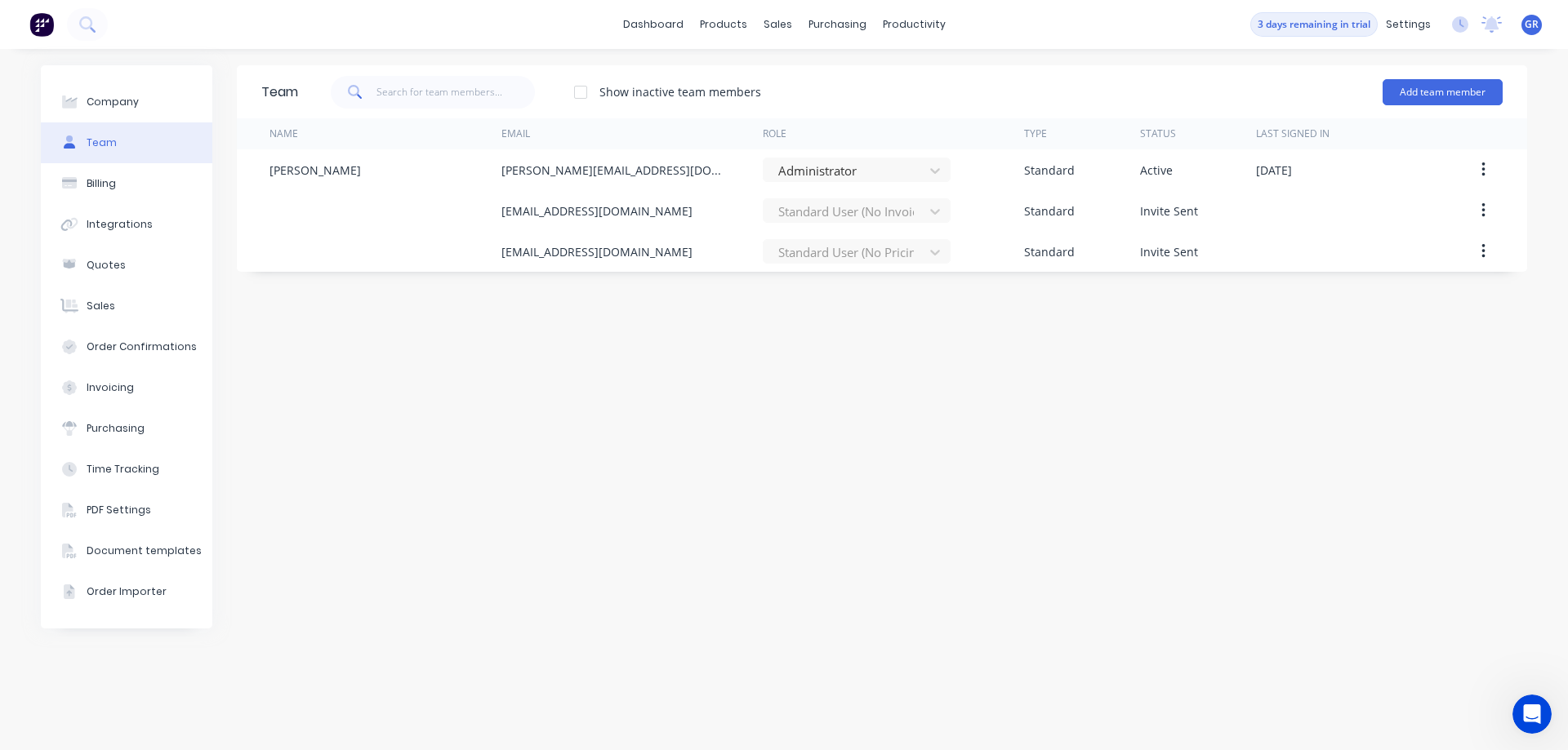
drag, startPoint x: 276, startPoint y: 259, endPoint x: 270, endPoint y: 323, distance: 64.3
click at [272, 323] on div "Team Show inactive team members Add team member Name Email Role Type Status Las…" at bounding box center [882, 399] width 1290 height 668
click at [96, 185] on div "Billing" at bounding box center [101, 183] width 29 height 15
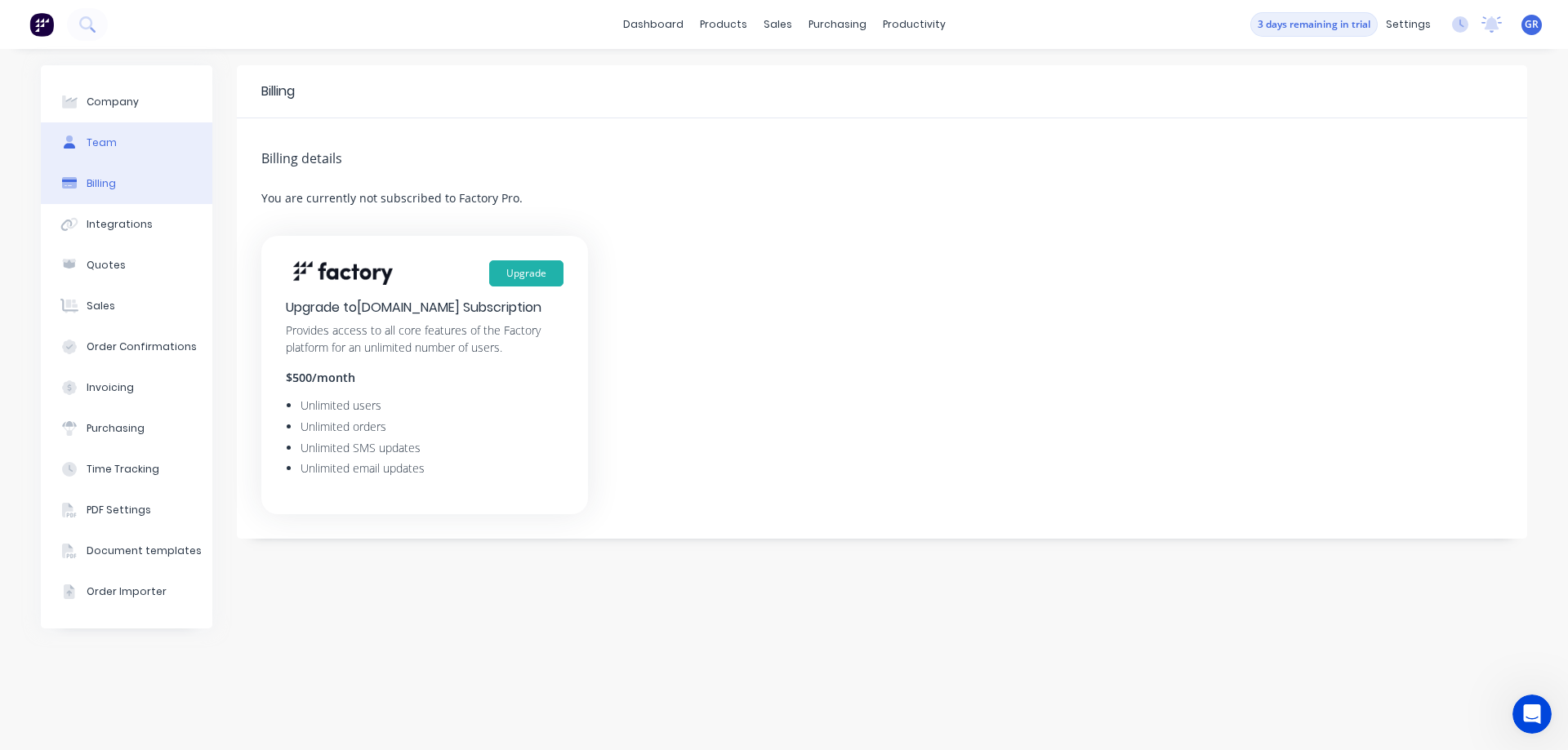
click at [120, 133] on button "Team" at bounding box center [126, 143] width 171 height 41
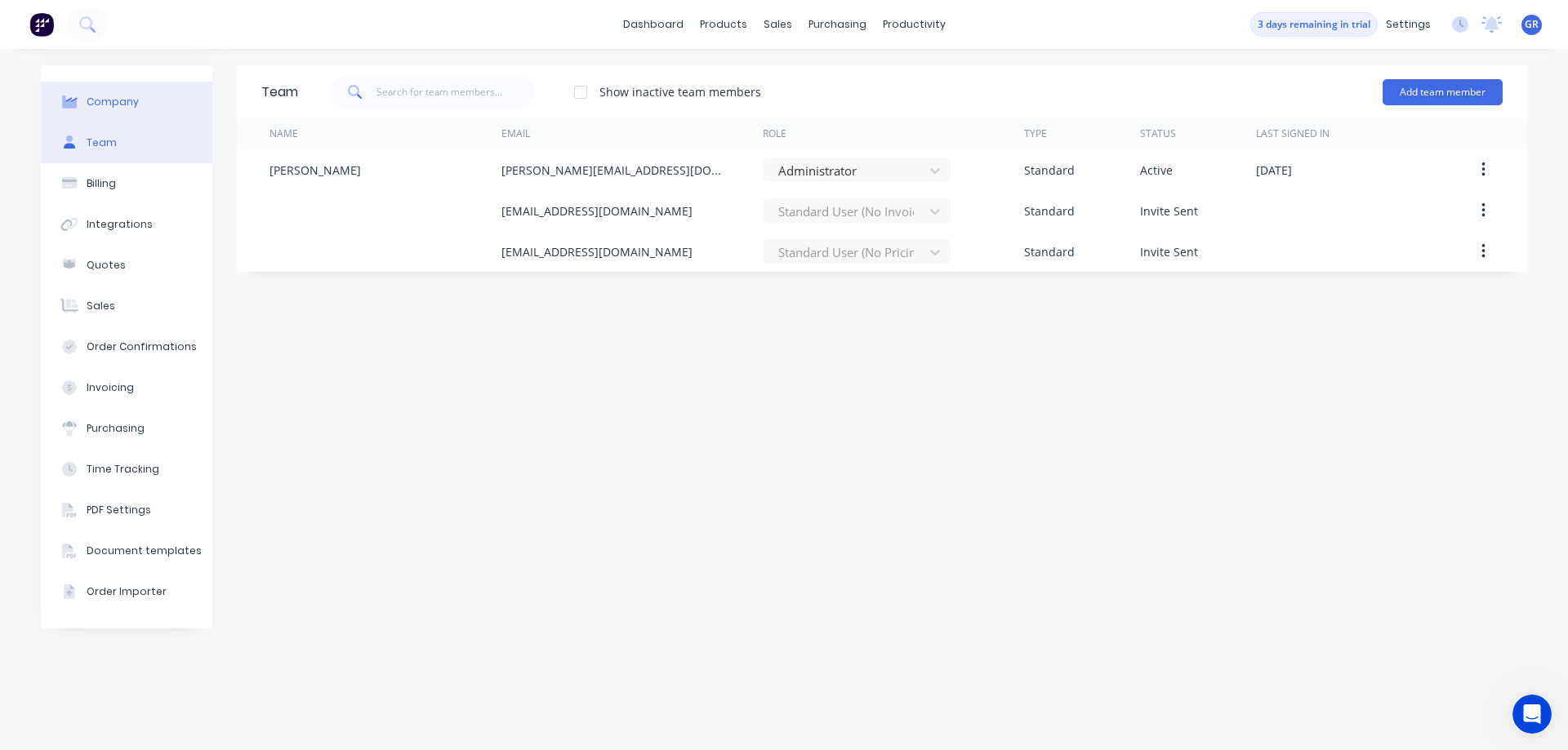
click at [126, 109] on div "Company" at bounding box center [113, 101] width 52 height 15
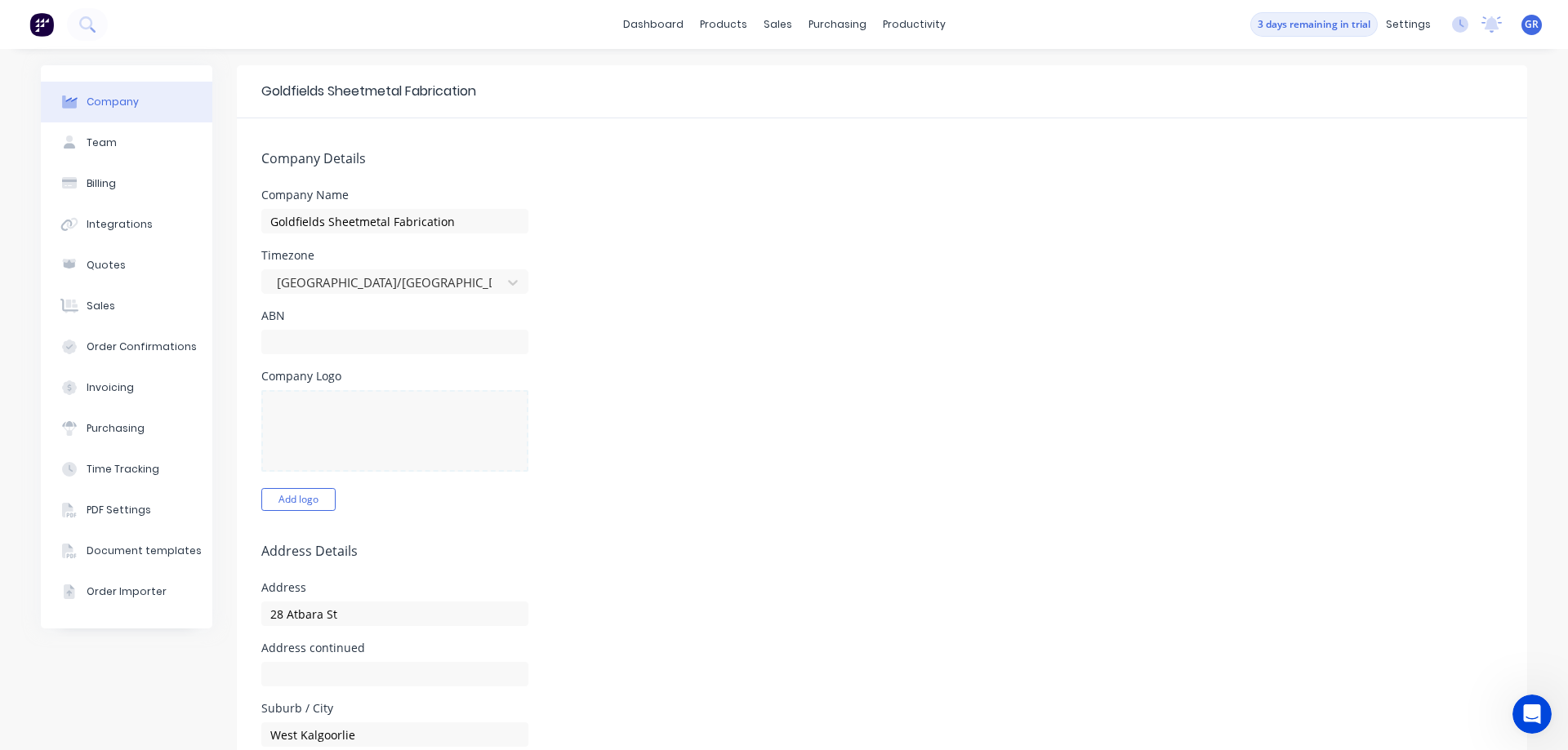
select select "AU"
click at [1018, 213] on div "Company Name Goldfields Sheetmetal Fabrication" at bounding box center [882, 211] width 1241 height 44
click at [43, 22] on img at bounding box center [41, 24] width 24 height 24
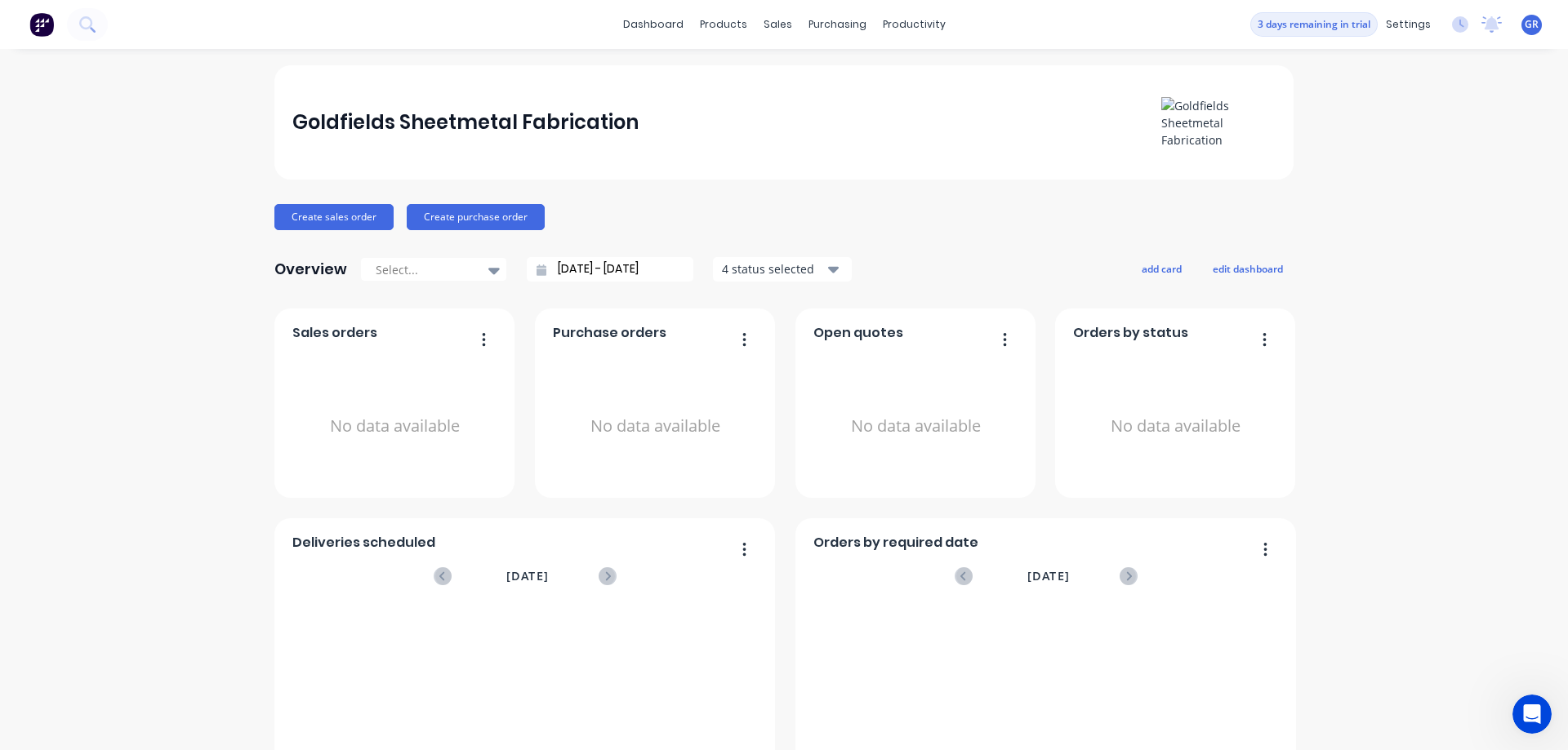
click at [482, 339] on icon "button" at bounding box center [483, 338] width 3 height 13
click at [743, 340] on icon "button" at bounding box center [745, 339] width 4 height 17
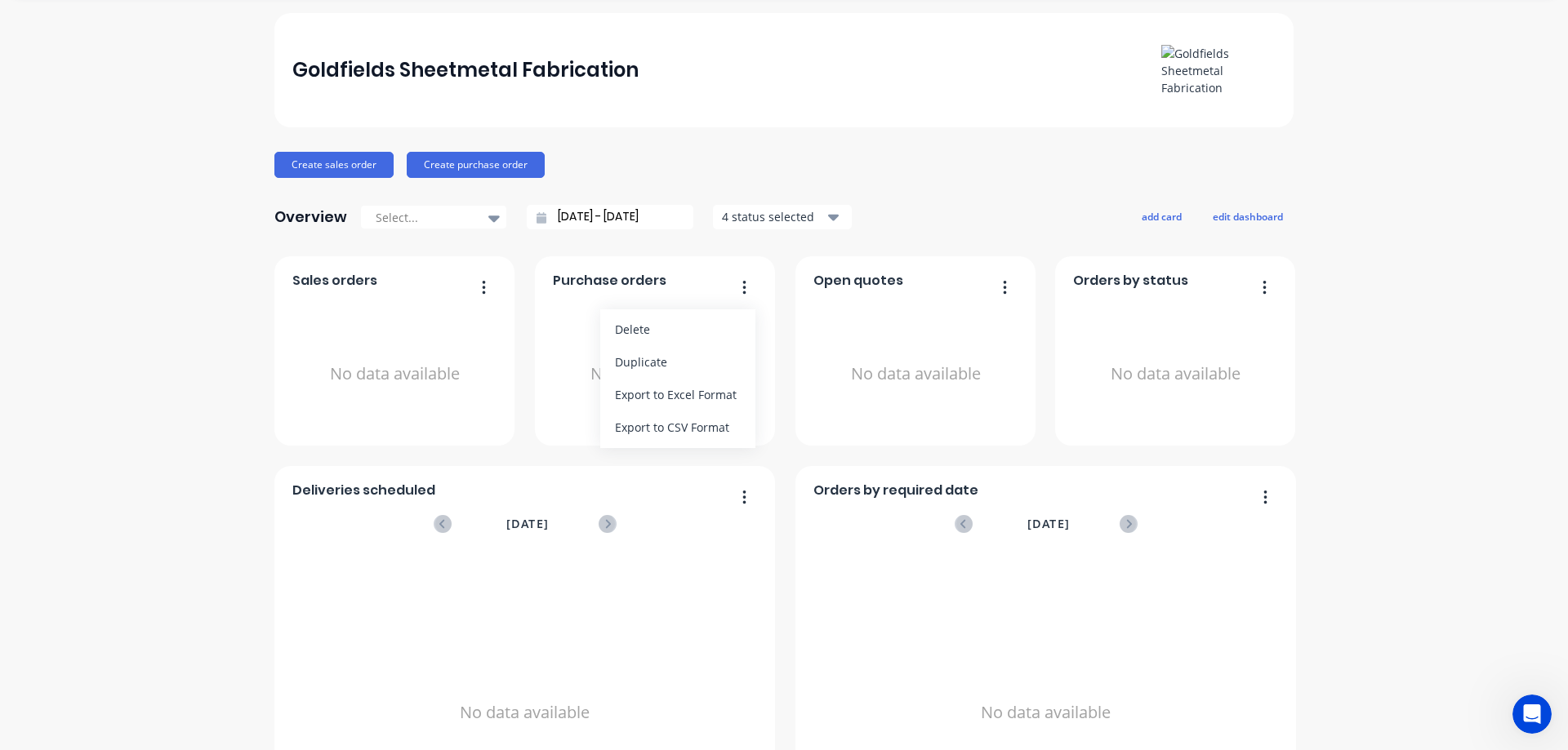
scroll to position [82, 0]
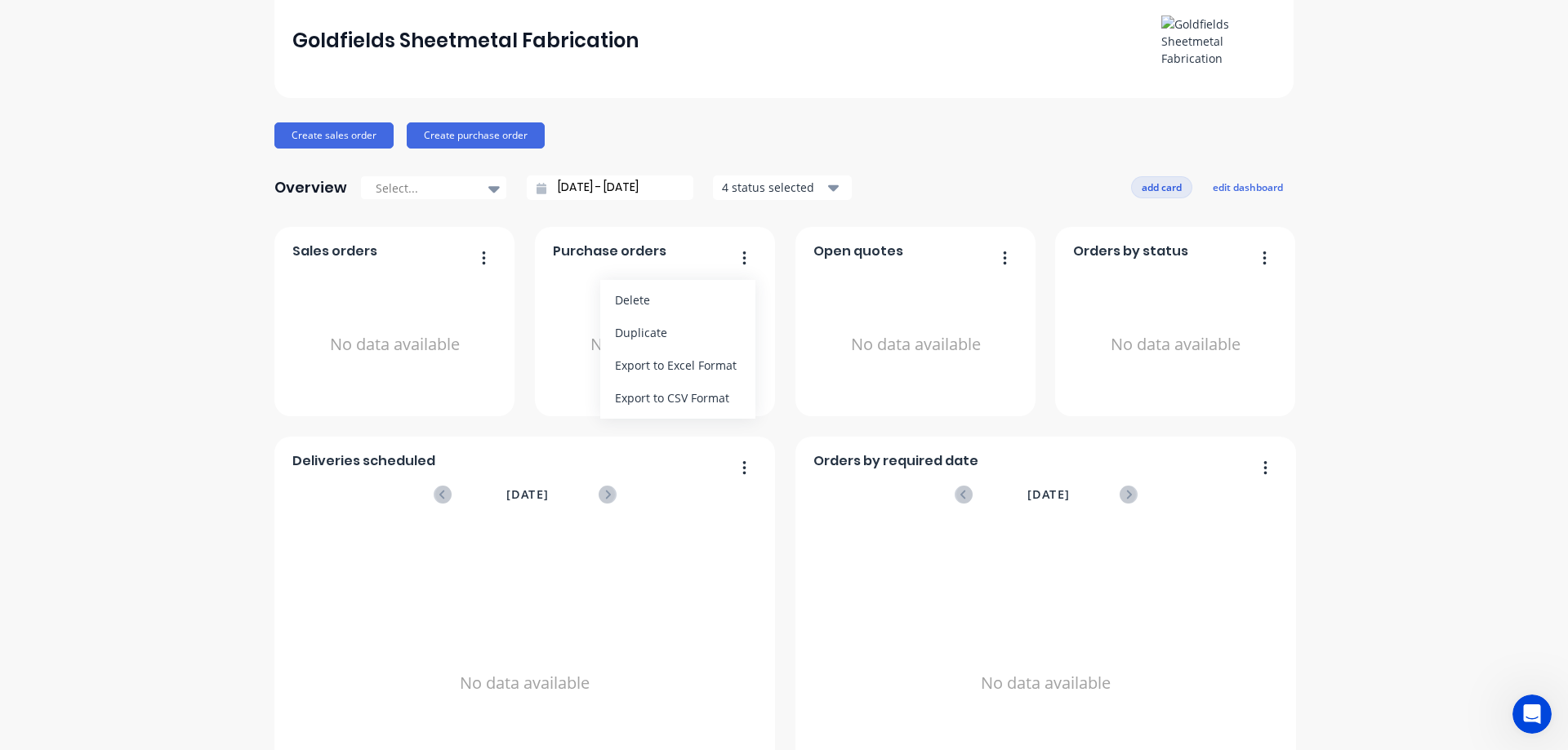
click at [1154, 188] on button "add card" at bounding box center [1161, 187] width 61 height 21
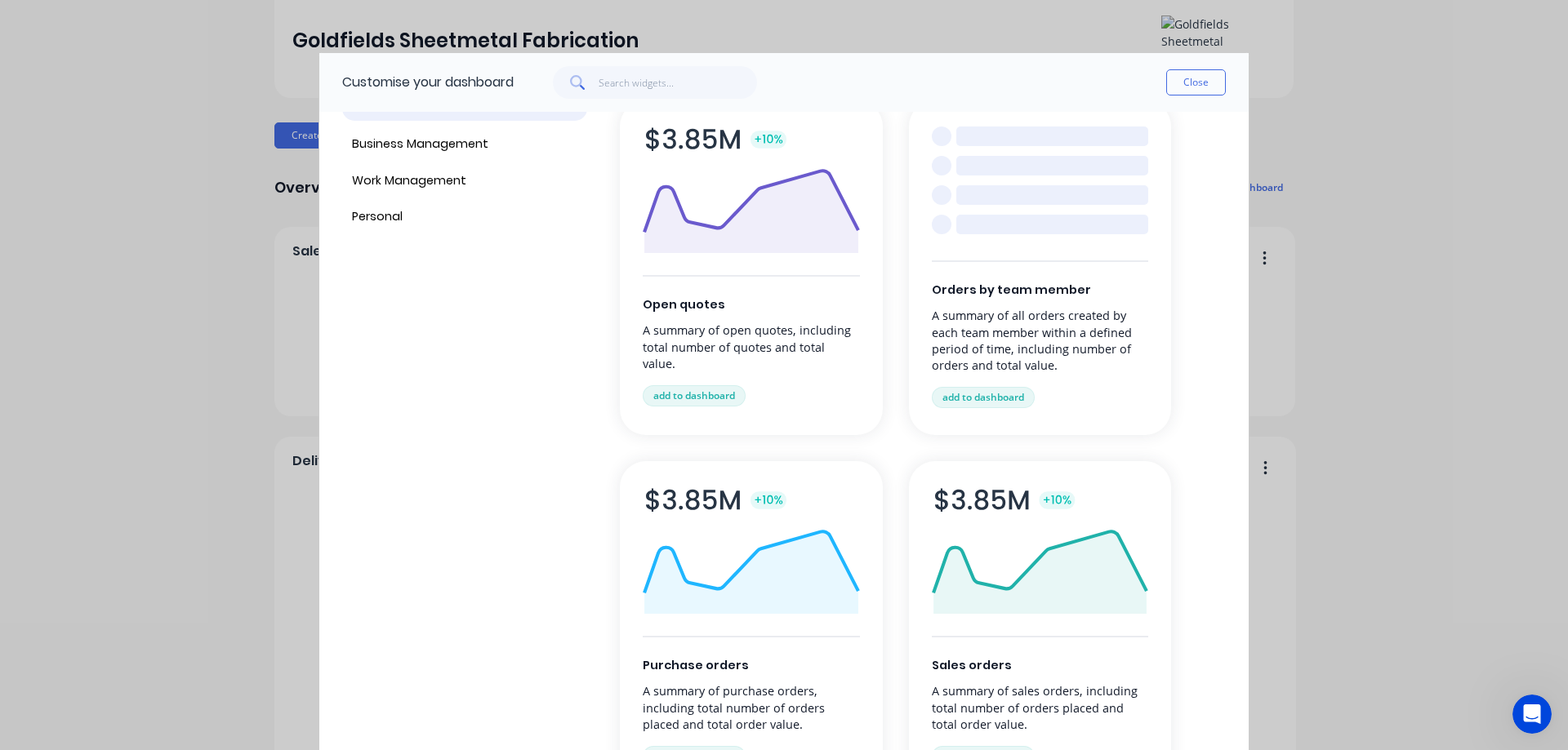
scroll to position [0, 0]
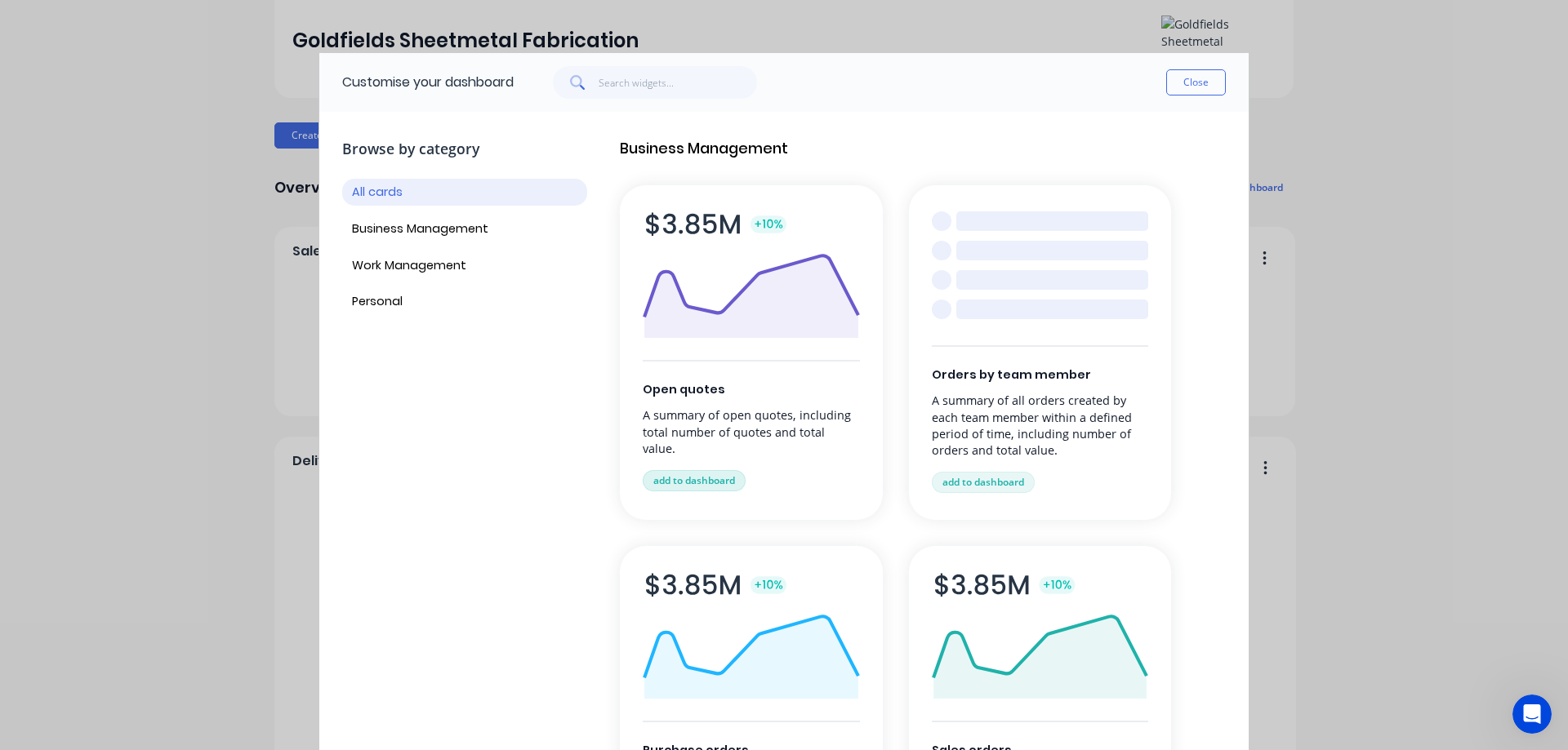
click at [696, 470] on button "add to dashboard" at bounding box center [694, 481] width 103 height 21
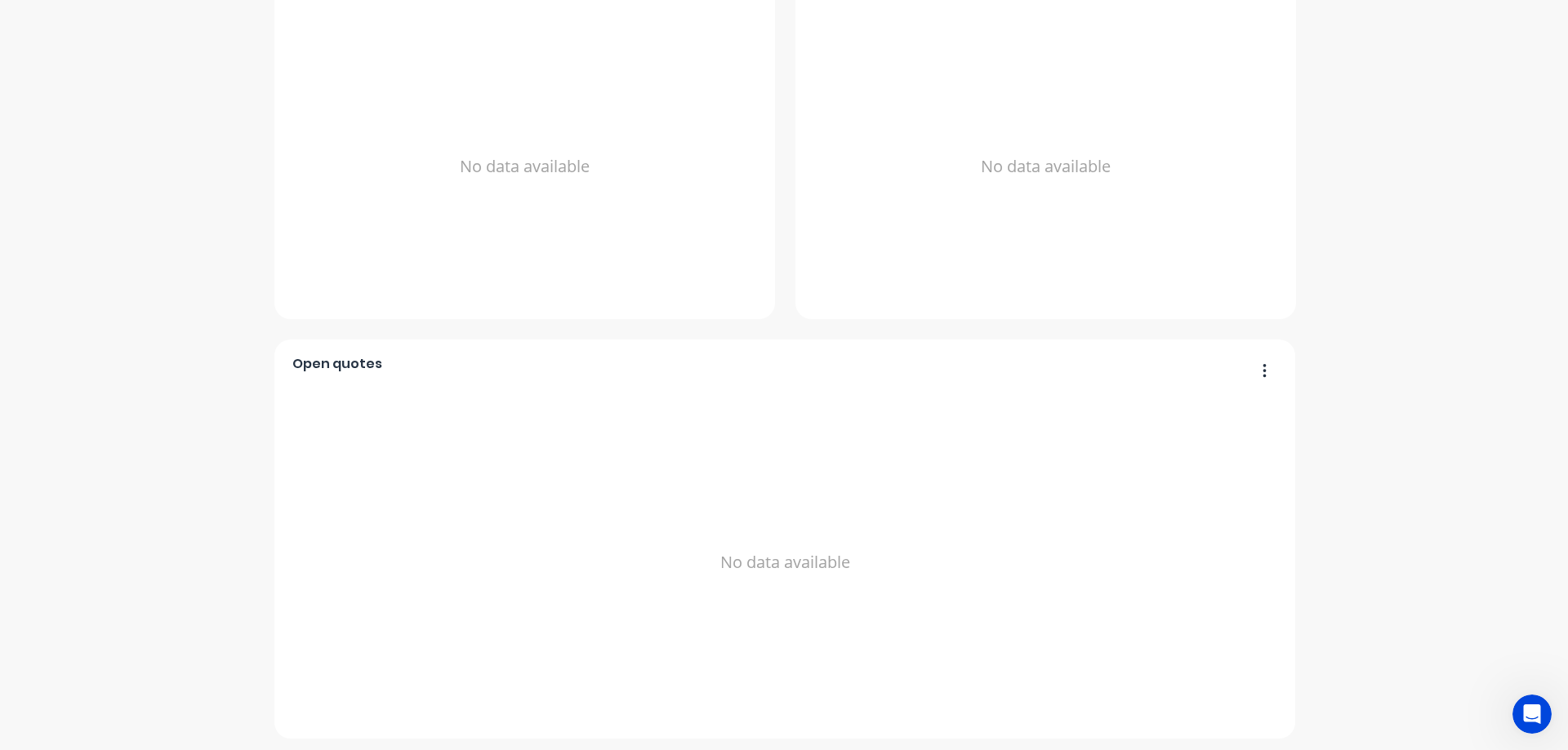
scroll to position [603, 0]
click at [1261, 369] on button "button" at bounding box center [1258, 367] width 34 height 25
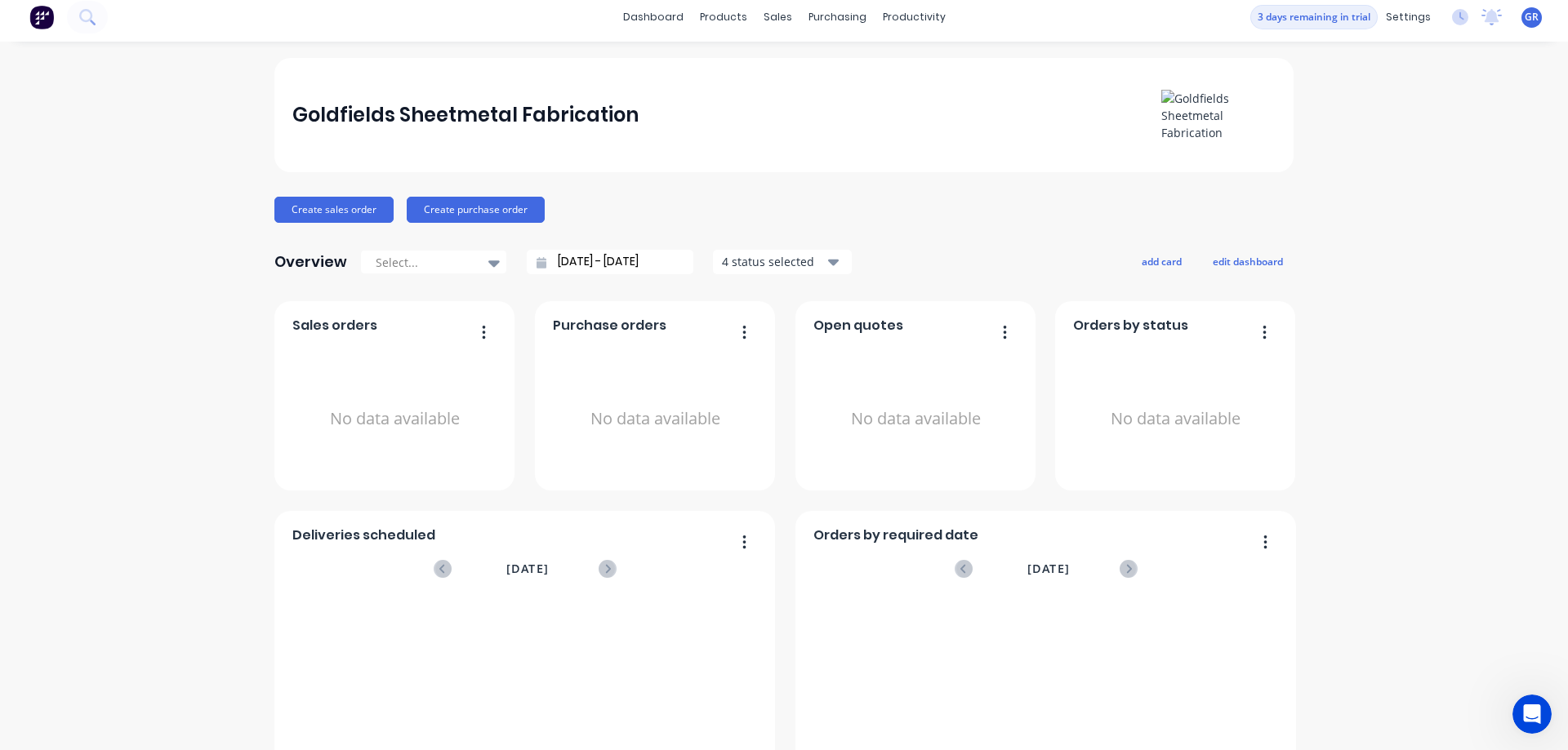
scroll to position [0, 0]
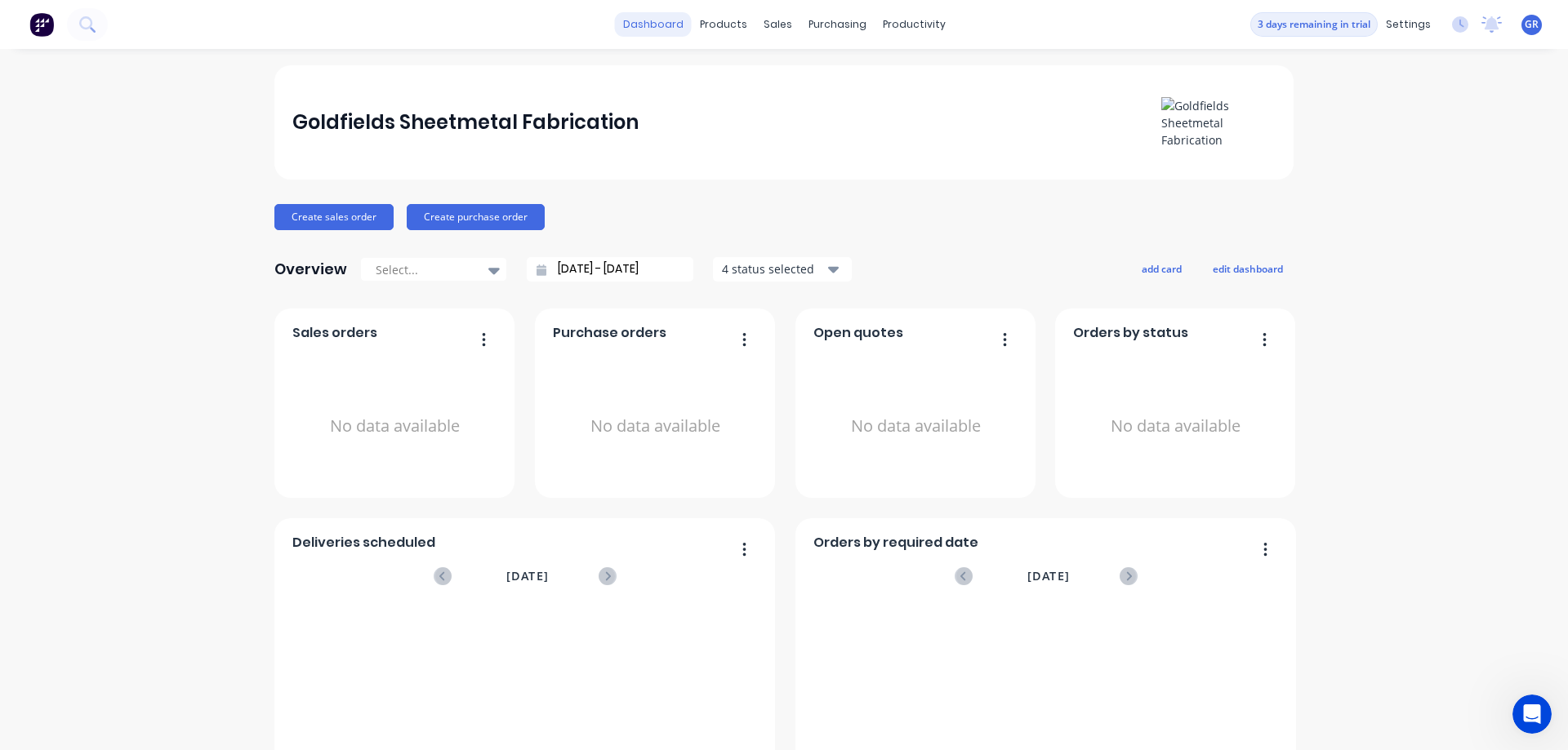
click at [650, 23] on link "dashboard" at bounding box center [652, 24] width 77 height 24
click at [656, 23] on link "dashboard" at bounding box center [652, 24] width 77 height 24
click at [938, 174] on div "Timesheets" at bounding box center [942, 177] width 61 height 15
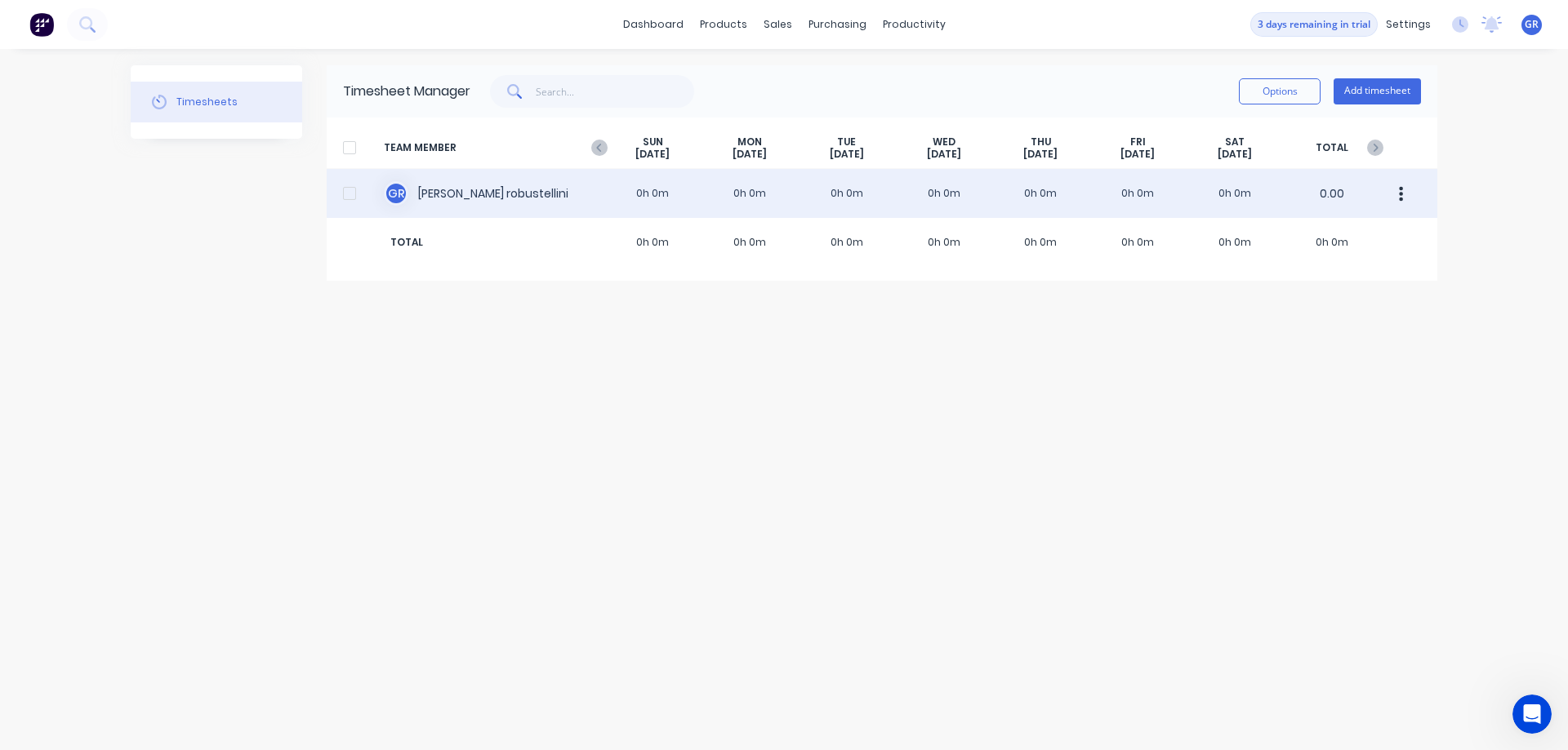
click at [352, 195] on div at bounding box center [350, 193] width 33 height 33
click at [350, 194] on div at bounding box center [350, 193] width 33 height 33
